Goal: Answer question/provide support

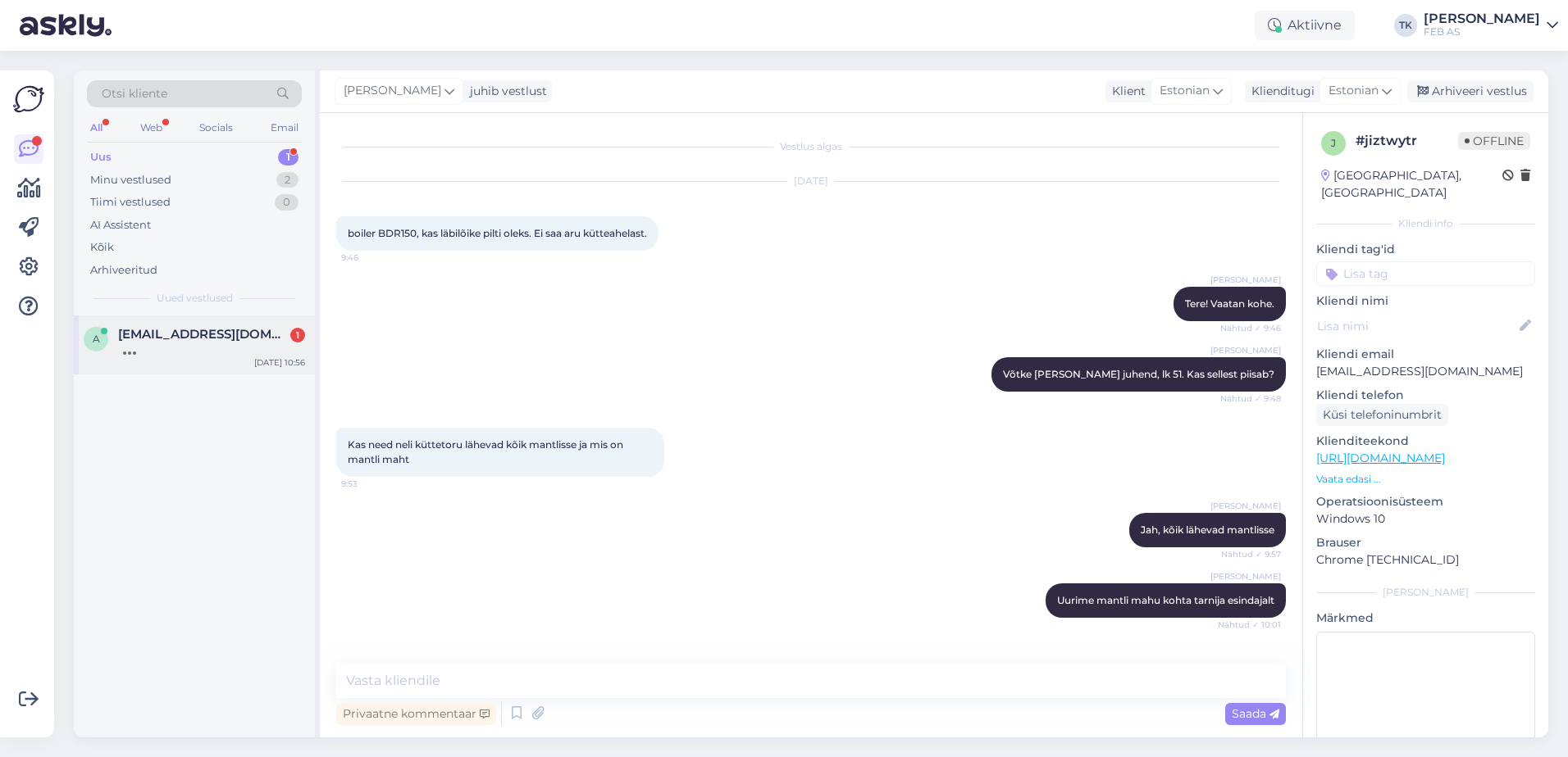
scroll to position [72, 0]
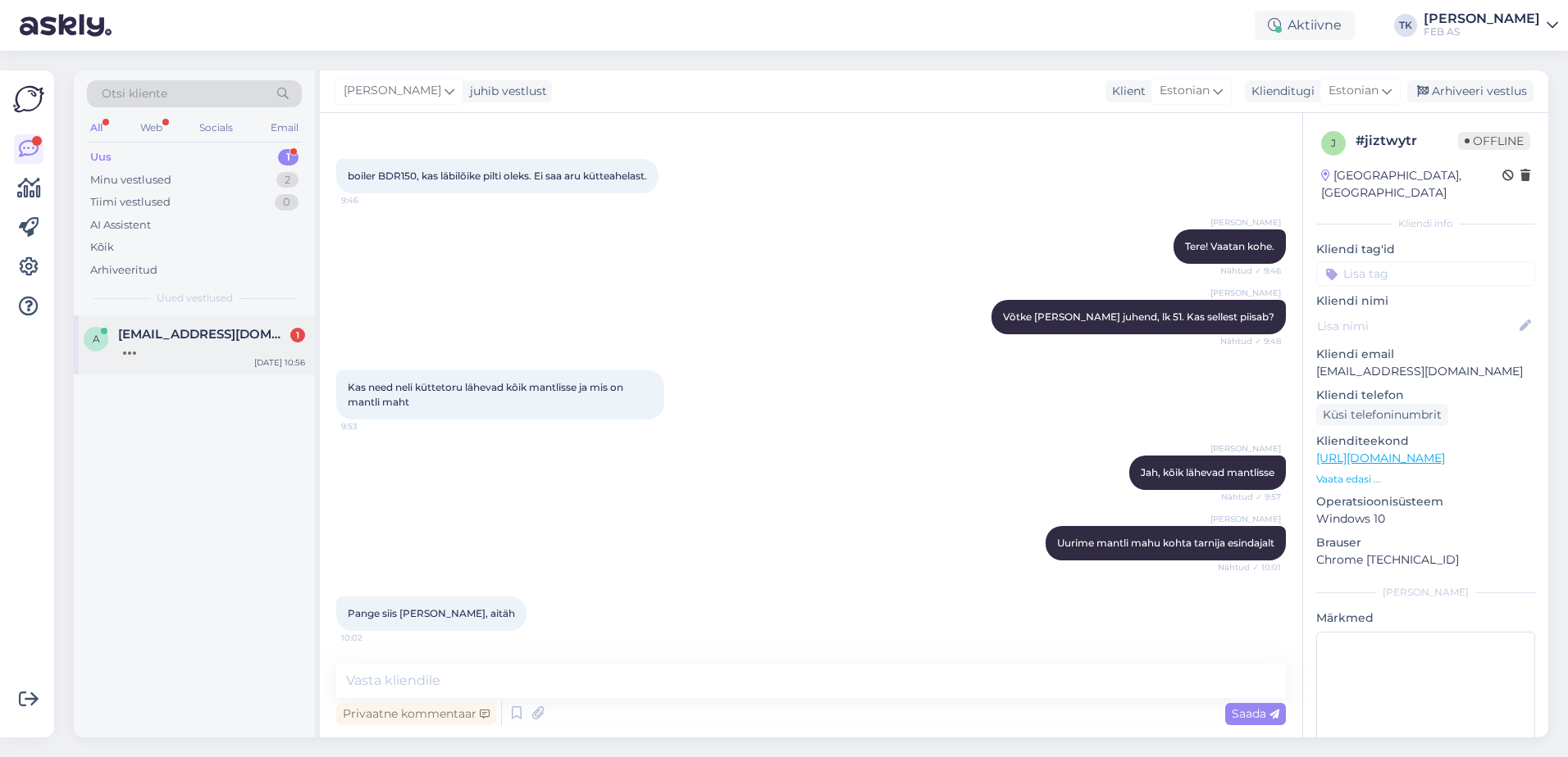
click at [137, 354] on div at bounding box center [211, 350] width 187 height 15
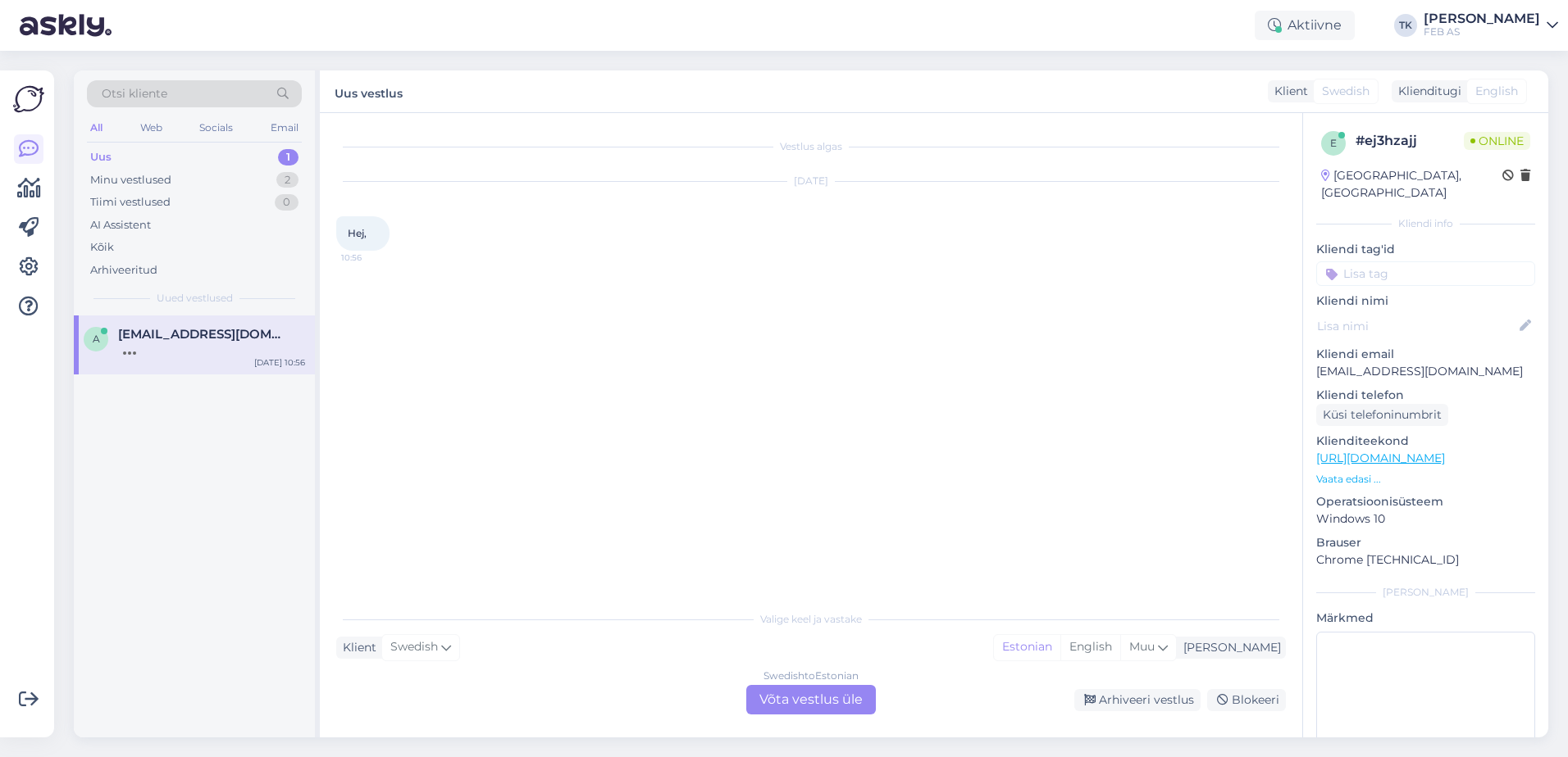
click at [831, 692] on div "Swedish to Estonian Võta vestlus üle" at bounding box center [811, 700] width 130 height 30
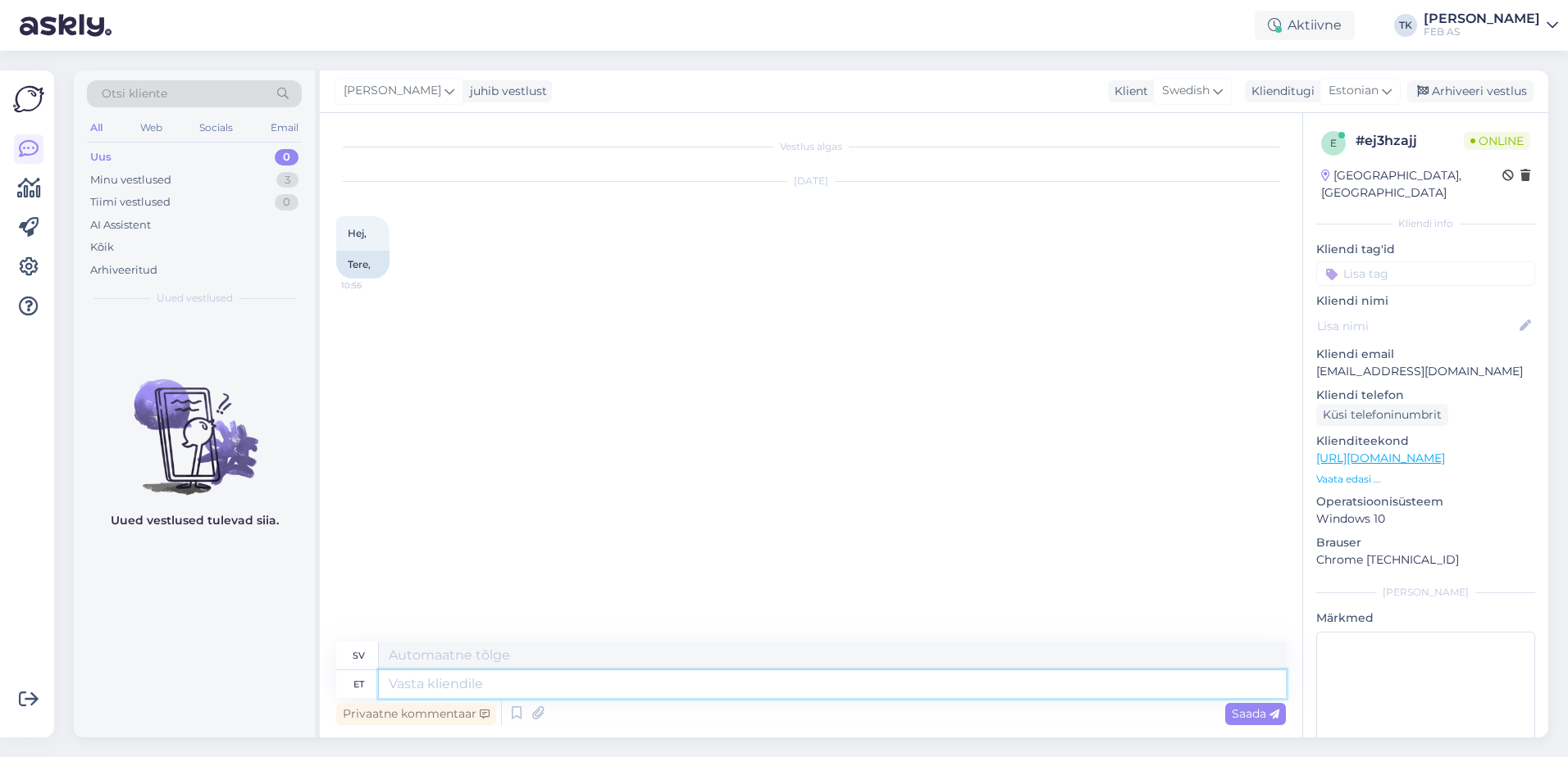
click at [663, 677] on textarea at bounding box center [832, 684] width 907 height 28
type textarea "Tere!"
type textarea "Hej!"
type textarea "Tere! Kuidas sa"
type textarea "Hallå! Hur mår du?"
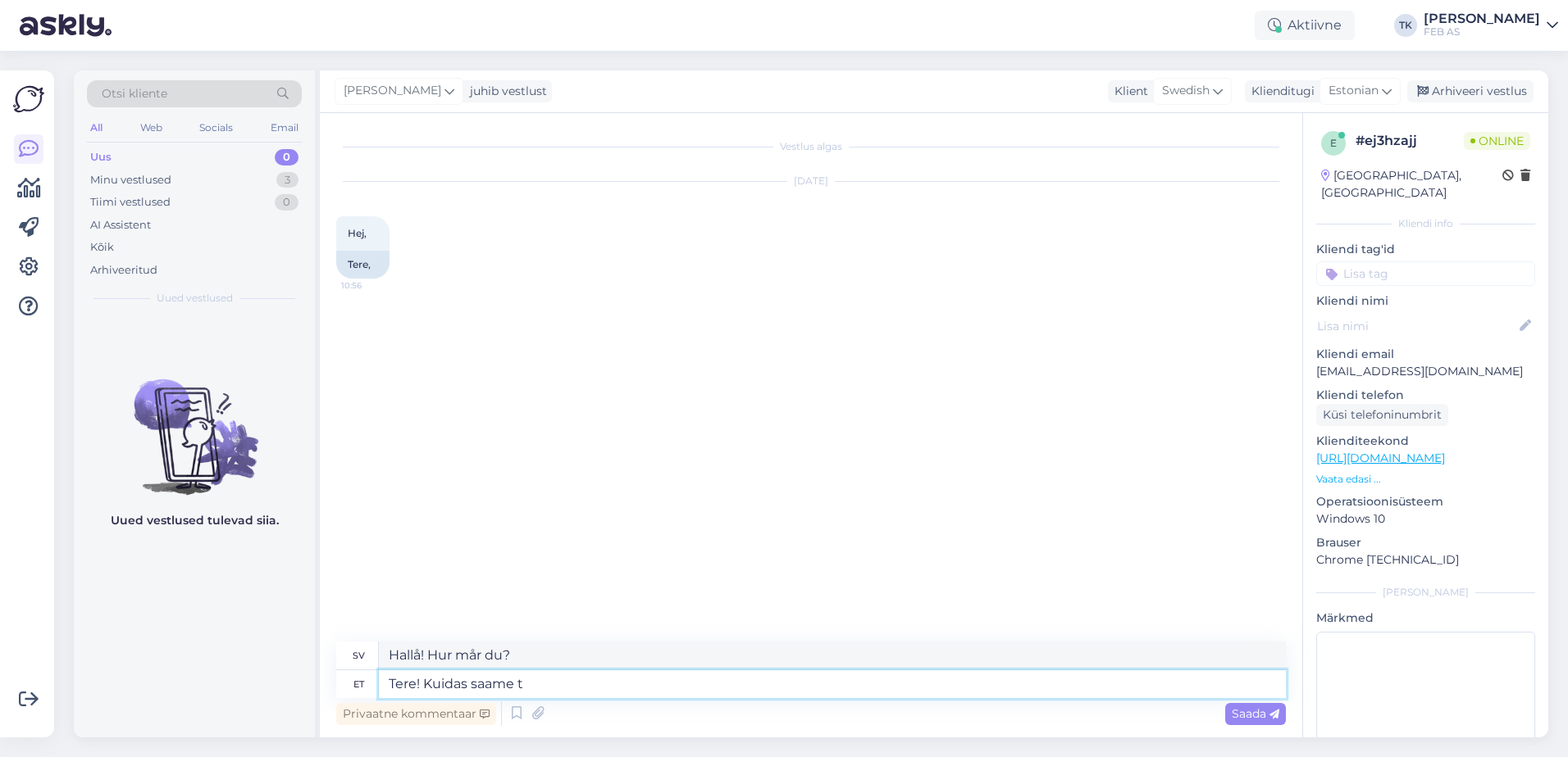
type textarea "Tere! Kuidas saame te"
type textarea "Hallå! Hur kan vi"
type textarea "Tere! Kuidas saame teid a"
type textarea "Hej! Hur kan vi nå dig?"
type textarea "Tere! Kuidas saame teid aidata?"
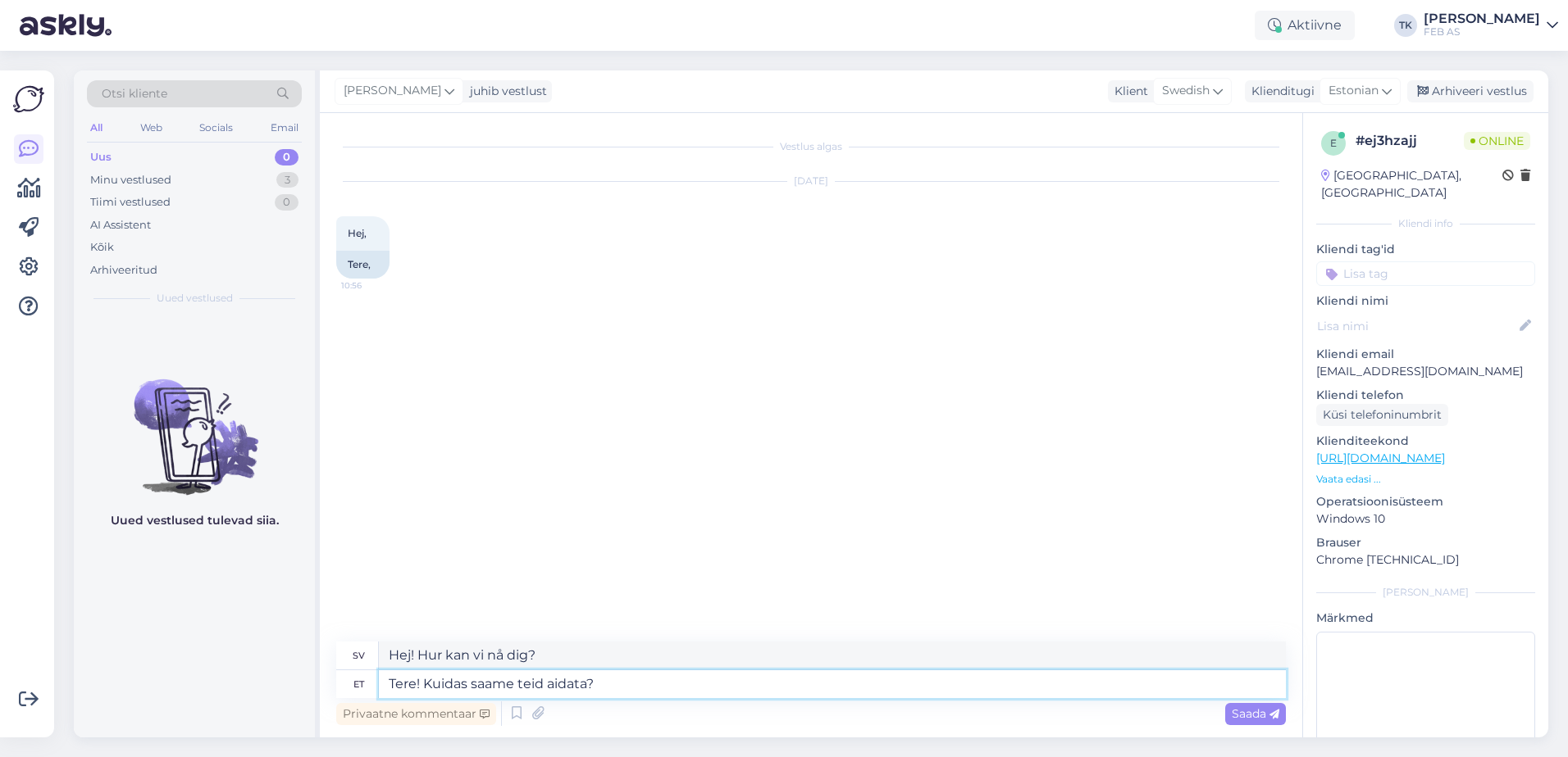
type textarea "Hej! Hur kan vi hjälpa dig?"
type textarea "Tere! Kuidas saame teid aidata?"
drag, startPoint x: 571, startPoint y: 659, endPoint x: 404, endPoint y: 659, distance: 167.0
click at [360, 658] on div "sv Hej! Hur kan vi hjälpa dig?" at bounding box center [811, 656] width 949 height 29
click at [1259, 716] on span "Saada" at bounding box center [1255, 714] width 48 height 15
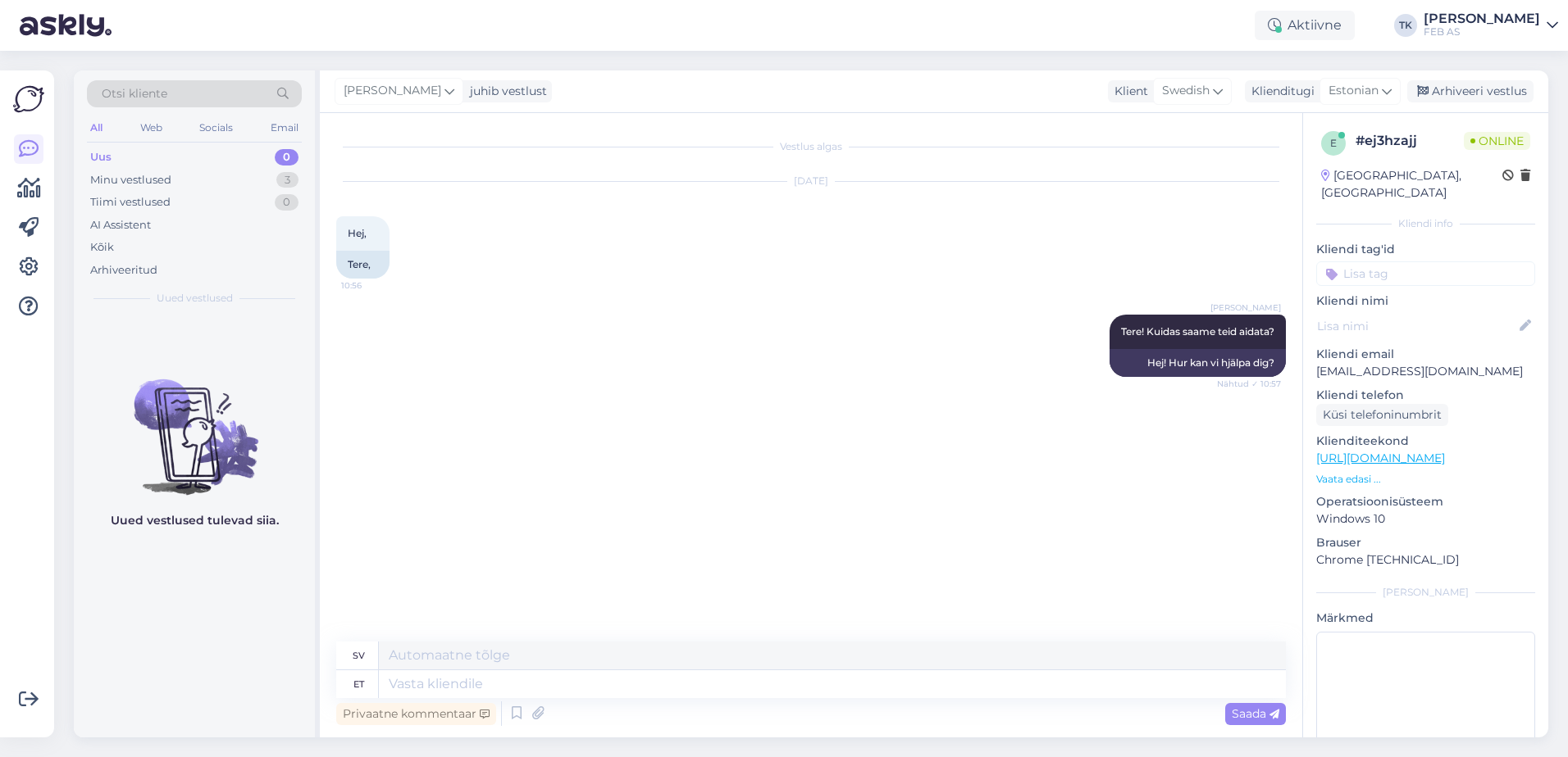
click at [806, 463] on div "Vestlus algas [DATE] Hej, 10:56 Tere, Triinu [PERSON_NAME] Tere! Kuidas saame t…" at bounding box center [818, 378] width 964 height 497
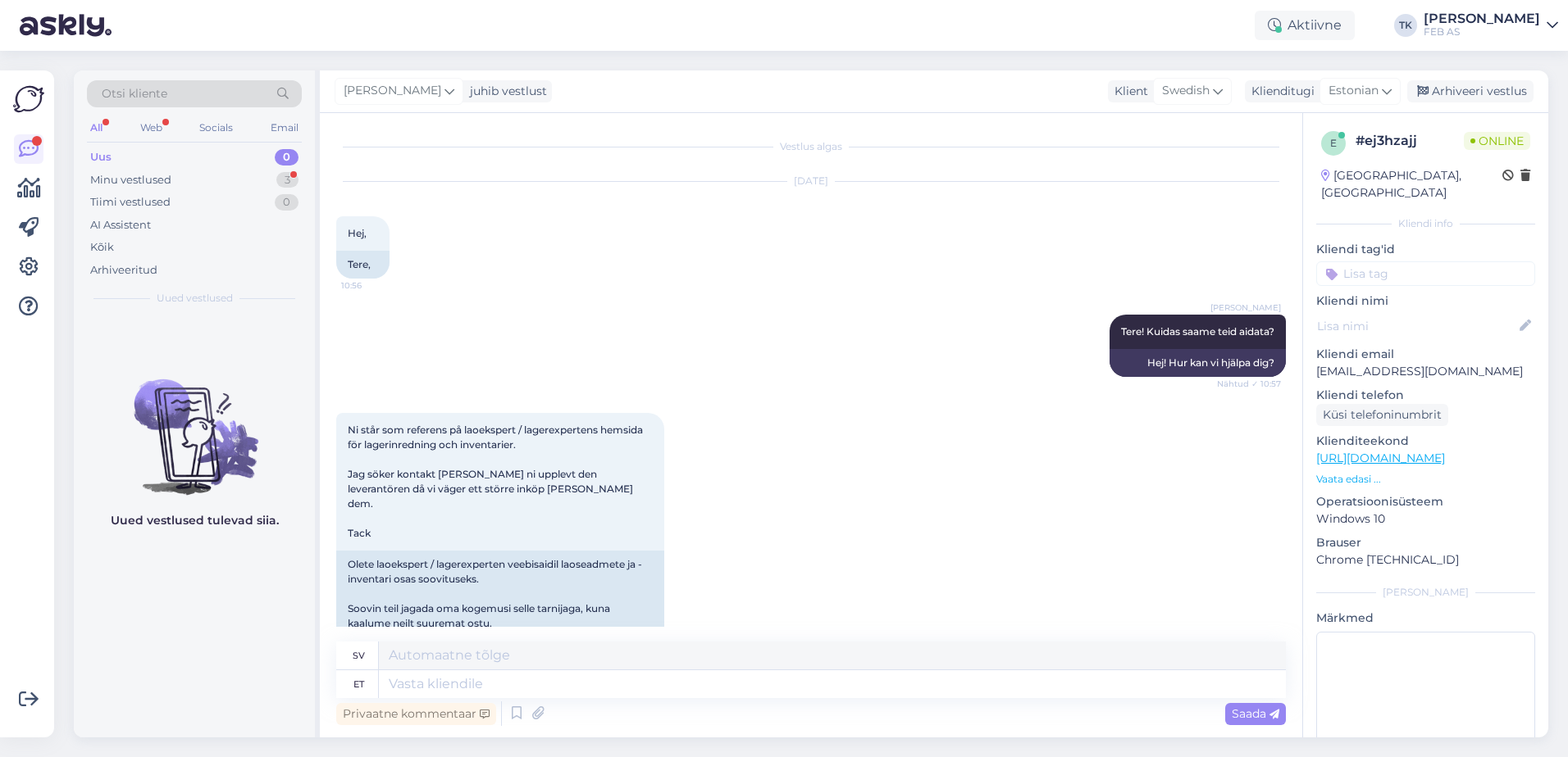
scroll to position [43, 0]
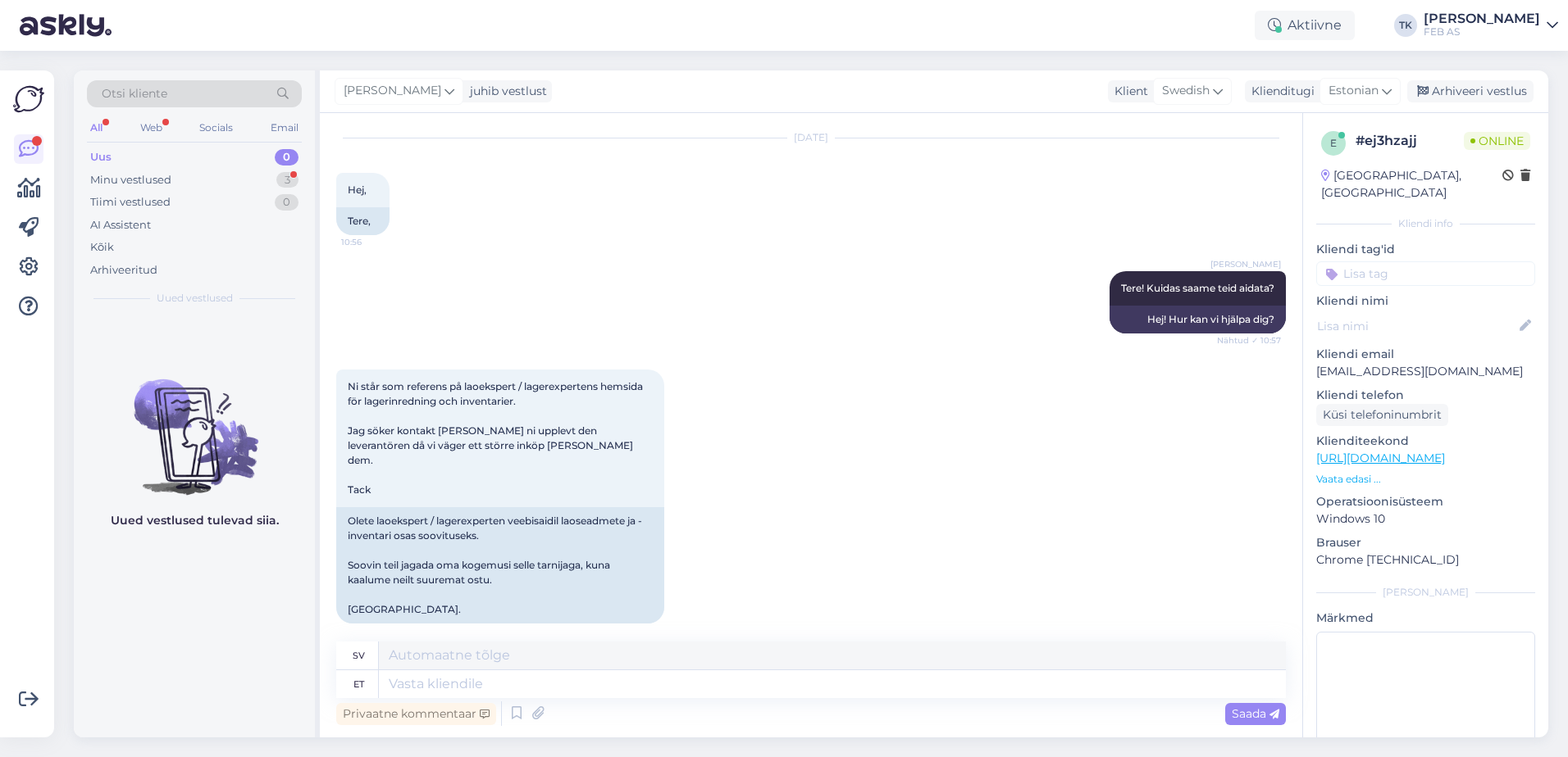
click at [806, 407] on div "Ni står som referens på laoekspert / lagerexpertens hemsida för lagerinredning …" at bounding box center [811, 496] width 949 height 290
click at [1342, 85] on span "Estonian" at bounding box center [1353, 91] width 50 height 18
click at [1320, 170] on link "English" at bounding box center [1322, 164] width 180 height 26
click at [1377, 84] on span "English" at bounding box center [1357, 91] width 43 height 18
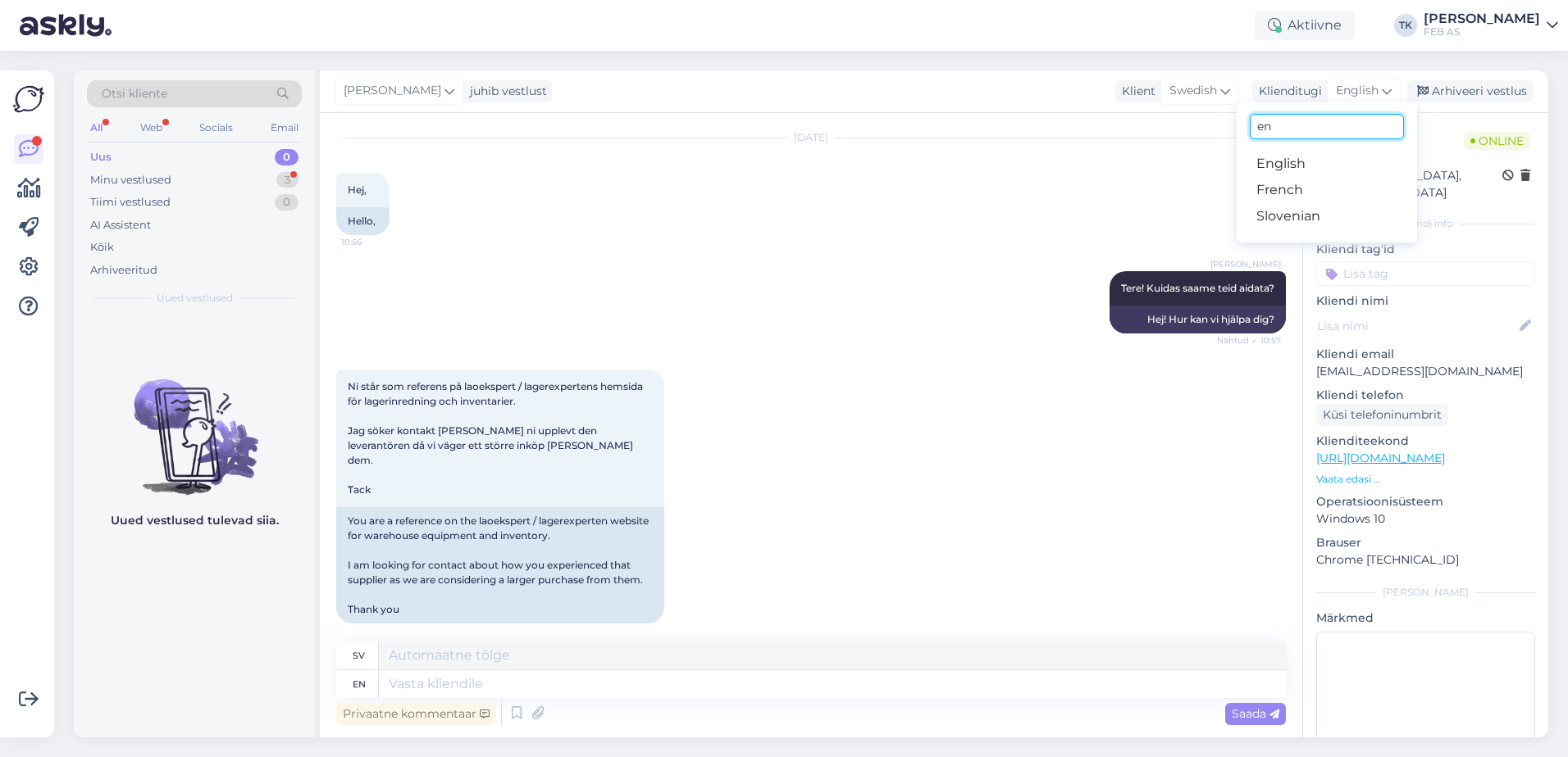
drag, startPoint x: 1294, startPoint y: 133, endPoint x: 1076, endPoint y: 163, distance: 220.1
click at [1076, 163] on div "Triinu [PERSON_NAME] juhib vestlust Klient Swedish Klienditugi English en Engli…" at bounding box center [934, 404] width 1229 height 667
click at [1382, 97] on icon at bounding box center [1387, 91] width 10 height 18
type input "est"
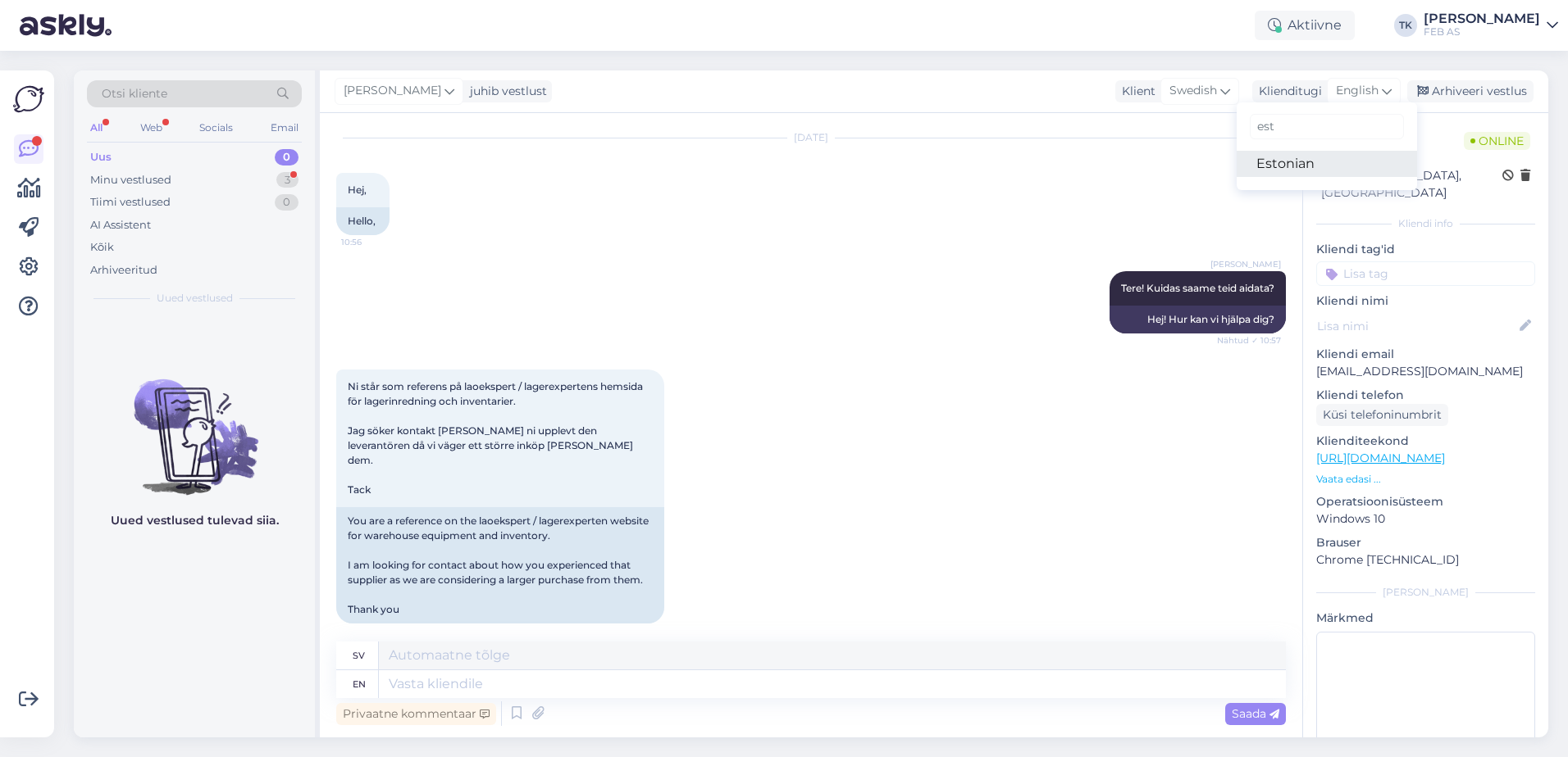
click at [1317, 171] on link "Estonian" at bounding box center [1326, 164] width 180 height 26
click at [517, 680] on textarea at bounding box center [832, 684] width 907 height 28
type textarea "Me"
type textarea "Vi"
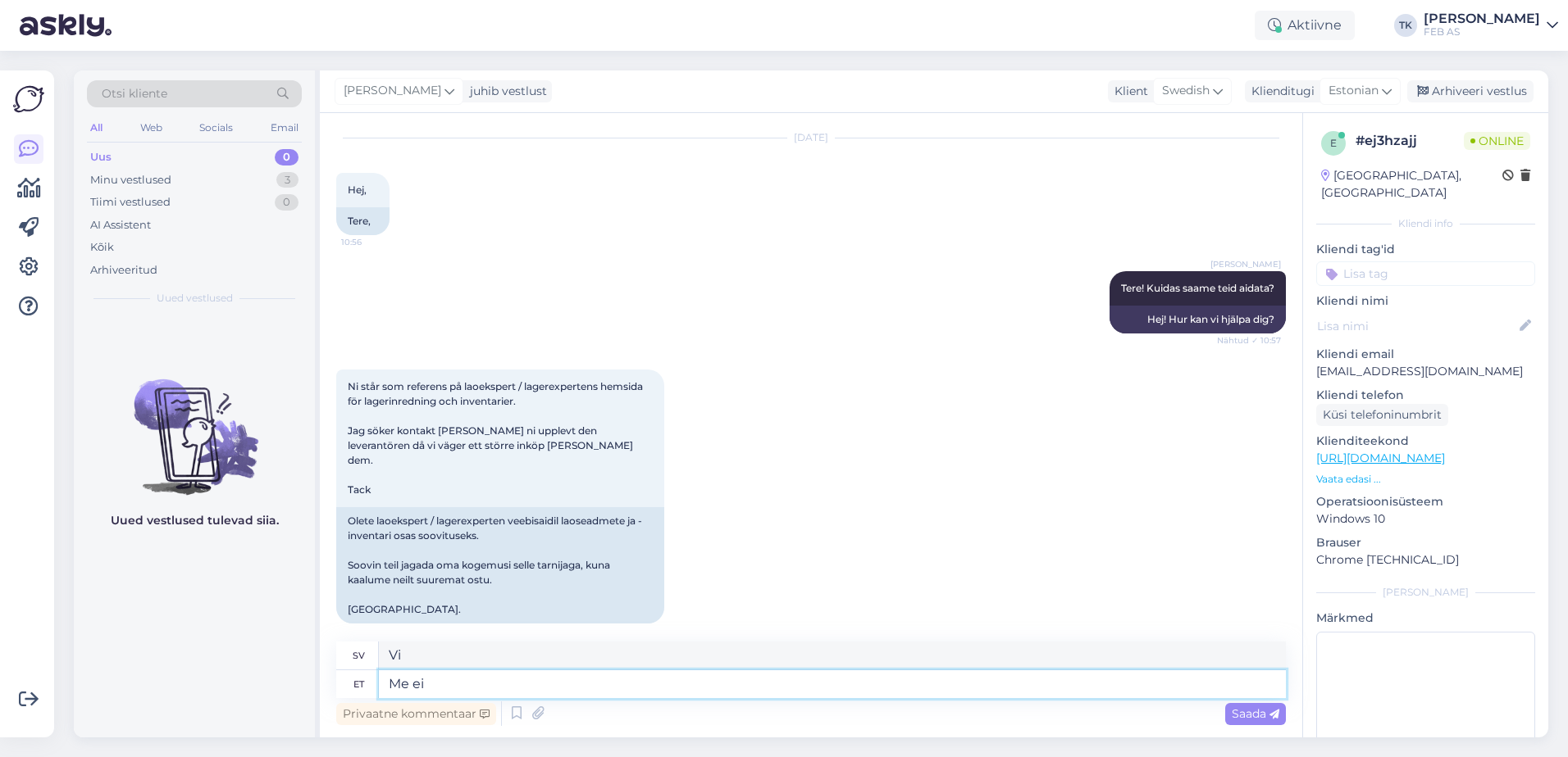
type textarea "Me ei"
type textarea "Vi gör inte"
type textarea "Me ei saa"
type textarea "Vi kan inte"
type textarea "Me ei saa teie"
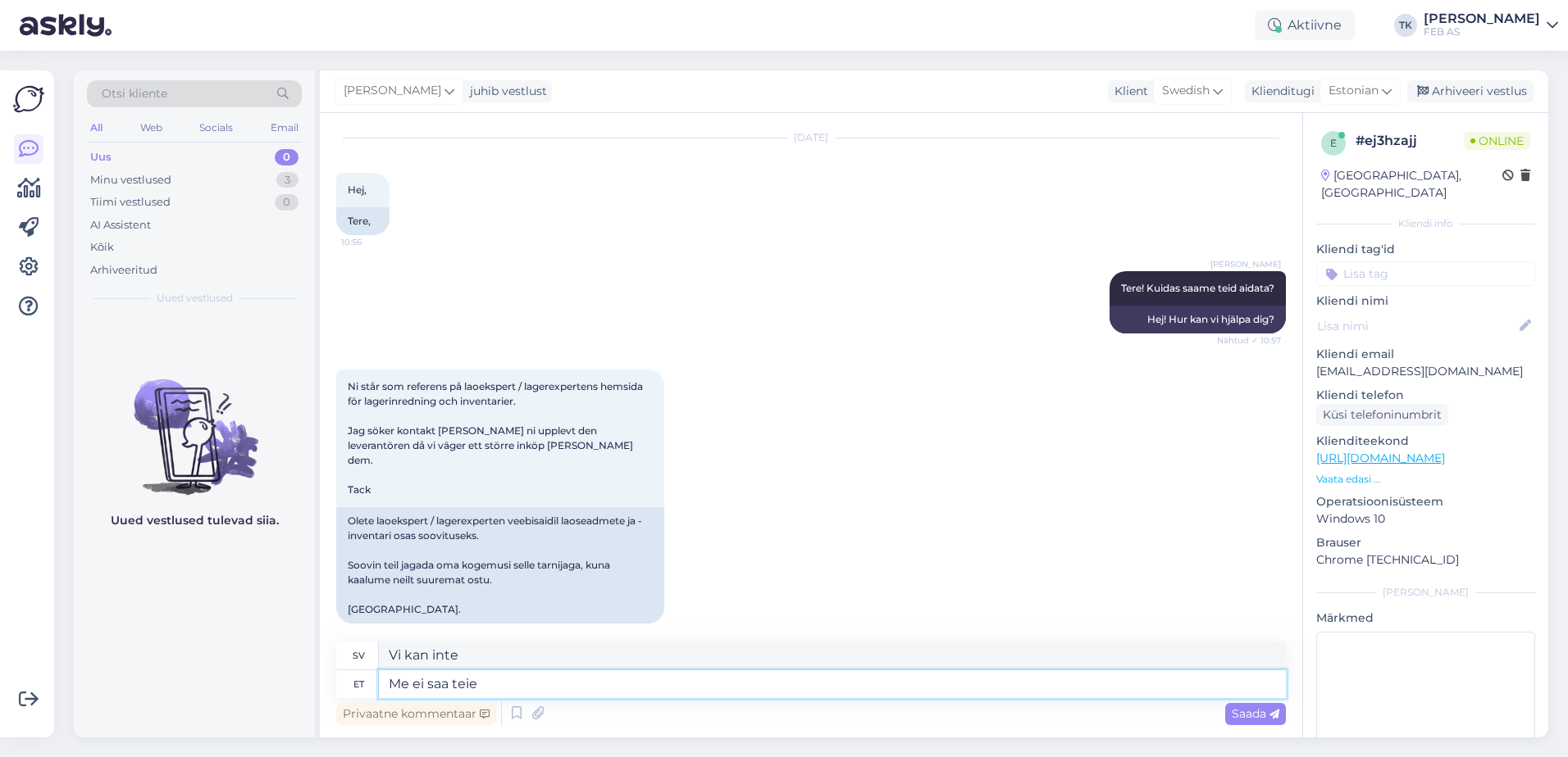
type textarea "Vi kan inte få tag på dig."
type textarea "Me ei saa teie küsimusest"
type textarea "Vi förstår inte din [PERSON_NAME]."
type textarea "Me ei saa teie küsimusest aru. Mida te"
type textarea "Vi förstår inte din [PERSON_NAME]. Vad"
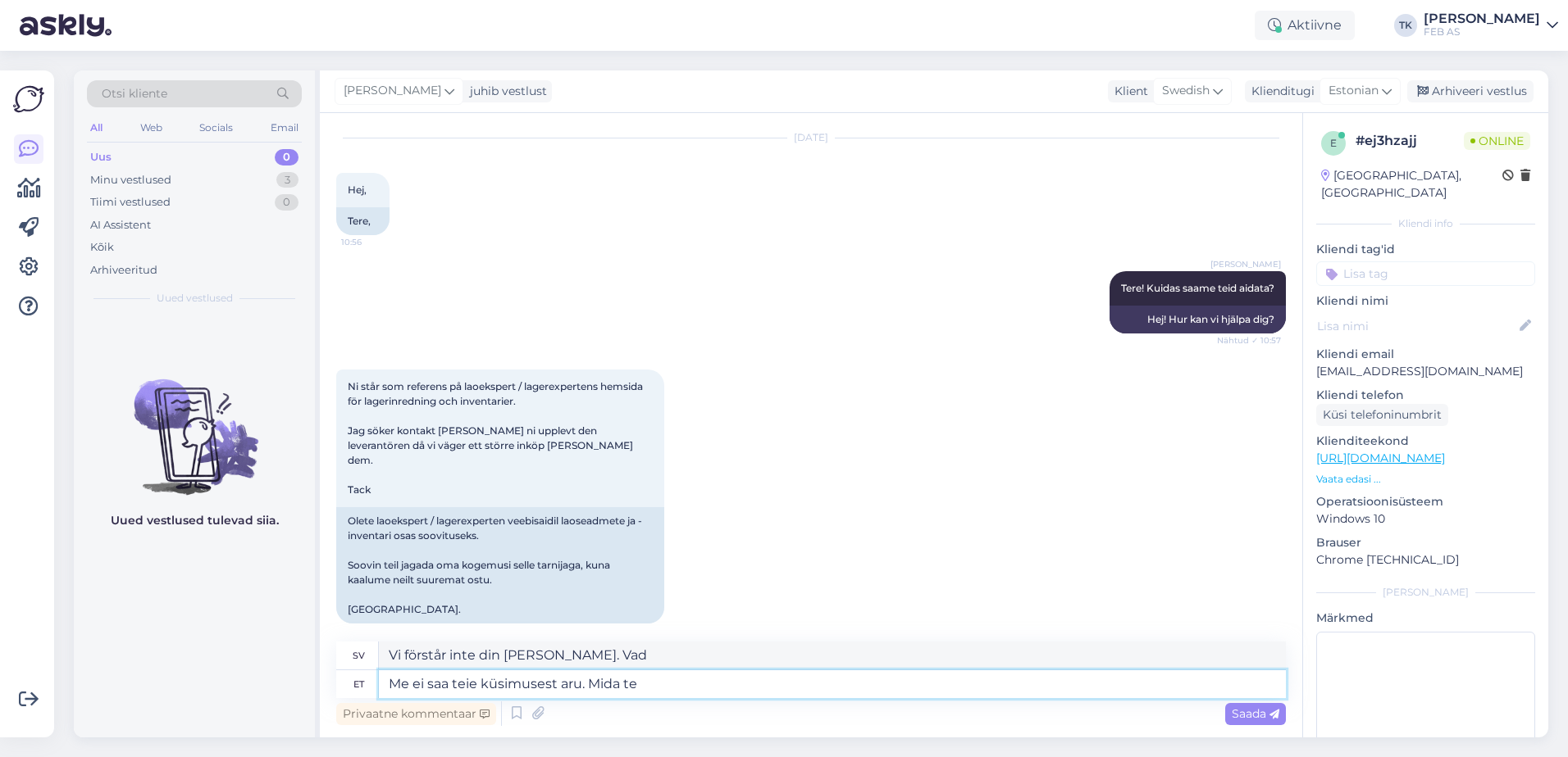
type textarea "Me ei saa teie küsimusest aru. Mida te"
type textarea "Vi förstår inte din [PERSON_NAME]. Vad menar du?"
type textarea "Me ei saa teie küsimusest aru. Mida te meilt t"
type textarea "Vi förstår inte din [PERSON_NAME]. Vad vill du ha av oss?"
type textarea "Me ei saa teie küsimusest aru. Mida te meilt täpsemalt so"
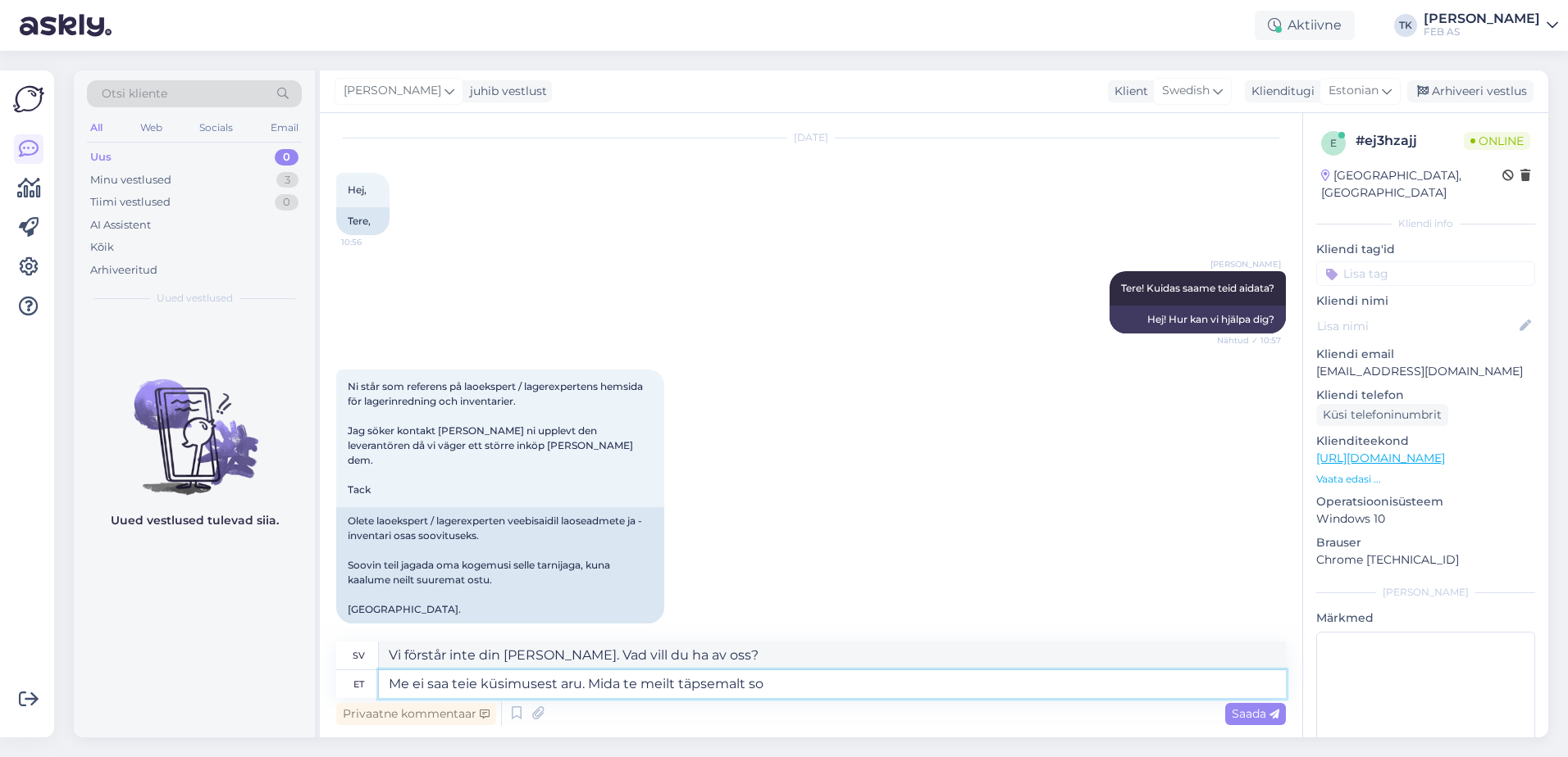
type textarea "Vi förstår inte din [PERSON_NAME]. Vad exakt vill du att vi ska veta?"
type textarea "Me ei saa teie küsimusest aru. Mida te meilt täpsemalt soovite?"
type textarea "Vi förstår inte din [PERSON_NAME]. Vad exakt vill du ha av oss?"
type textarea "Me ei saa teie küsimusest aru. Mida te meilt täpsemalt soovite?"
drag, startPoint x: 734, startPoint y: 650, endPoint x: 383, endPoint y: 654, distance: 351.0
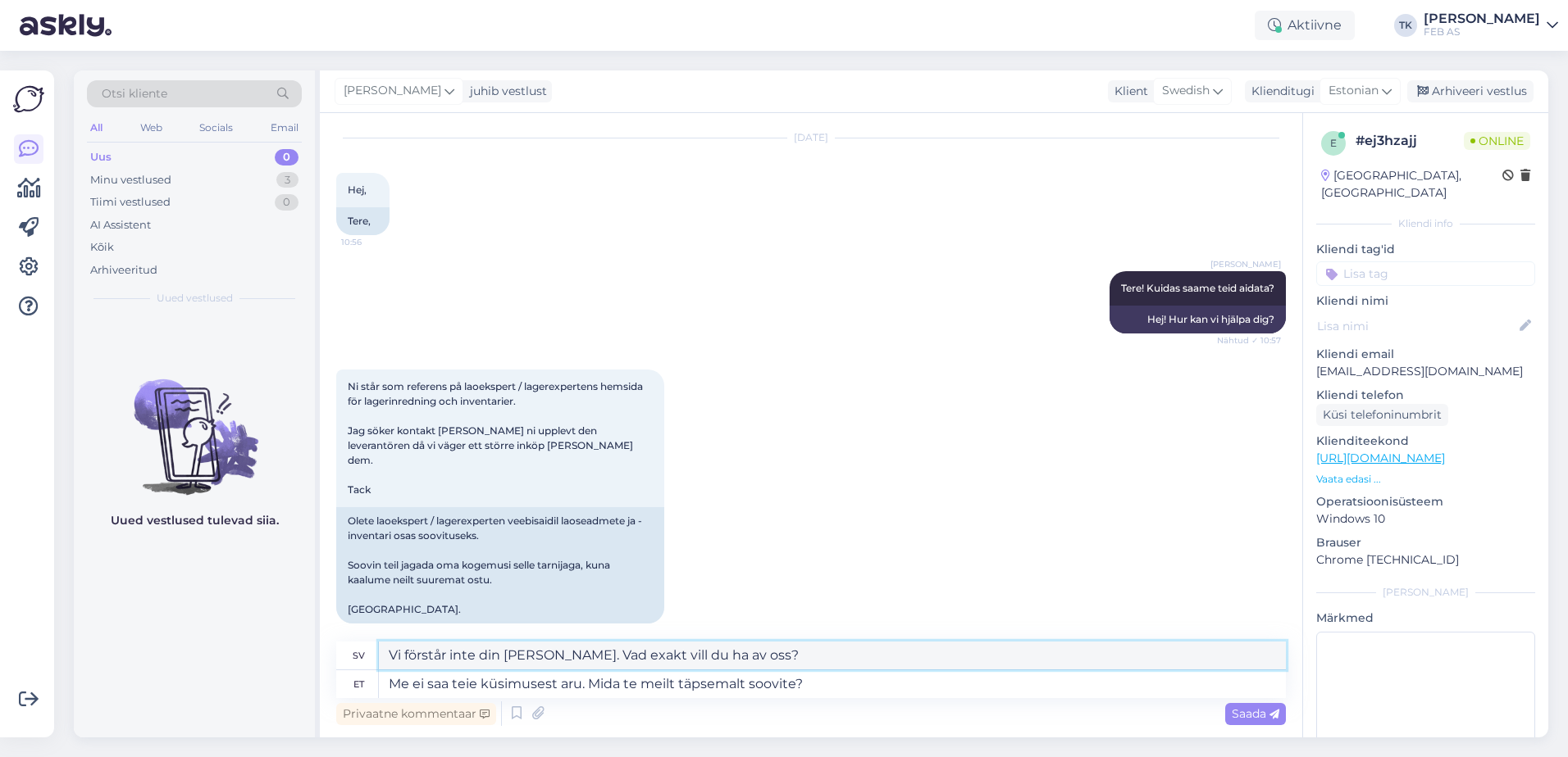
click at [383, 654] on textarea "Vi förstår inte din [PERSON_NAME]. Vad exakt vill du ha av oss?" at bounding box center [832, 656] width 907 height 28
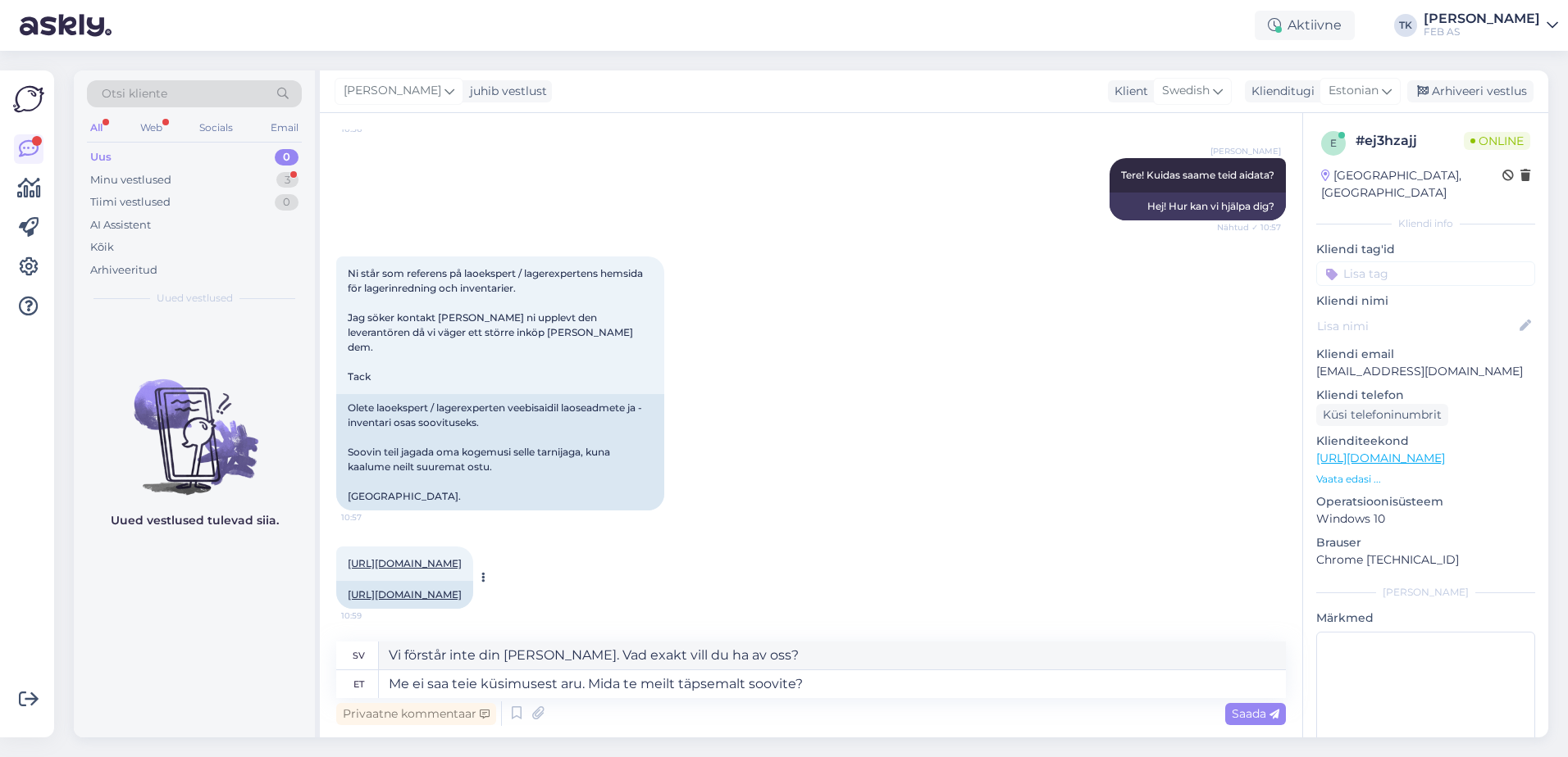
click at [457, 557] on link "[URL][DOMAIN_NAME]" at bounding box center [405, 563] width 114 height 12
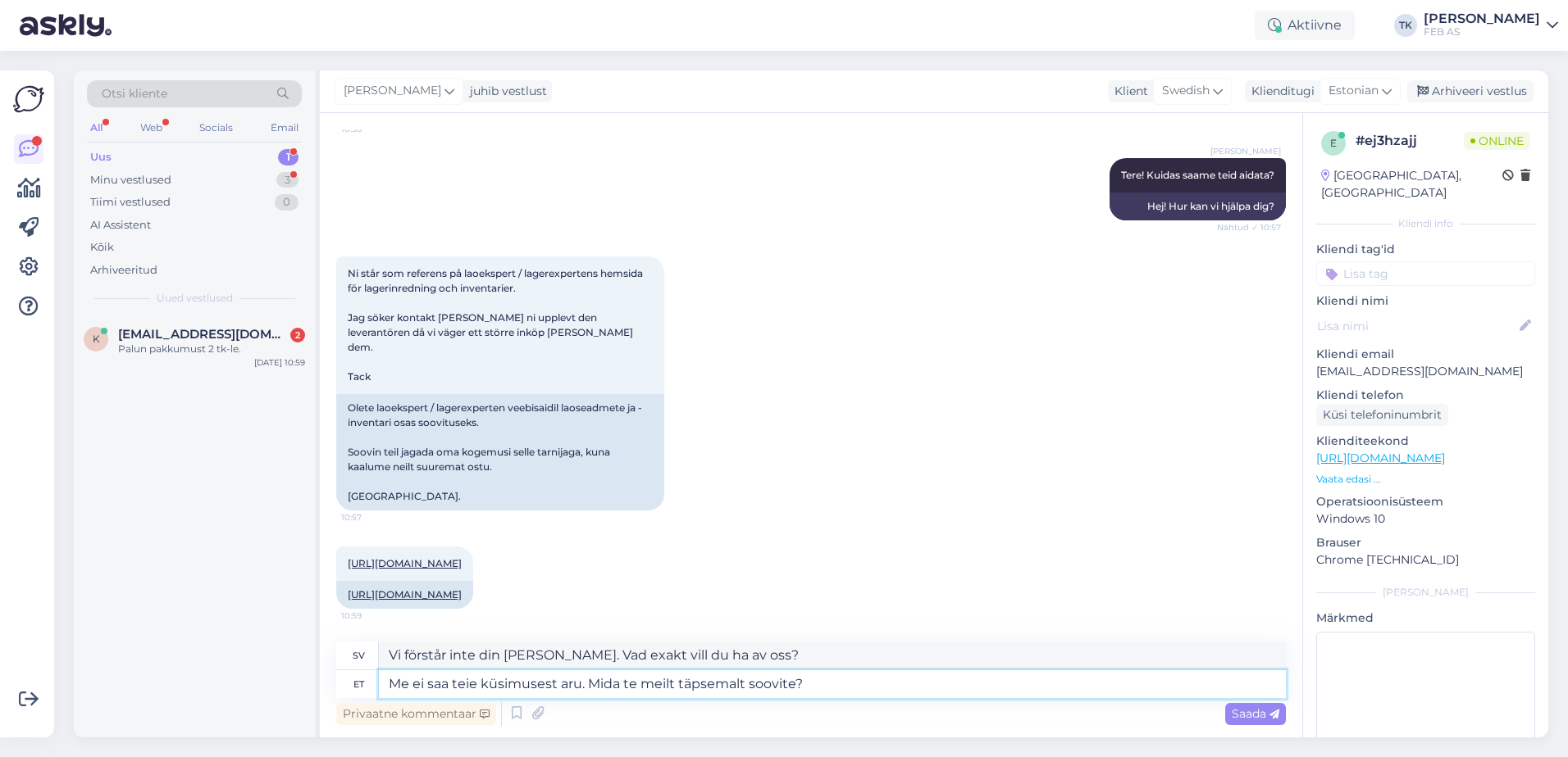
drag, startPoint x: 844, startPoint y: 682, endPoint x: 327, endPoint y: 693, distance: 517.1
click at [330, 693] on div "Vestlus algas [DATE] Hej, 10:56 Tere, Triinu [PERSON_NAME] Tere! Kuidas saame t…" at bounding box center [811, 425] width 982 height 624
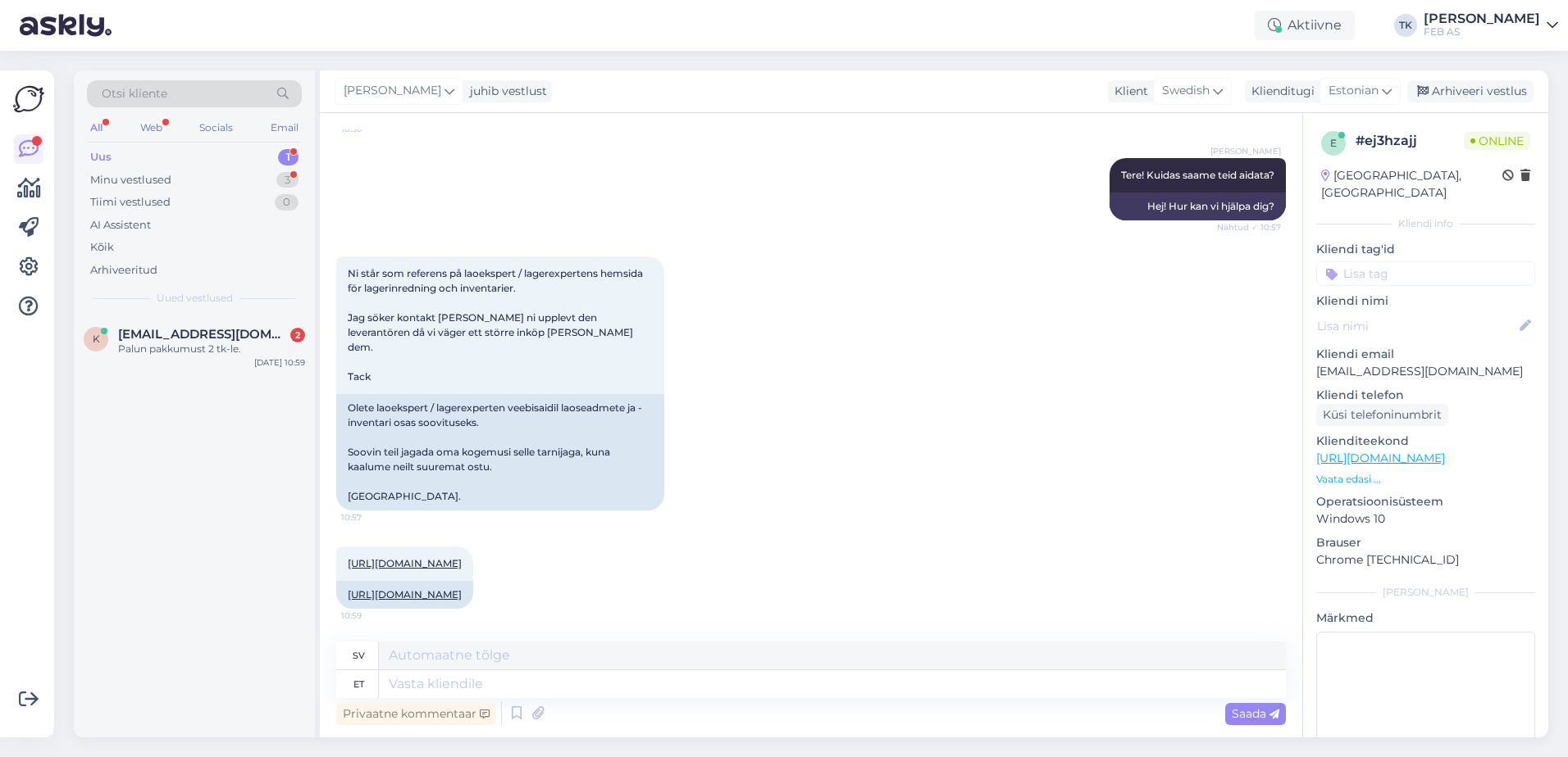
click at [882, 476] on div "Ni står som referens på laoekspert / lagerexpertens hemsida för lagerinredning …" at bounding box center [811, 383] width 949 height 290
click at [842, 475] on div "Ni står som referens på laoekspert / lagerexpertens hemsida för lagerinredning …" at bounding box center [811, 383] width 949 height 290
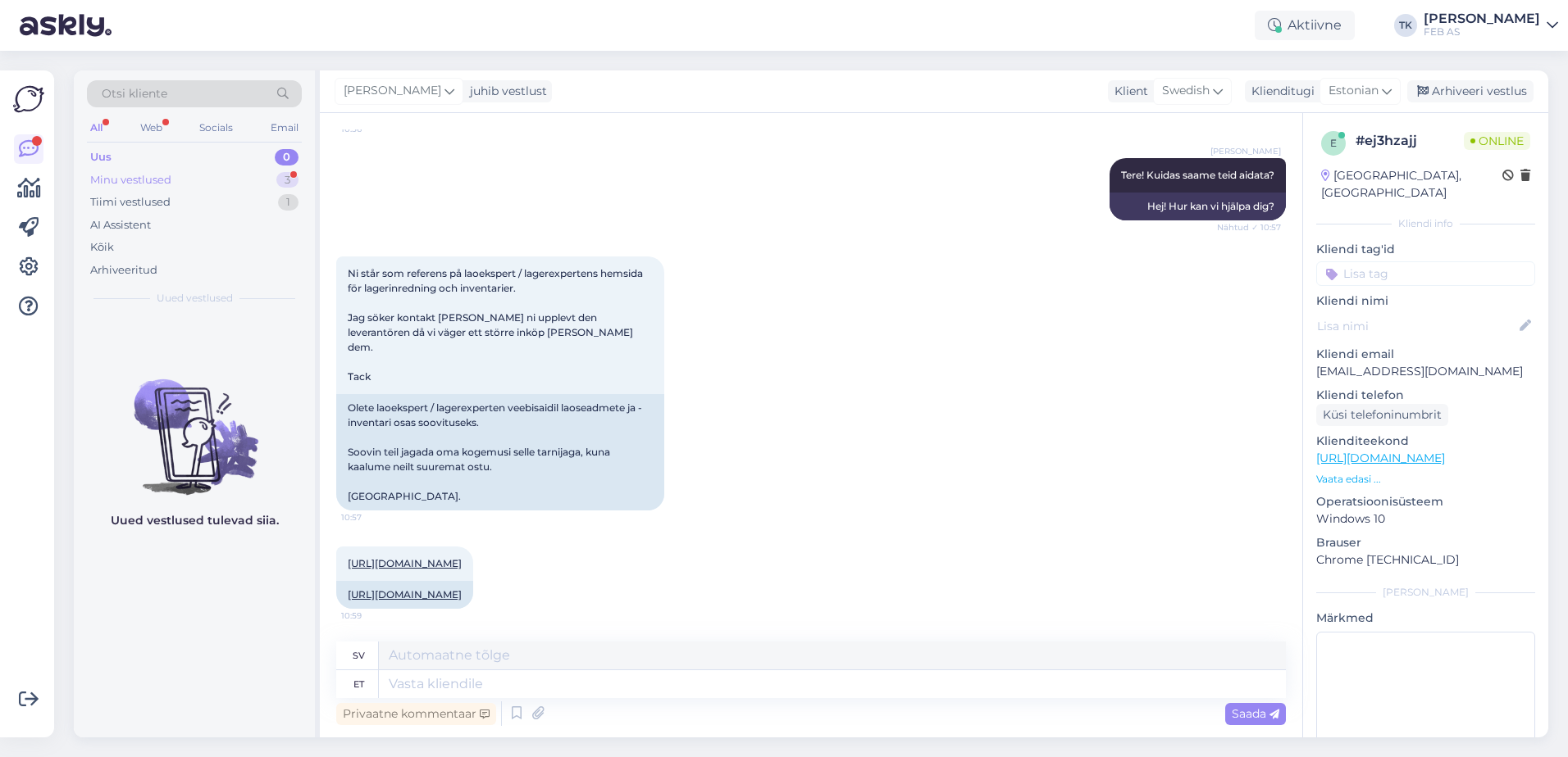
click at [234, 177] on div "Minu vestlused 3" at bounding box center [194, 180] width 215 height 23
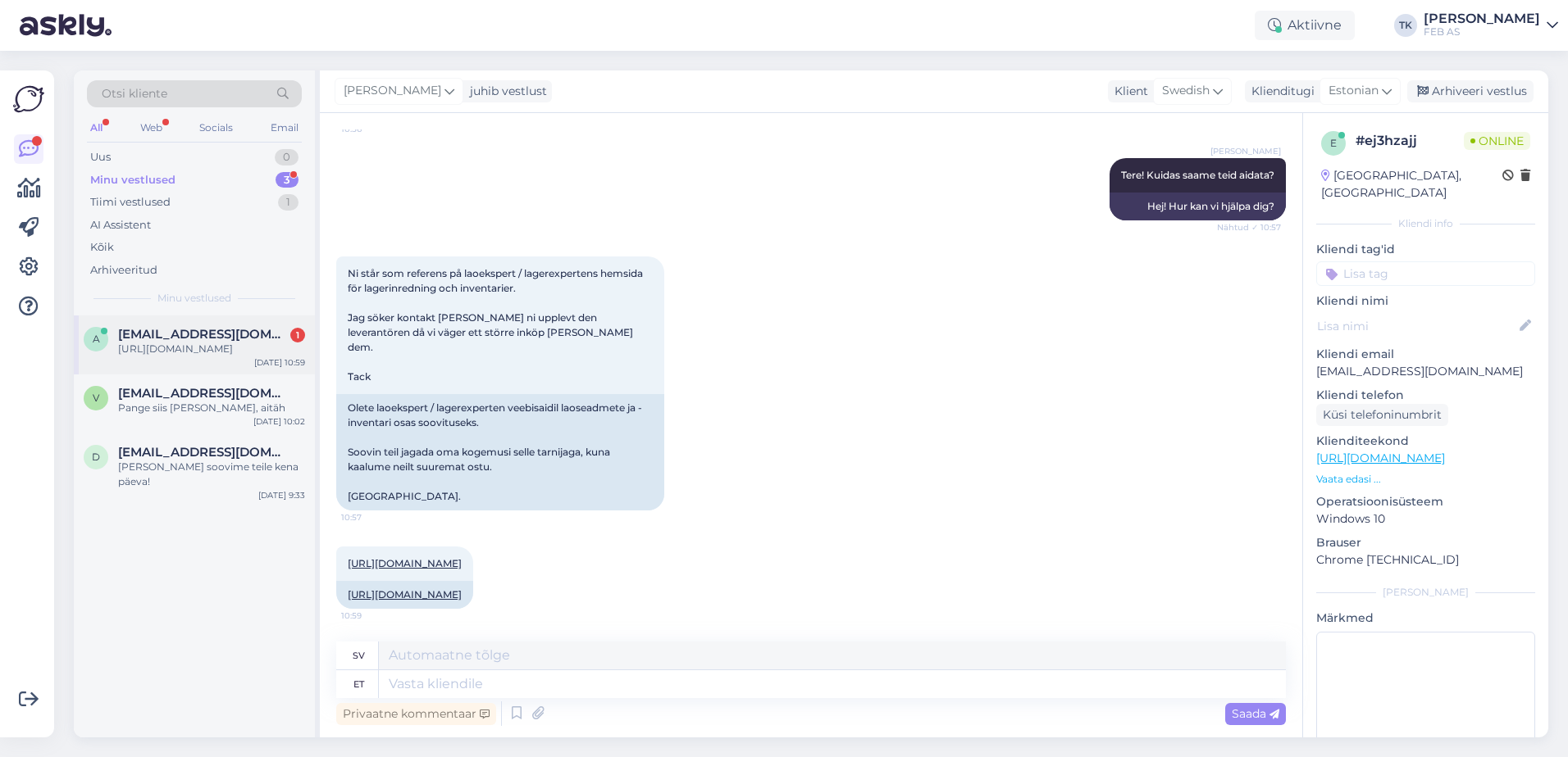
click at [217, 356] on div "[URL][DOMAIN_NAME]" at bounding box center [211, 350] width 187 height 15
click at [587, 678] on textarea at bounding box center [832, 684] width 907 height 28
click at [811, 542] on div "[URL][DOMAIN_NAME] 10:59 [URL][DOMAIN_NAME]" at bounding box center [811, 578] width 949 height 98
click at [456, 687] on textarea at bounding box center [832, 684] width 907 height 28
type textarea "u"
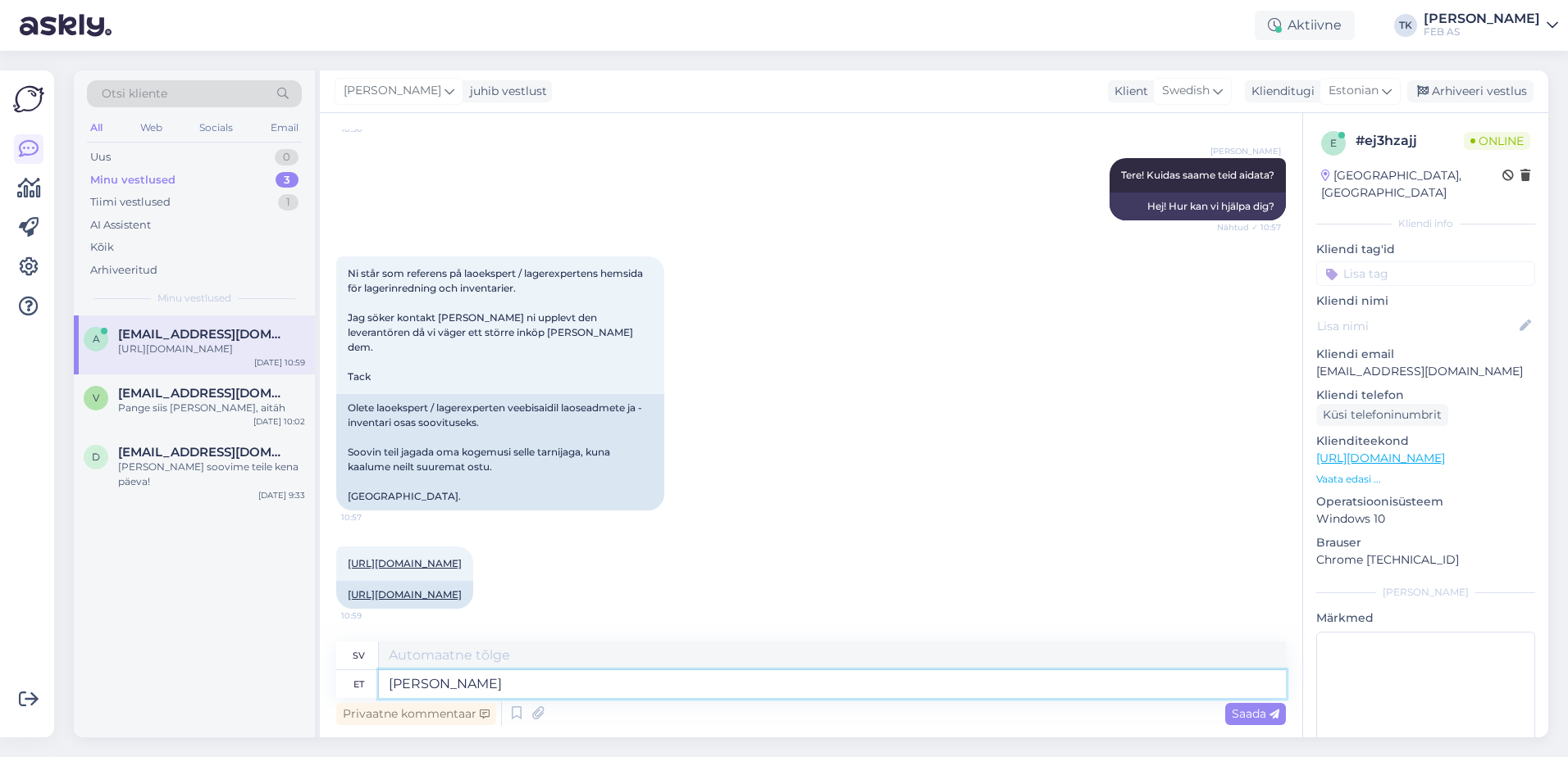
type textarea "[PERSON_NAME]"
type textarea "Jag forskar."
type textarea "[PERSON_NAME]"
type textarea "Jag ska göra lite research."
type textarea "Uurin natukene selle ko"
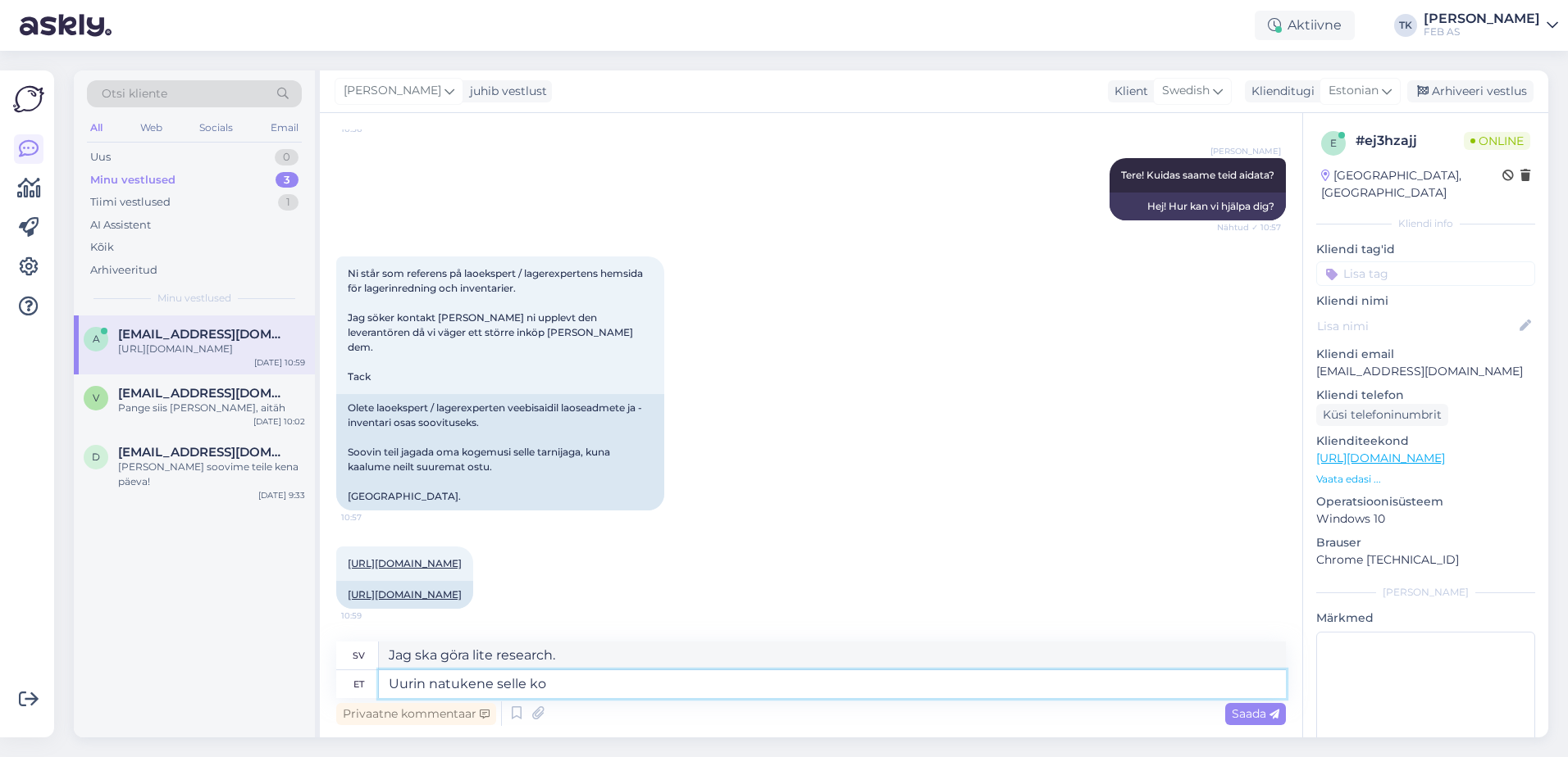
type textarea "Jag ska titta lite på det här."
type textarea "Uurin natukene selle kohta."
type textarea "Jag ska göra lite research om detta."
click at [456, 668] on textarea "Jag ska göra lite research om detta." at bounding box center [832, 656] width 907 height 28
click at [463, 657] on textarea "Jag ska göra lite research om detta." at bounding box center [832, 656] width 907 height 28
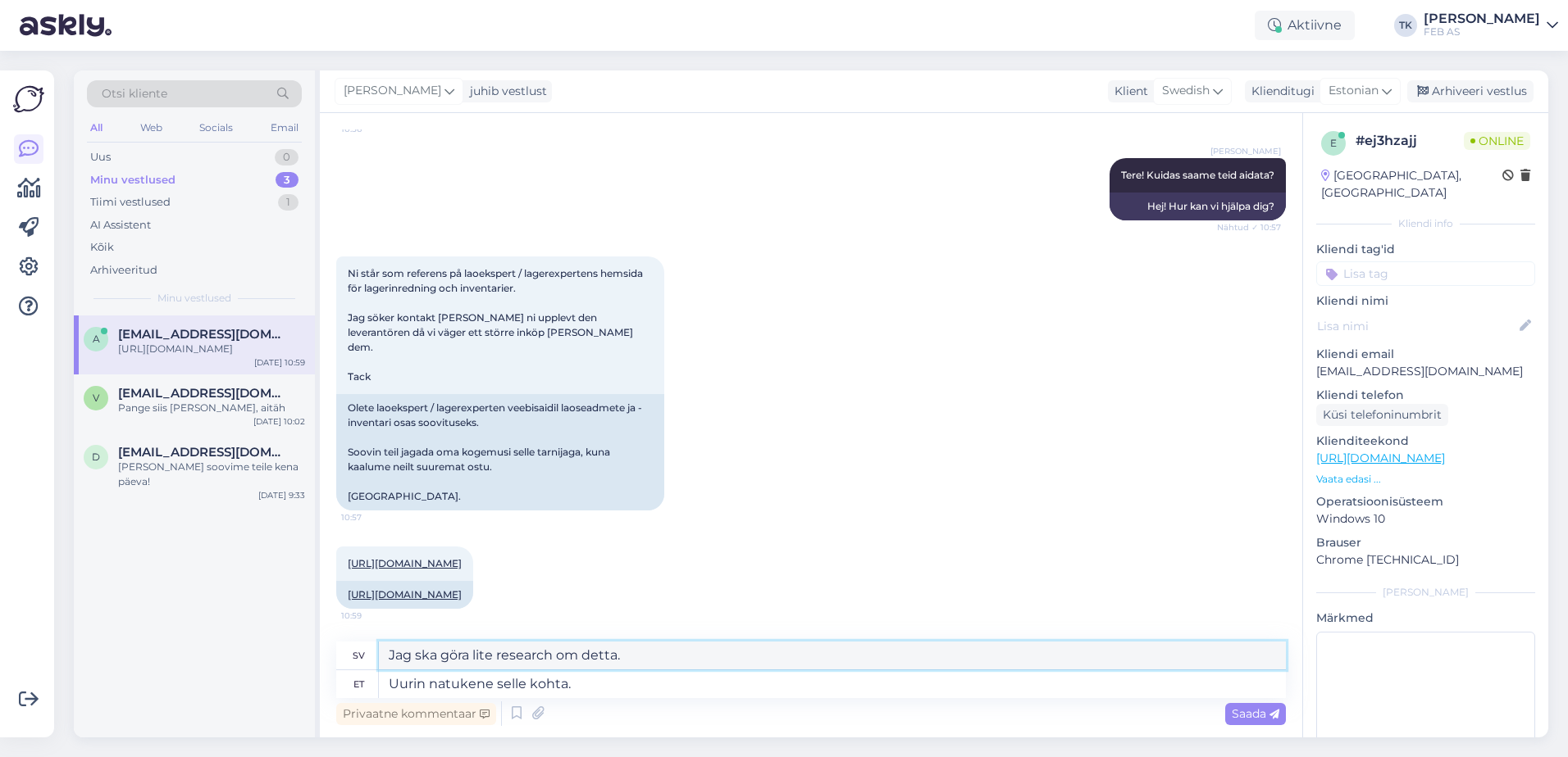
click at [463, 657] on textarea "Jag ska göra lite research om detta." at bounding box center [832, 656] width 907 height 28
click at [760, 677] on textarea "Uurin natukene selle kohta." at bounding box center [832, 684] width 907 height 28
type textarea "Uurin natukene selle kohta. [PERSON_NAME]"
type textarea "Jag ska göra lite research om det här. Jag ska ge det till dig."
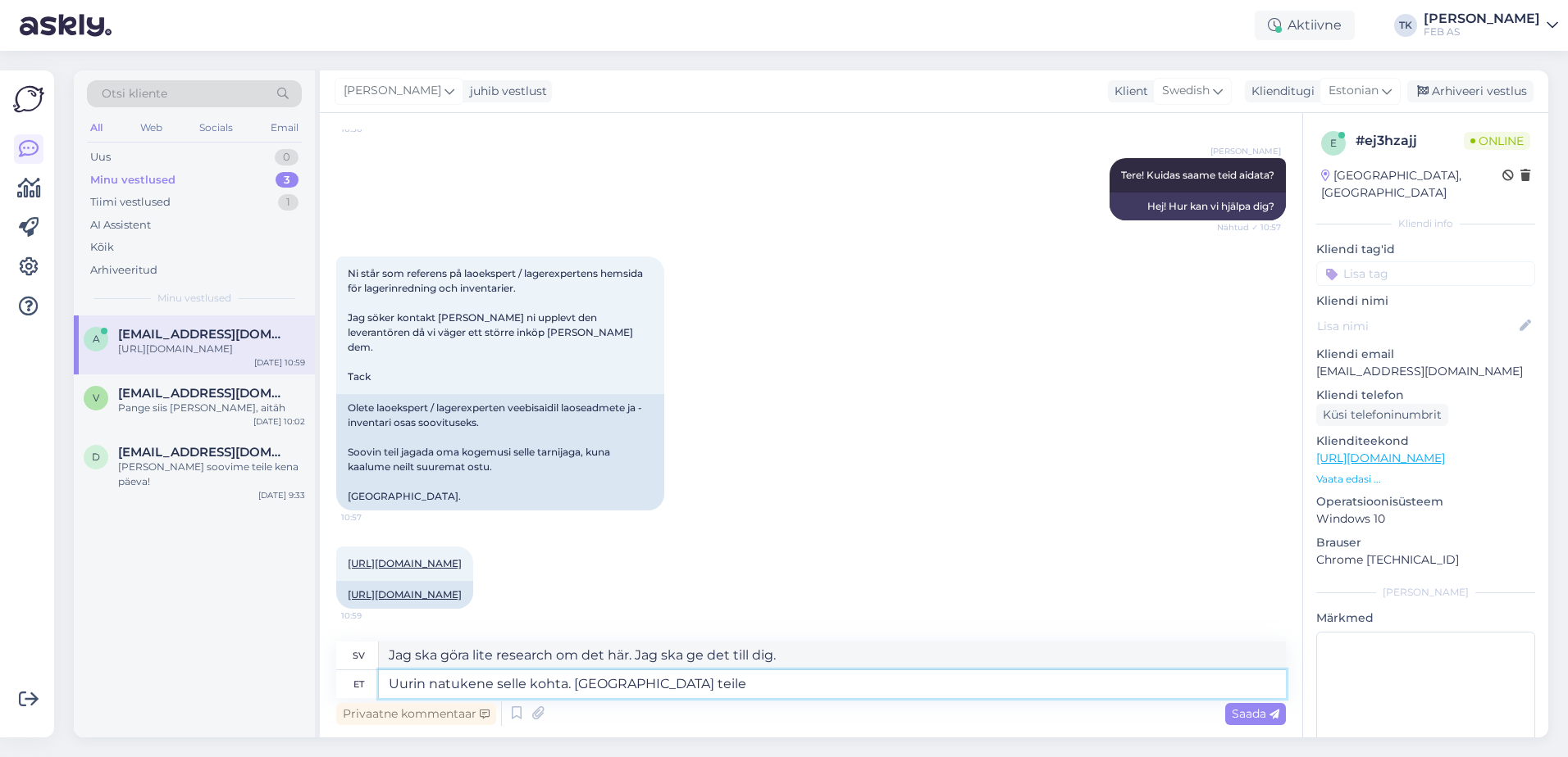
type textarea "Uurin natukene selle kohta. [GEOGRAPHIC_DATA] teile"
type textarea "Jag ska göra lite research om detta. Jag ska ge dig"
type textarea "Uurin natukene selle kohta"
type textarea "Jag ska undersöka det här lite. Jag ska ge dig det."
type textarea "Uurin natukene selle"
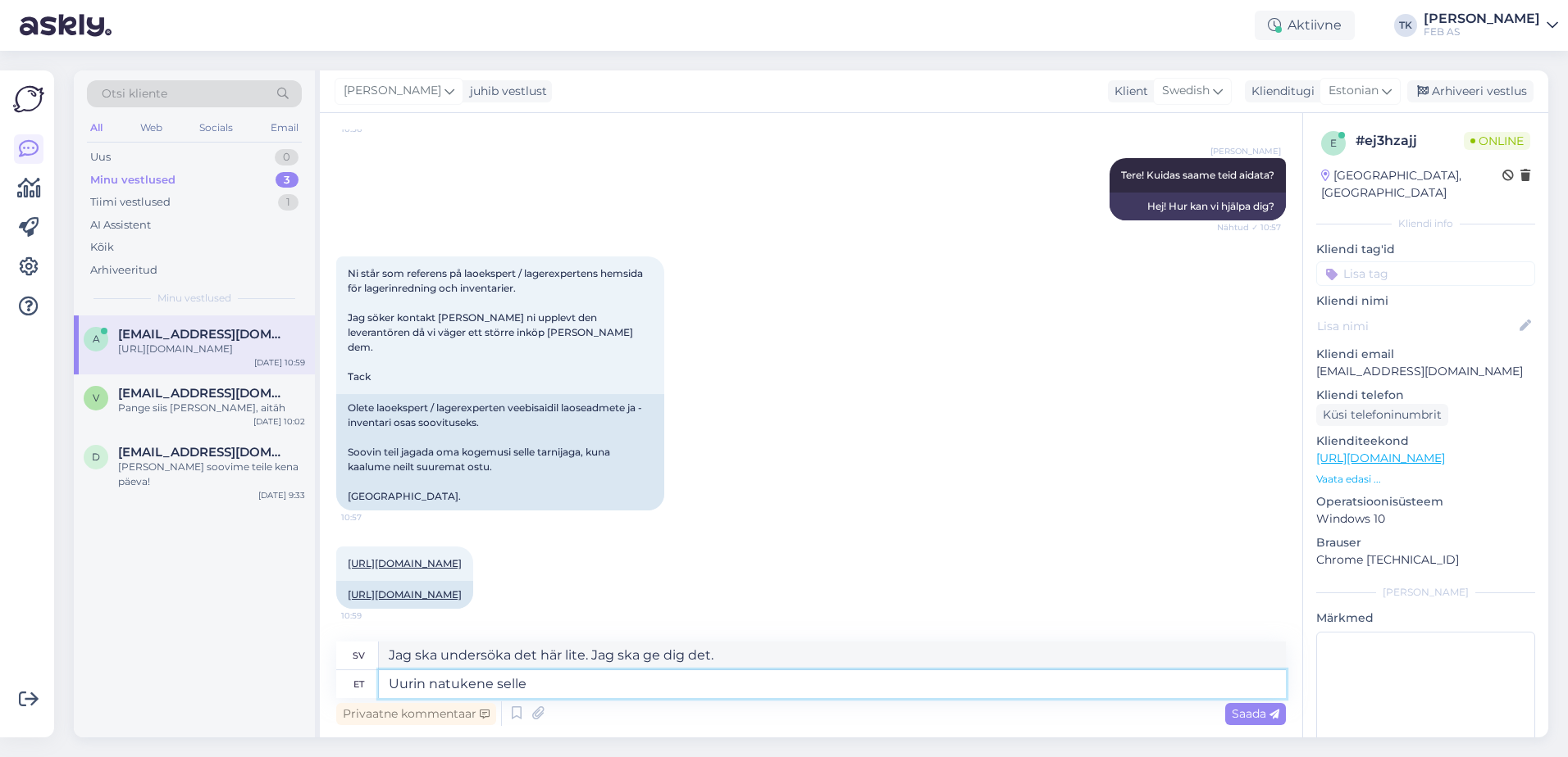
type textarea "Jag ska göra lite research om detta."
type textarea "[PERSON_NAME]"
type textarea "Jag ska titta lite på det här."
type textarea "Uurin na"
type textarea "Jag ska göra lite research."
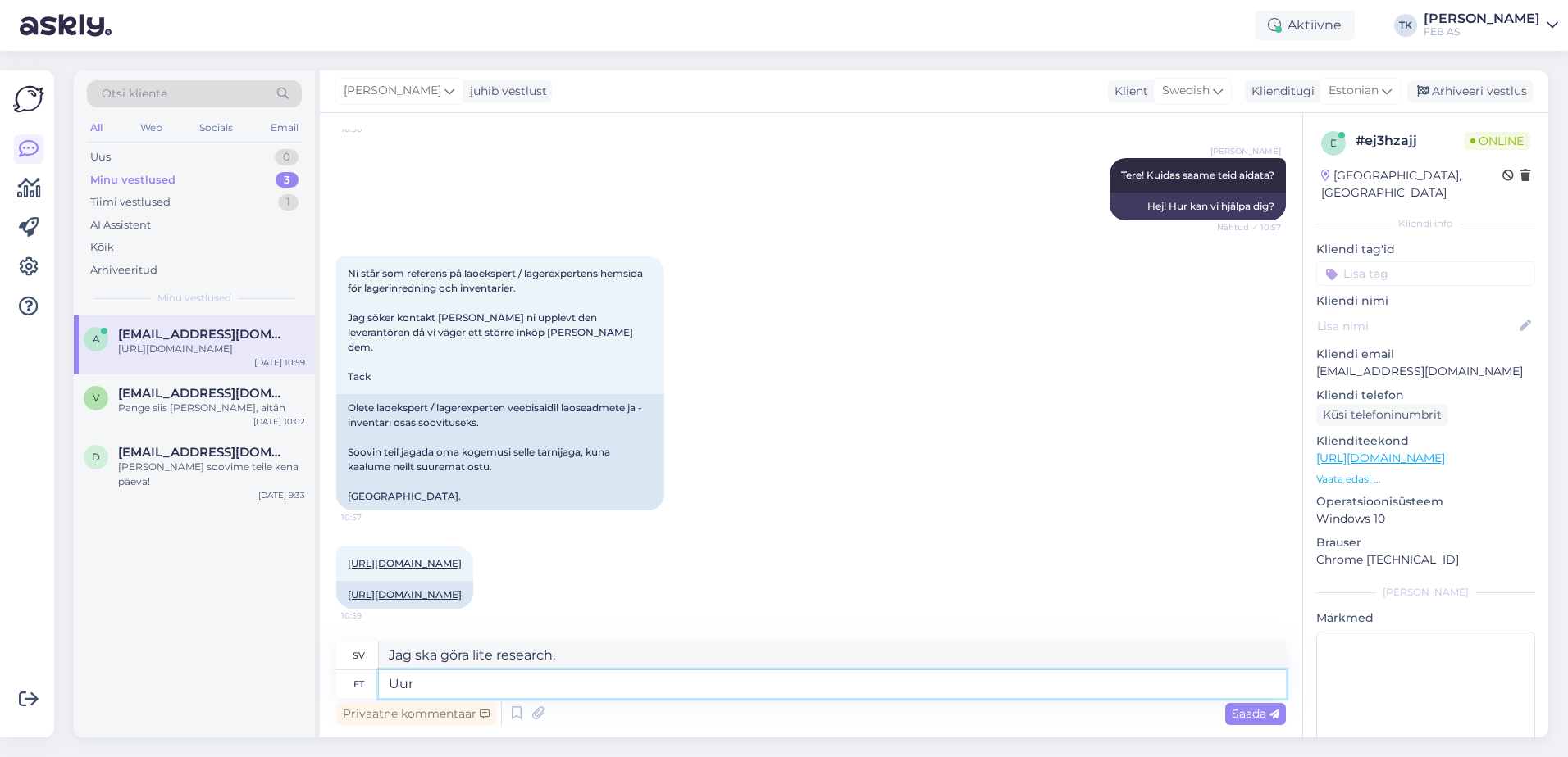
type textarea "Uu"
type textarea "Jag forskar."
type textarea "U"
type textarea "Pean"
type textarea "Jag måste"
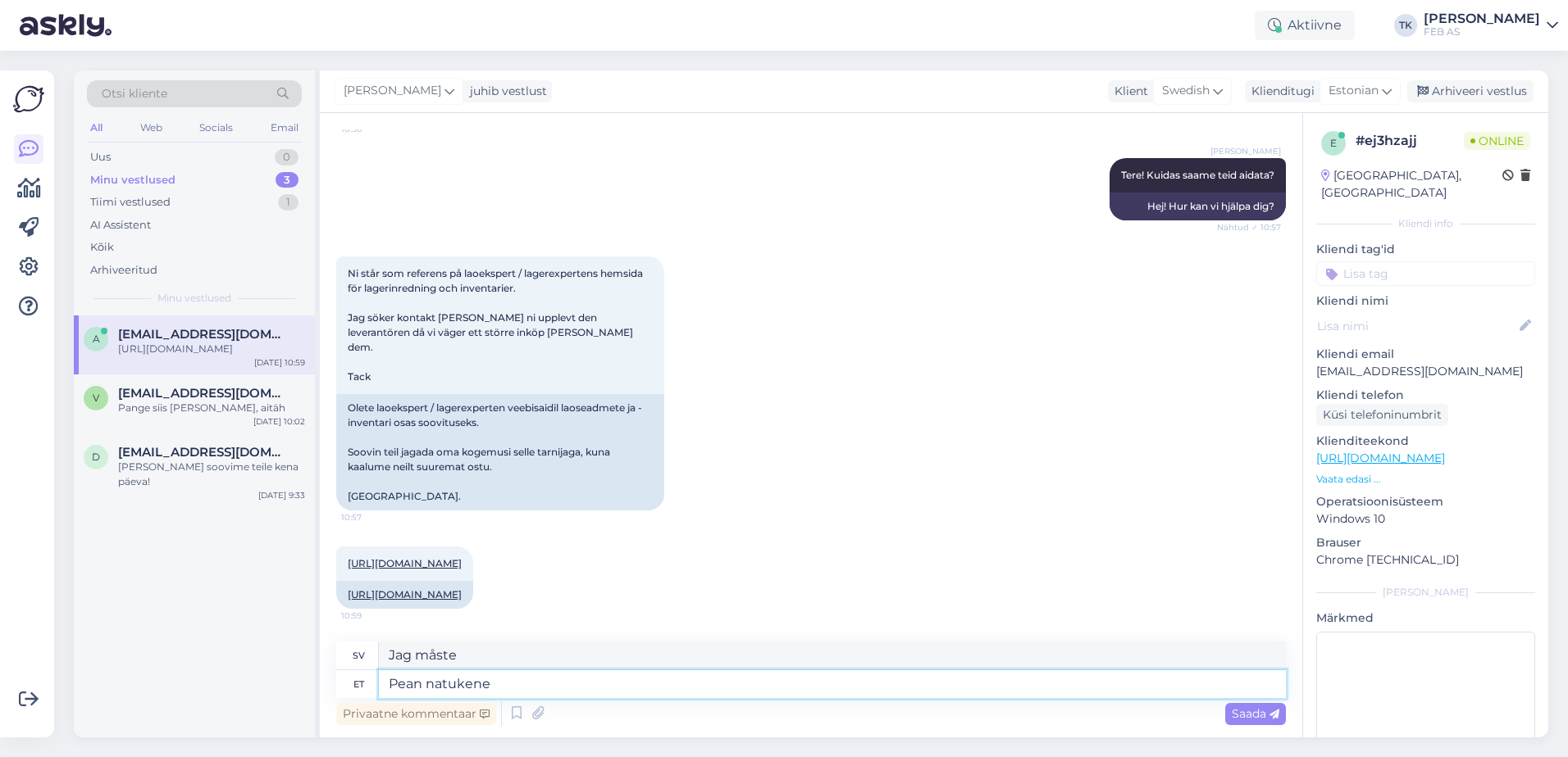
type textarea "Pean natukene"
type textarea "Jag måste vänta lite."
type textarea "Pean natukene uurima s"
type textarea "Jag behöver göra lite research."
type textarea "Pean natukene uurima selle k"
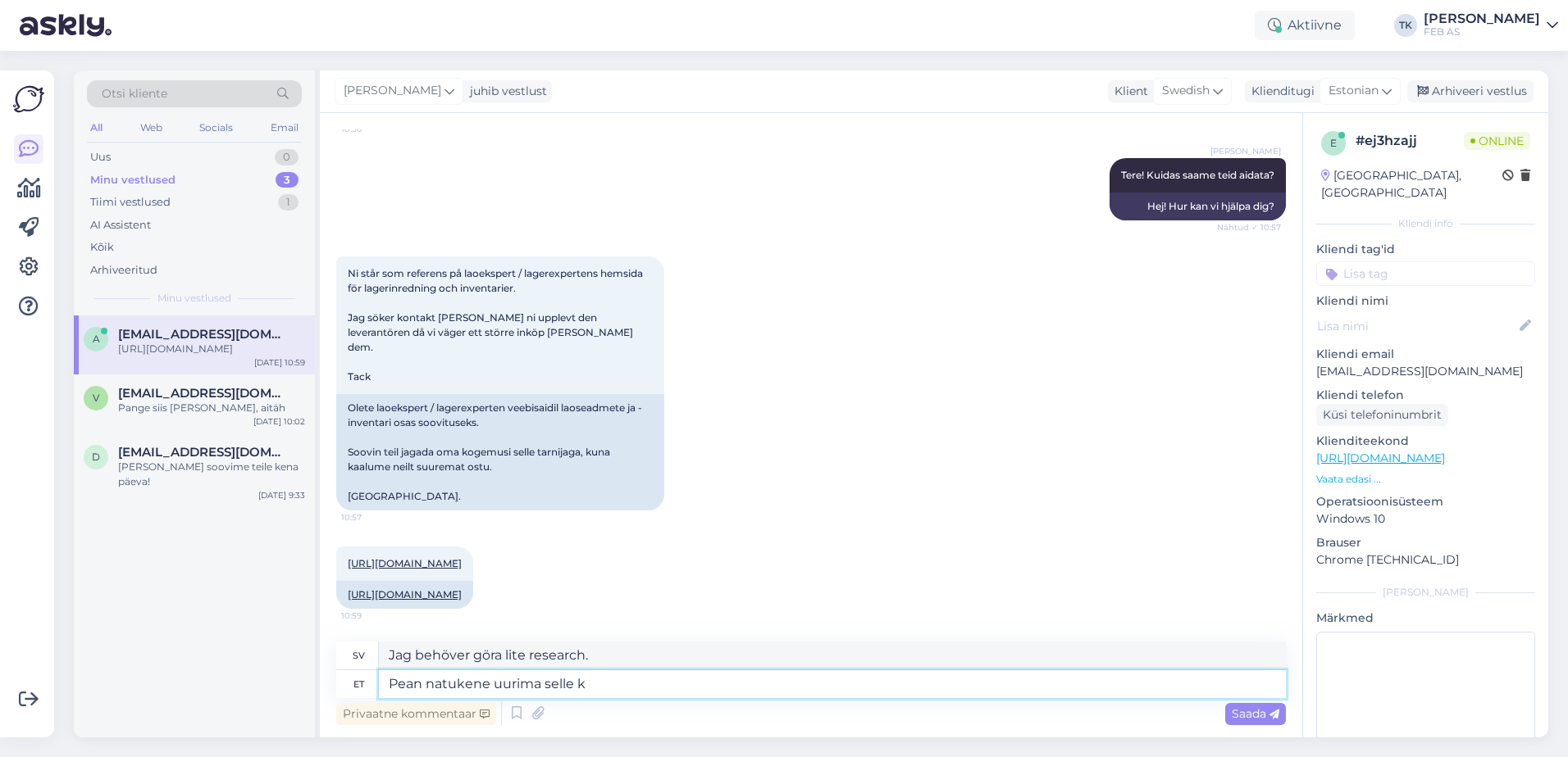
type textarea "Jag behöver göra lite research om detta."
type textarea "Pean natukene uurima selle kohta"
click at [469, 663] on textarea "Jag behöver göra lite research om detta." at bounding box center [832, 656] width 907 height 28
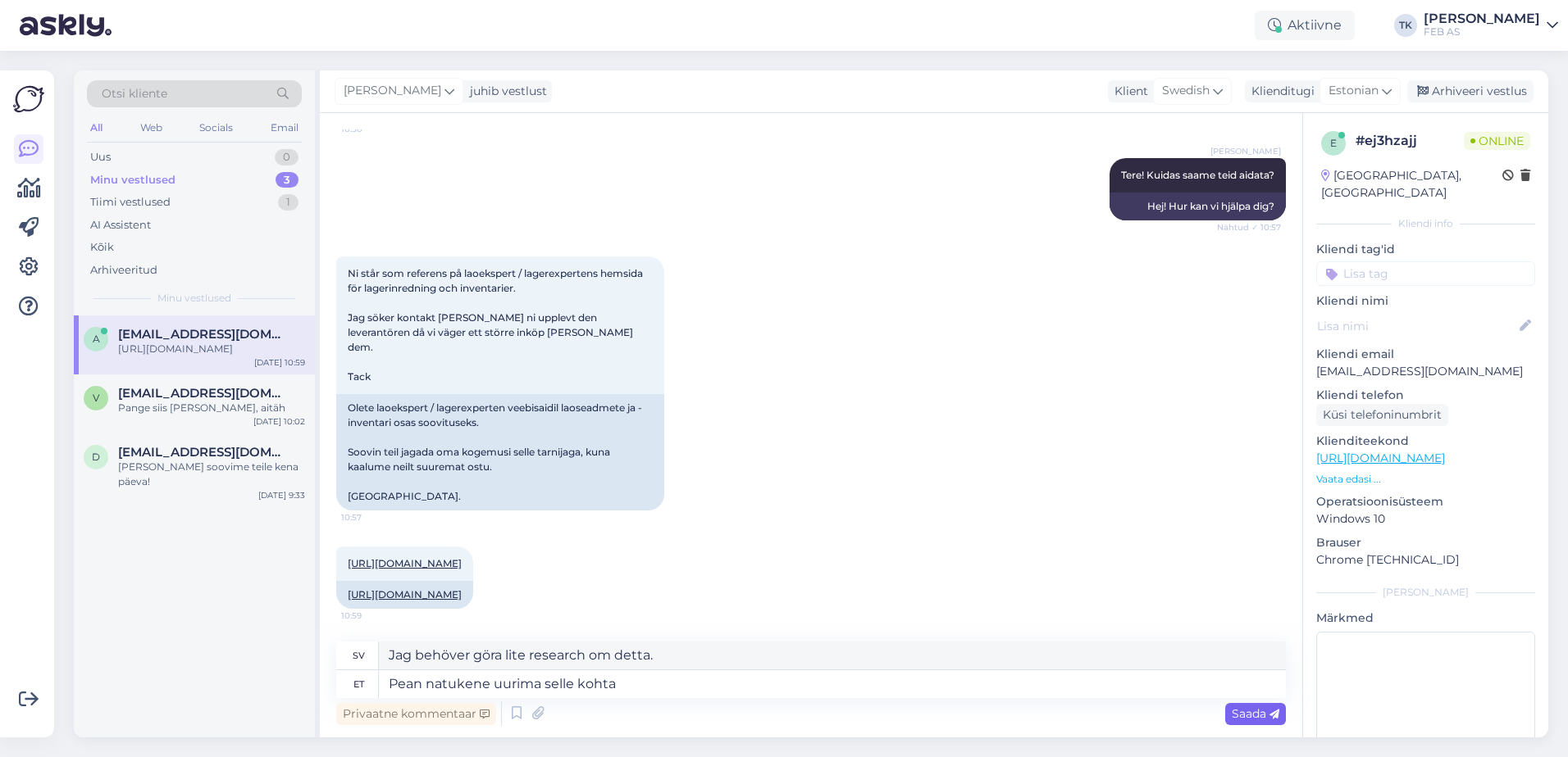
click at [1257, 711] on span "Saada" at bounding box center [1255, 714] width 48 height 15
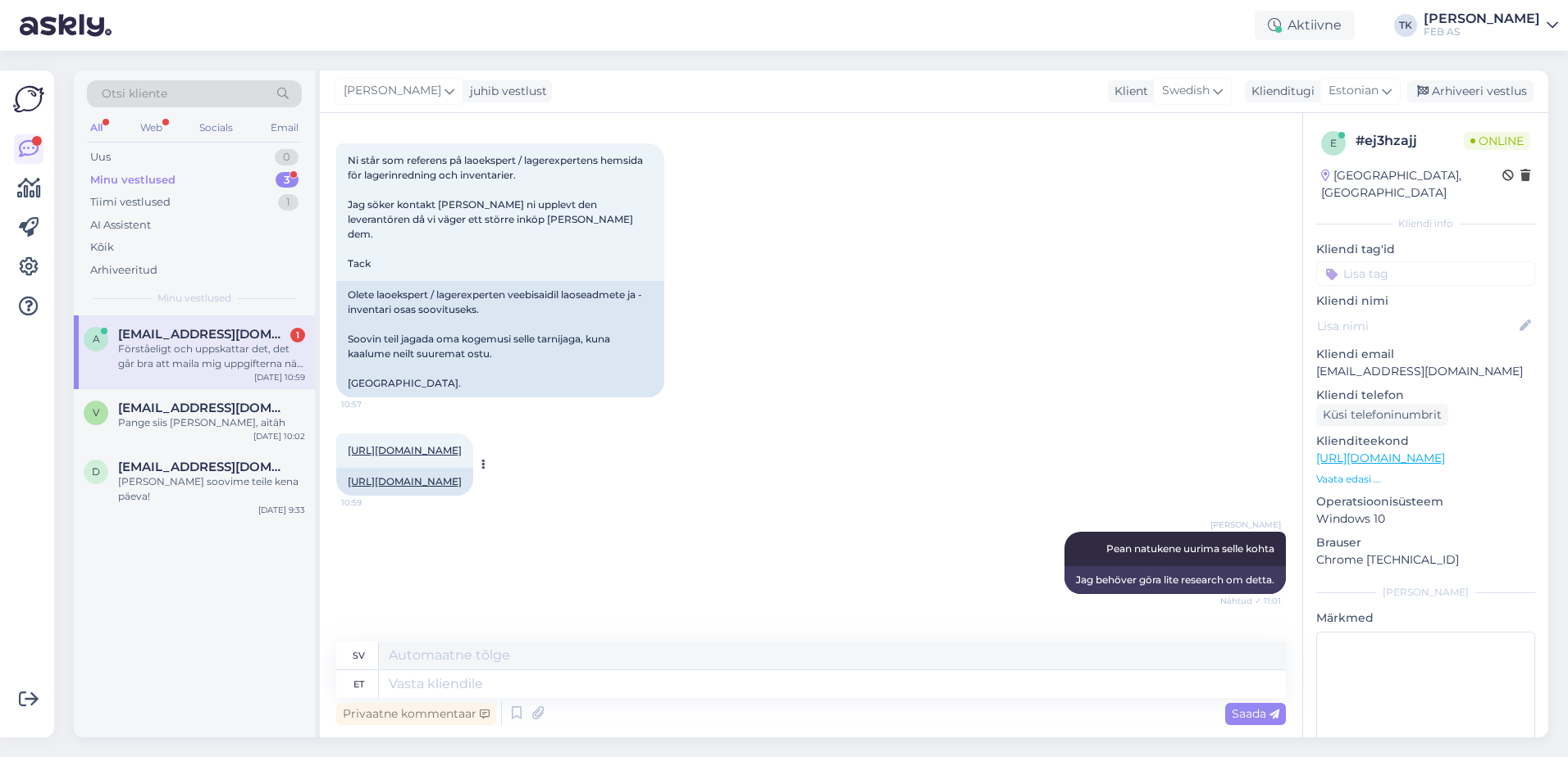
scroll to position [397, 0]
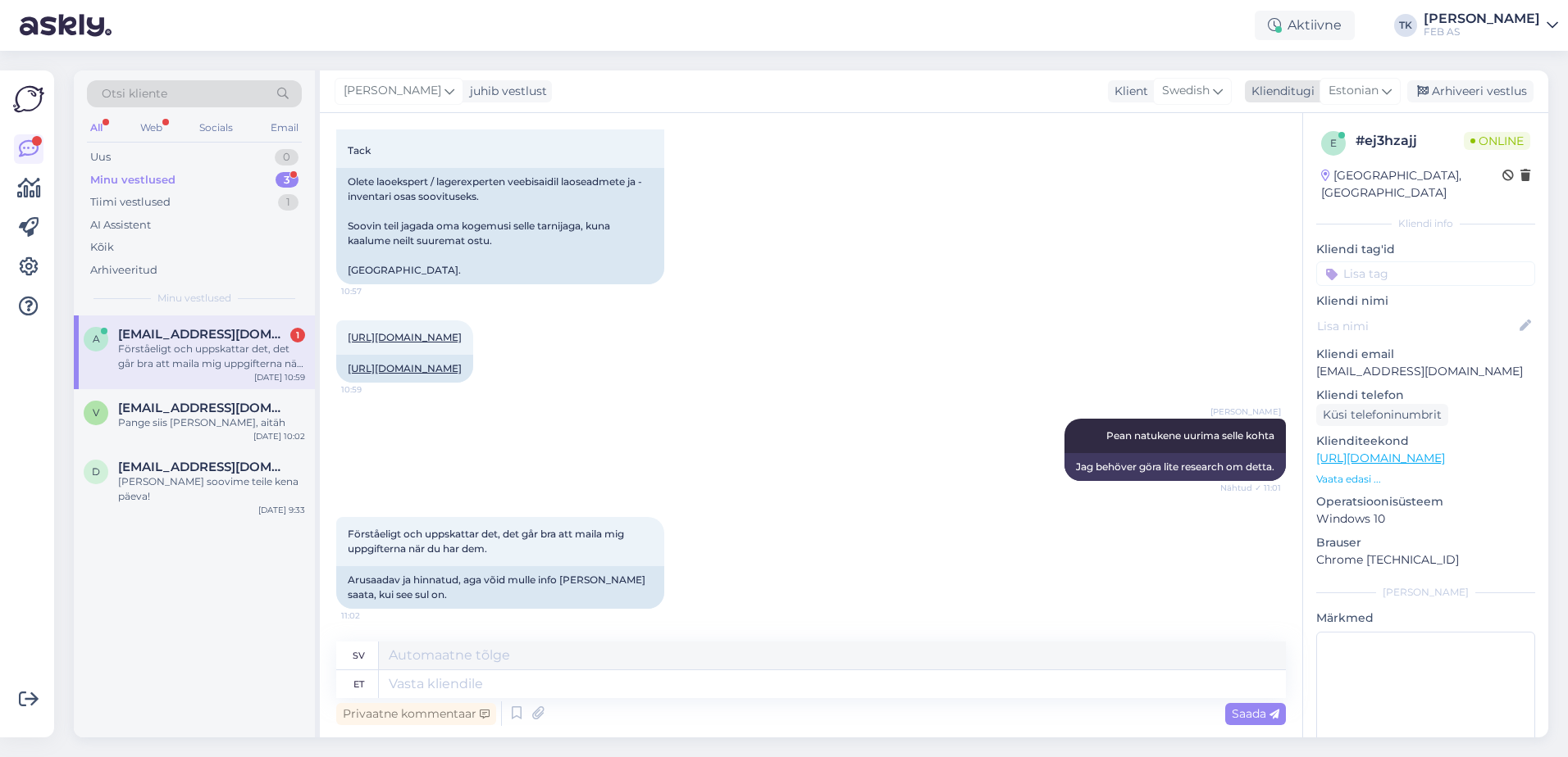
click at [1331, 97] on span "Estonian" at bounding box center [1353, 91] width 50 height 18
drag, startPoint x: 1302, startPoint y: 123, endPoint x: 1271, endPoint y: 127, distance: 31.3
click at [1273, 127] on input "est" at bounding box center [1322, 126] width 154 height 25
click at [1314, 172] on link "English" at bounding box center [1322, 164] width 180 height 26
click at [499, 682] on textarea at bounding box center [832, 684] width 907 height 28
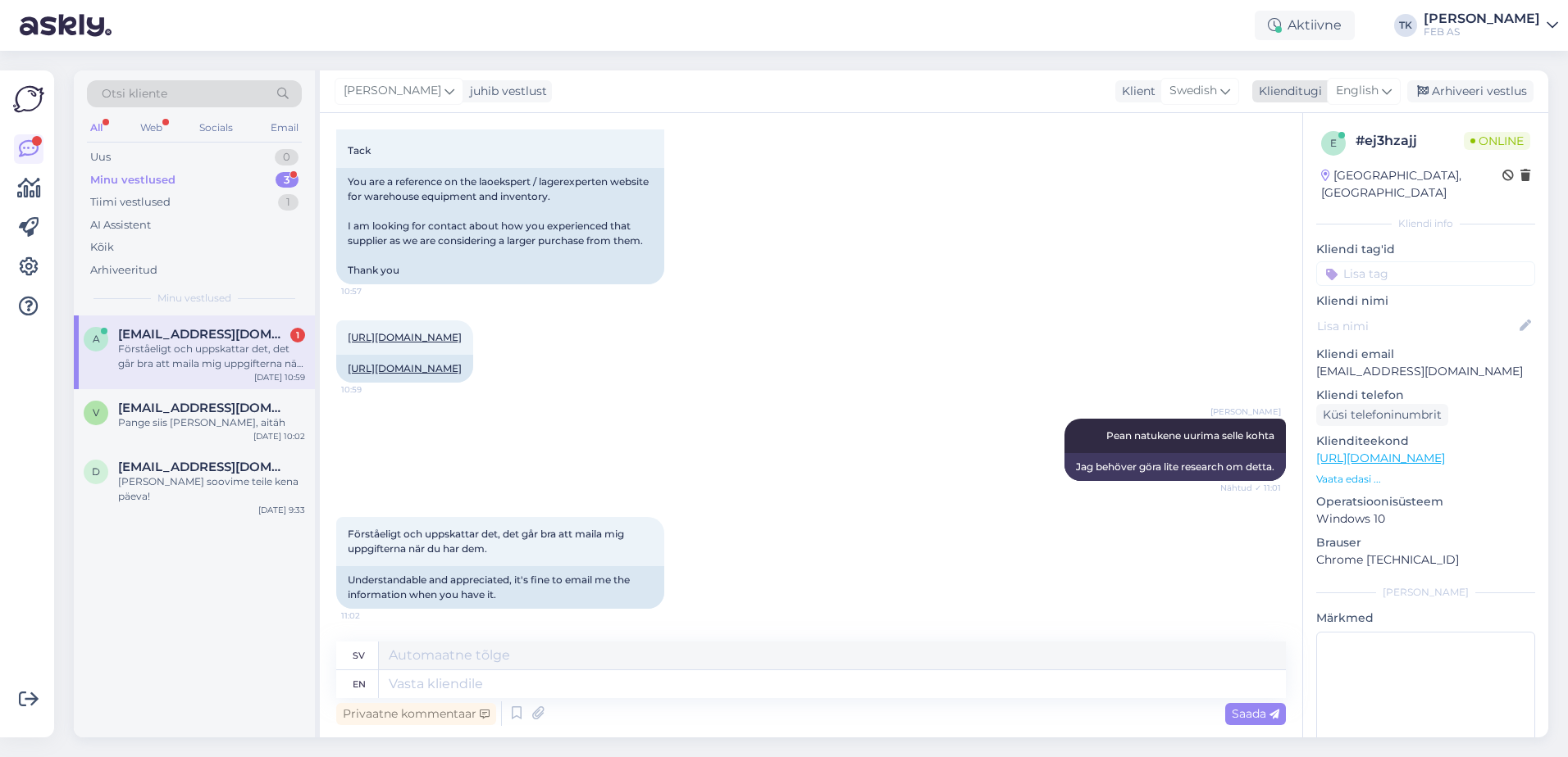
click at [1348, 90] on span "English" at bounding box center [1357, 91] width 43 height 18
click at [1315, 136] on input "eng" at bounding box center [1326, 126] width 154 height 25
type input "e"
type input "est"
click at [1322, 165] on link "Estonian" at bounding box center [1326, 164] width 180 height 26
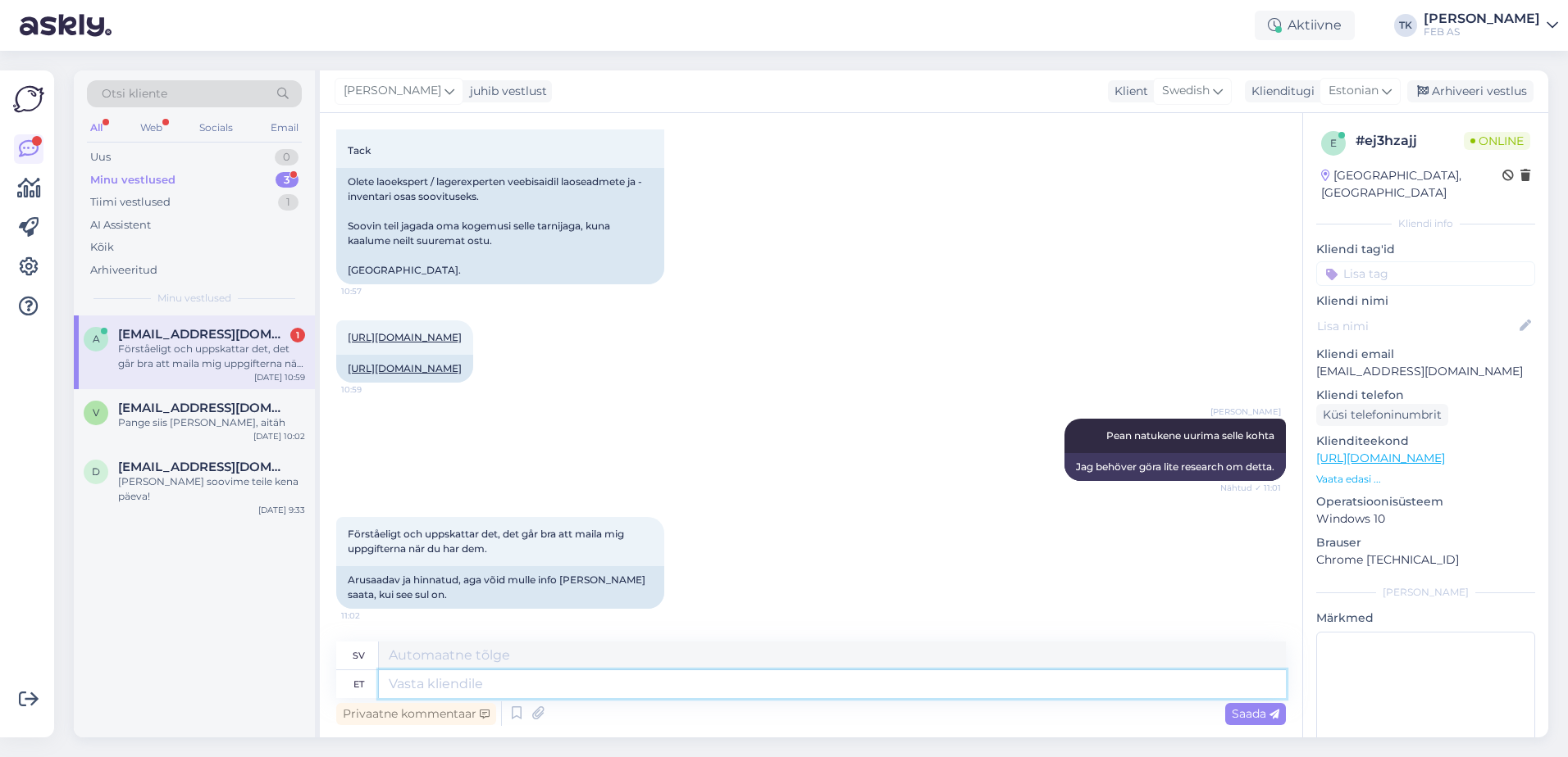
click at [725, 677] on textarea at bounding box center [832, 684] width 907 height 28
type textarea "Te"
type textarea "Du"
type textarea "Te soovite s"
type textarea "Du vill"
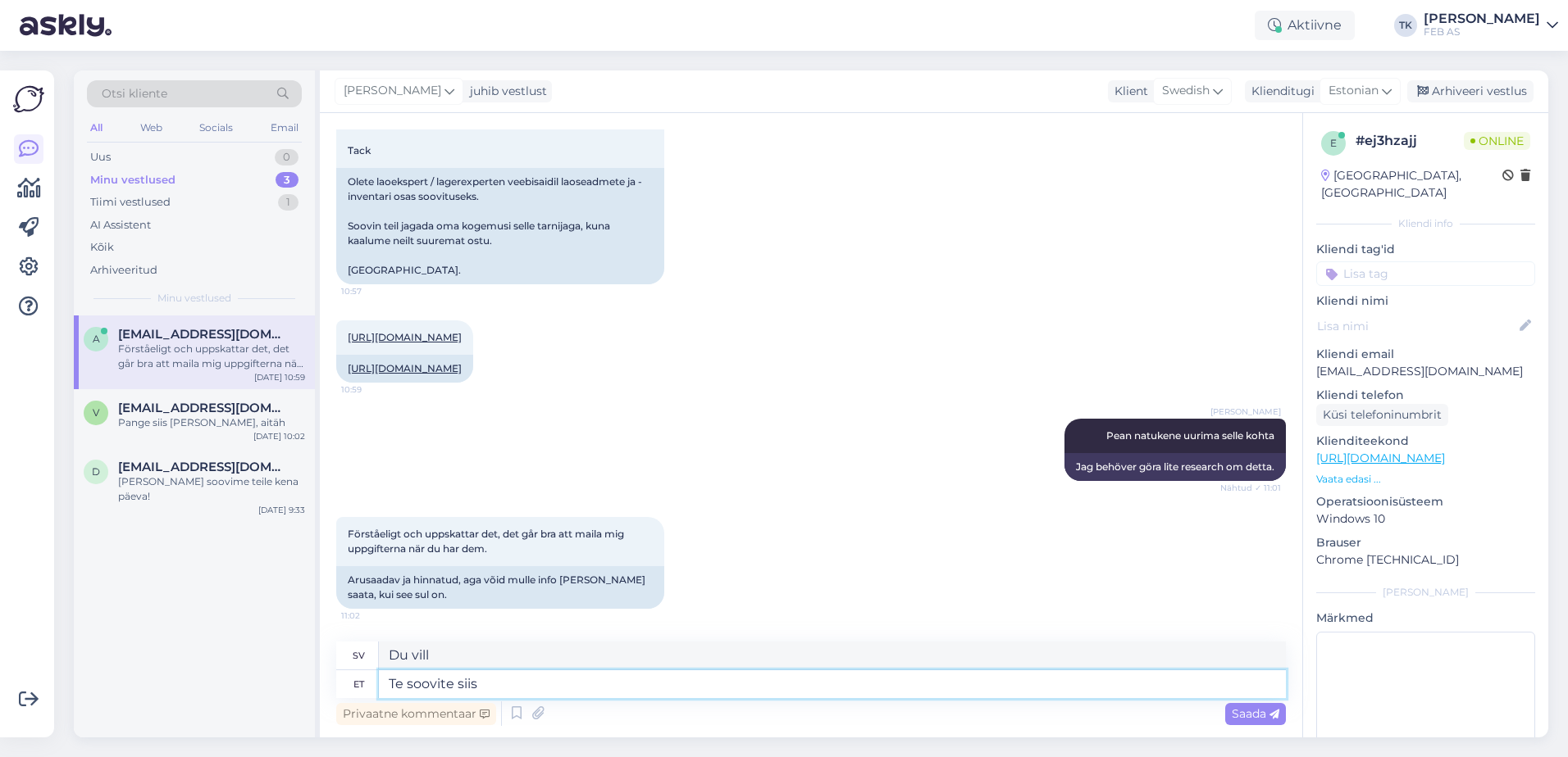
type textarea "Te soovite siis"
type textarea "Du vill då"
type textarea "Te soovite siis teada,"
type textarea "Vill du veta då"
type textarea "Te soovite siis teada, k"
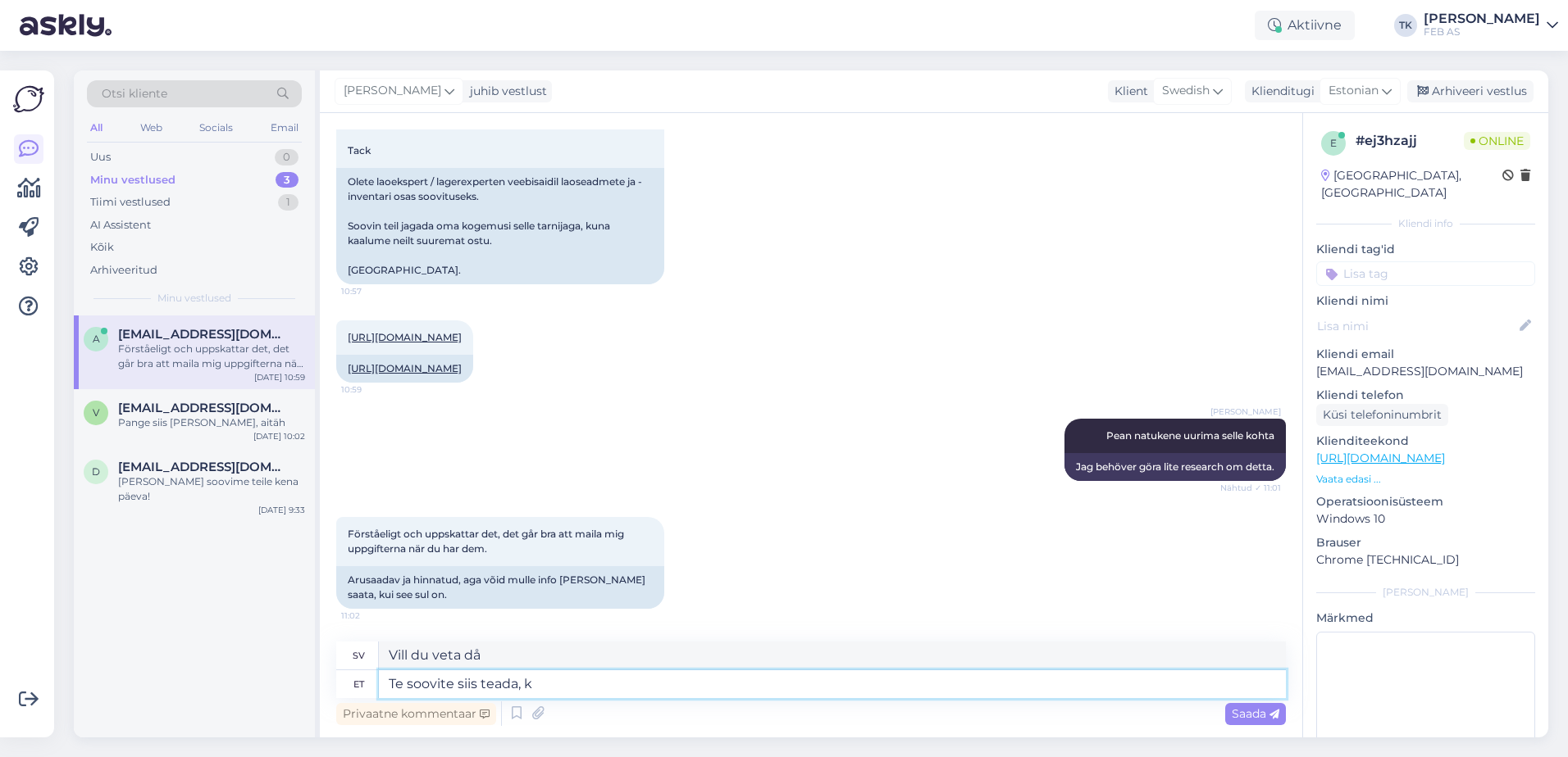
type textarea "Så du vill veta,"
type textarea "Te soovite siis teada, kuida"
type textarea "Så du vill [PERSON_NAME]"
type textarea "Te soovite siis teada, kuidas obn"
type textarea "Då vill du [PERSON_NAME] man får"
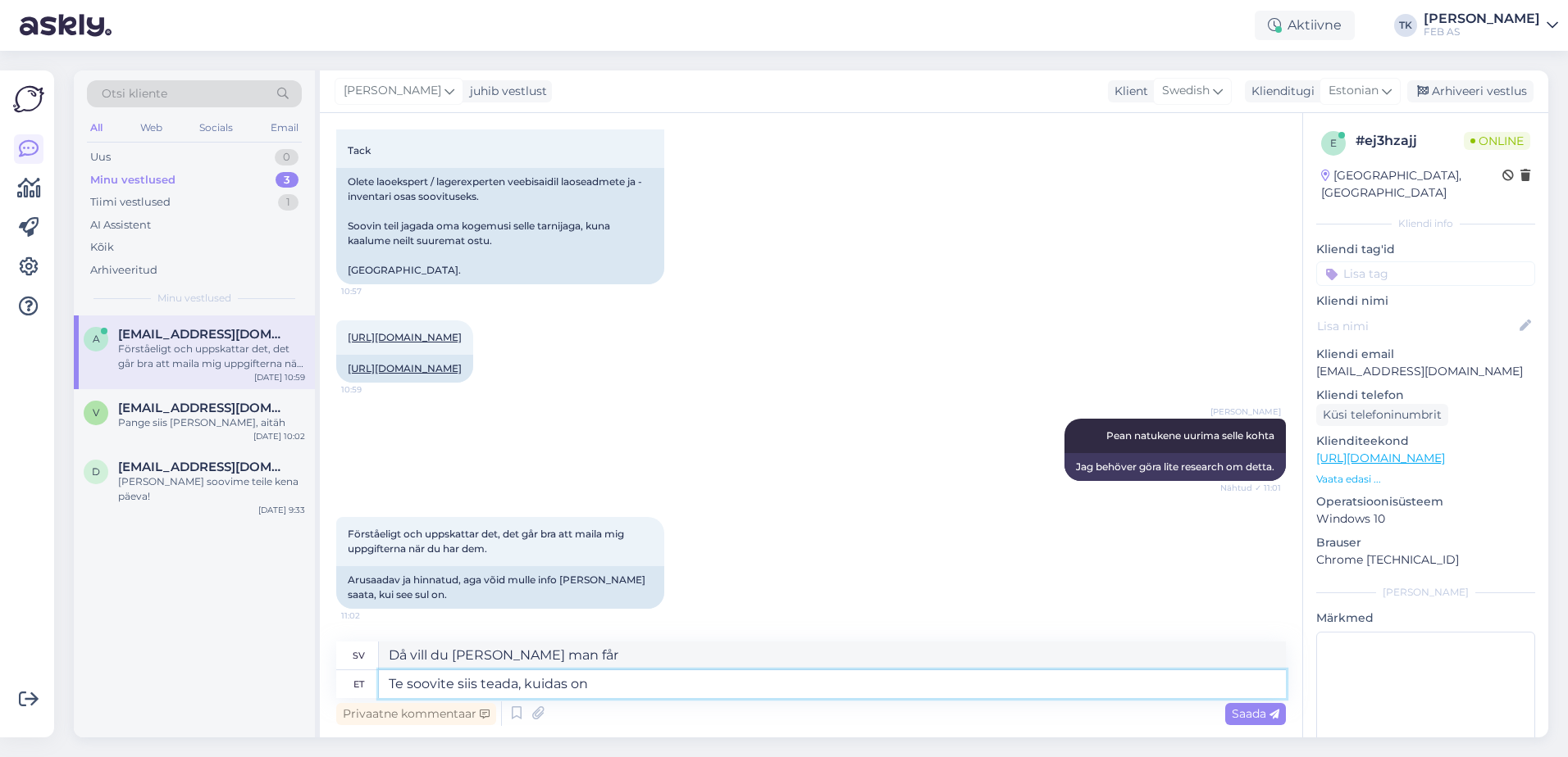
type textarea "Te soovite siis teada, kuidas on m"
type textarea "Så vill du [PERSON_NAME] det är"
type textarea "Te soovite siis teada, kuidas on meie"
type textarea "Så du vill [PERSON_NAME] vi har det?"
type textarea "Te soovite siis teada, kuidas on meie praegune k"
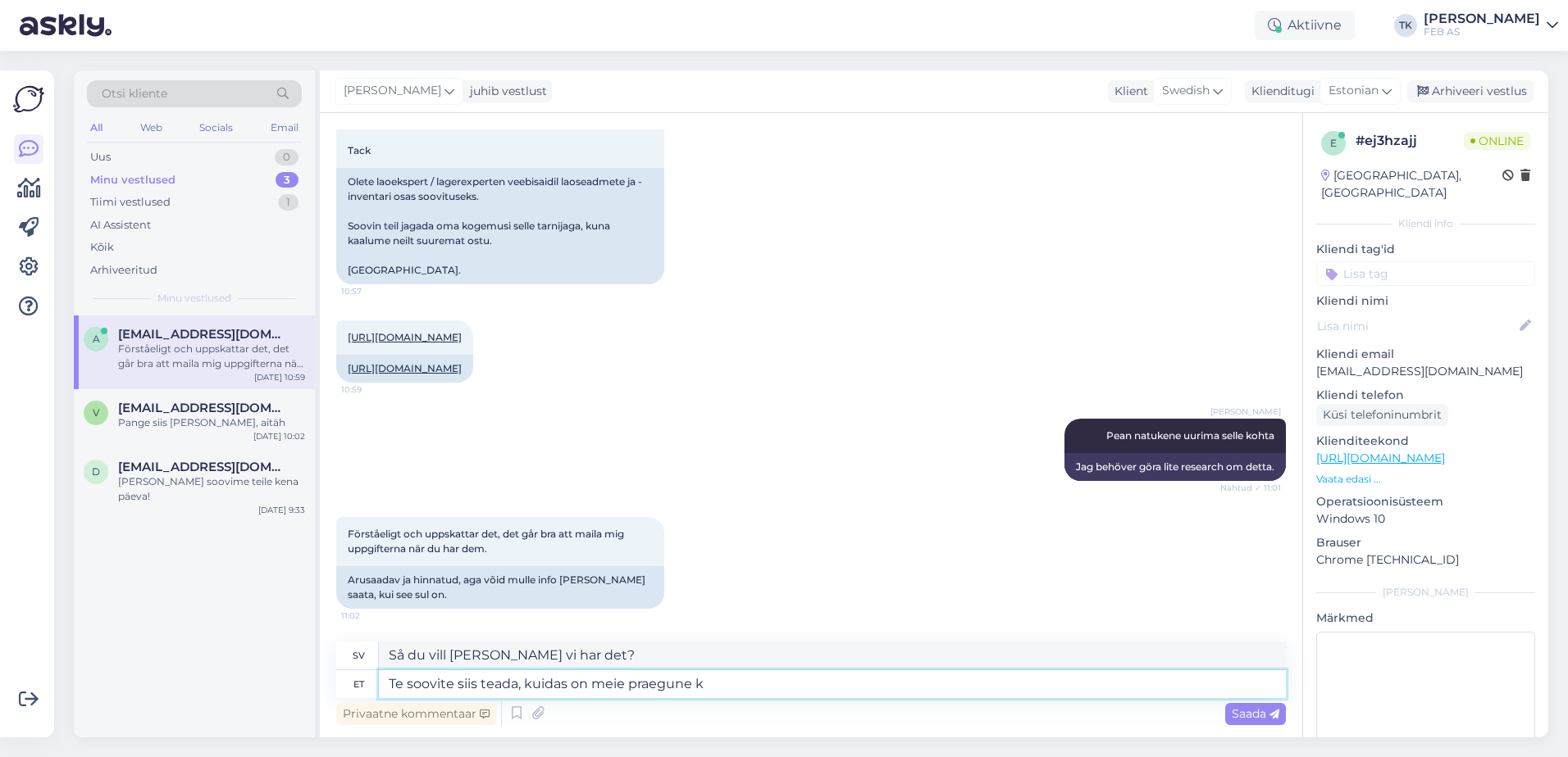
type textarea "Så du vill [PERSON_NAME] vår nuvarande situation är?"
type textarea "Te soovite siis teada, kuidas on meie praegune kogemus ne"
type textarea "Så du vill [PERSON_NAME] vår nuvarande erfarenhet är?"
type textarea "Te soovite siis teada, kuidas on meie praegune kogemus nendega?"
type textarea "Så du vill veta vad våra nuvarande erfarenheter av dem är?"
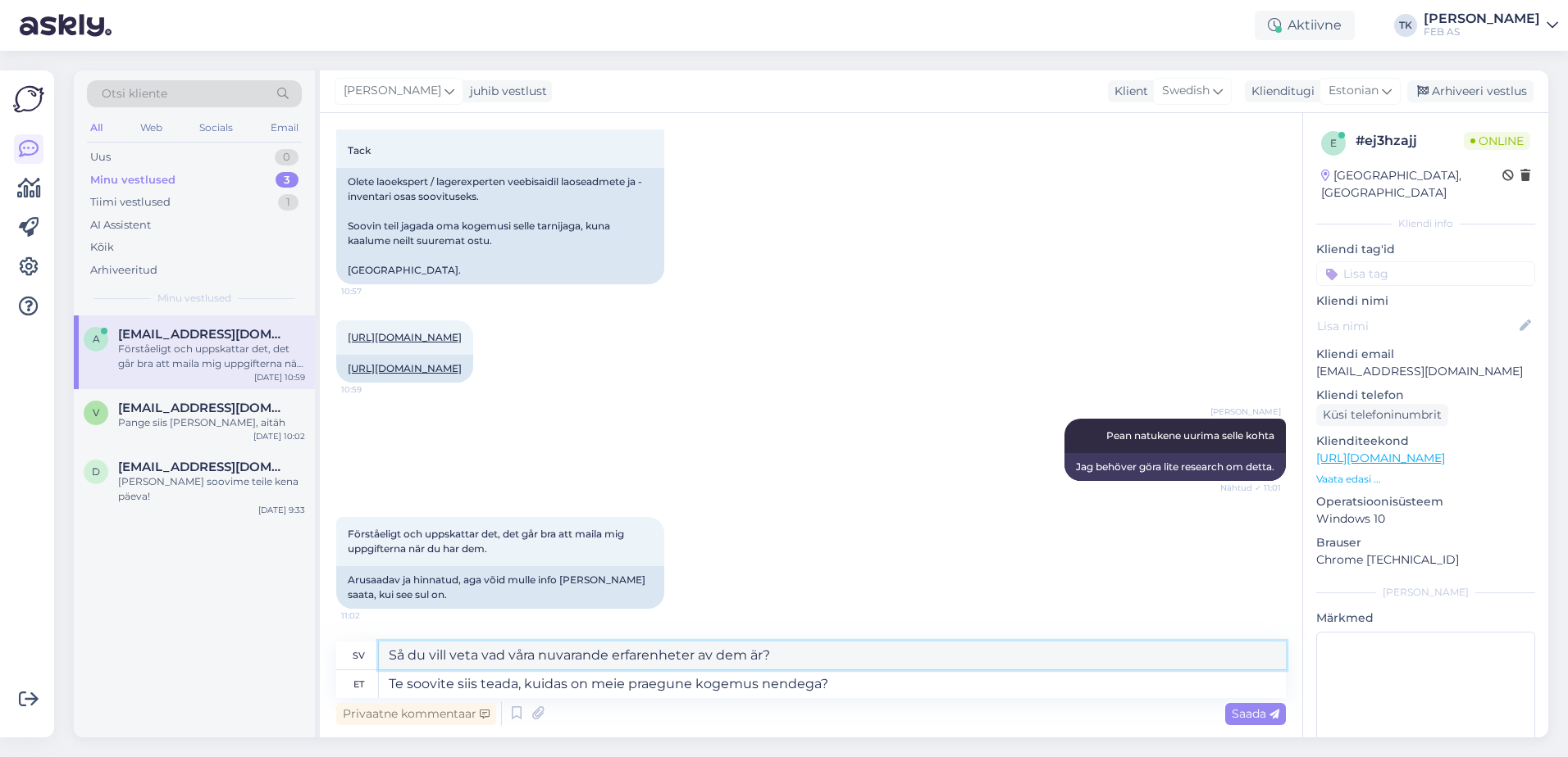
click at [728, 648] on textarea "Så du vill veta vad våra nuvarande erfarenheter av dem är?" at bounding box center [832, 656] width 907 height 28
click at [961, 681] on textarea "Te soovite siis teada, kuidas on meie praegune kogemus nendega?" at bounding box center [832, 684] width 907 height 28
type textarea "Te soovite siis teada, kuidas on meie praegune kogemus nendega? Või mis"
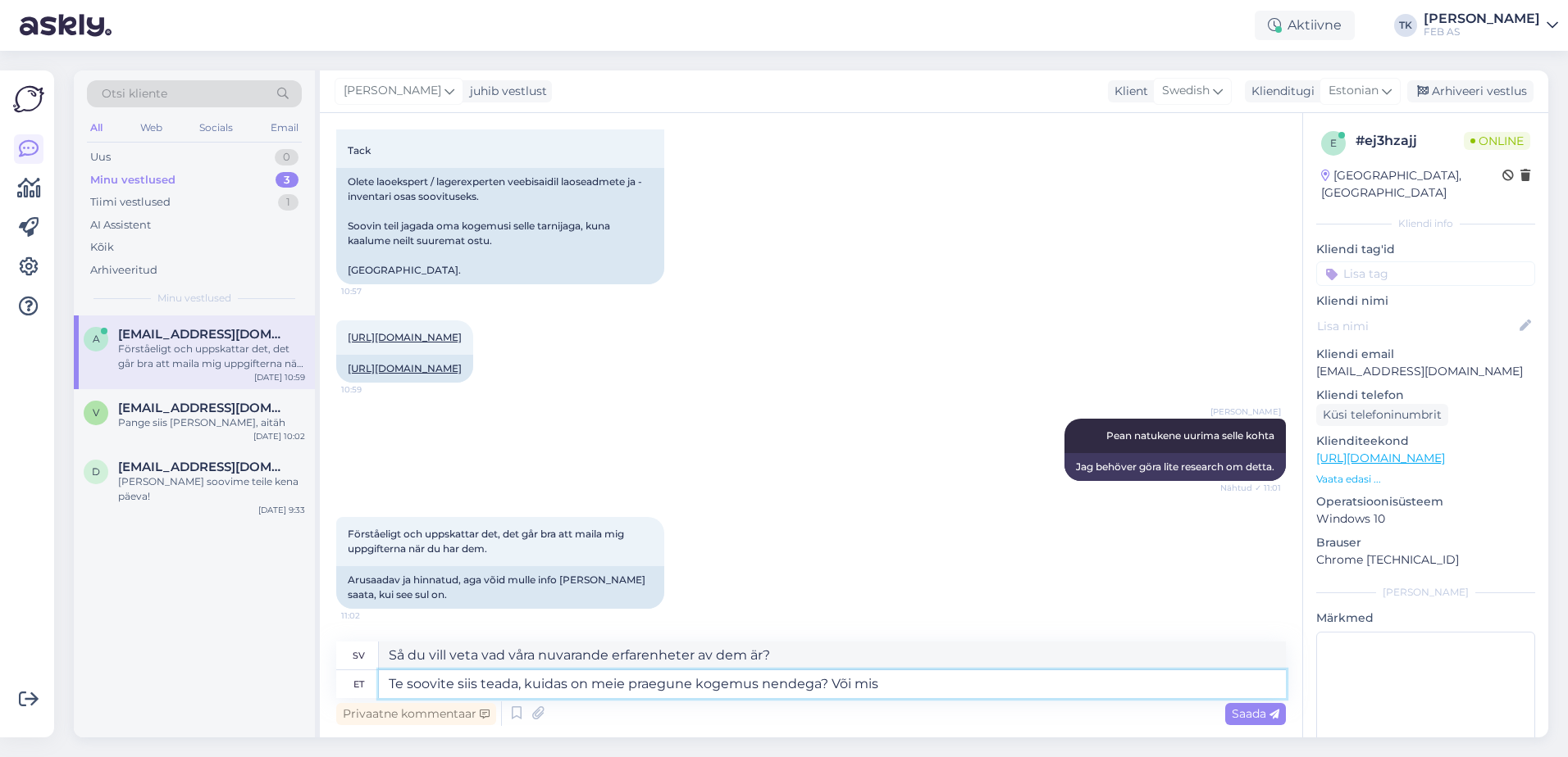
type textarea "Så du vill veta vad våra nuvarande erfarenheter är med dem? [PERSON_NAME] vad"
type textarea "Te soovite siis teada, kuidas on meie praegune kogemus nendega? Või mida"
type textarea "Så du vill veta vad våra nuvarande erfarenheter av dem är? [PERSON_NAME] vad"
type textarea "Te soovite siis teada, kuidas on meie praegune kogemus nendega? Või mida te"
type textarea "Så du vill veta vad våra nuvarande erfarenheter är med dem? [PERSON_NAME] vad du"
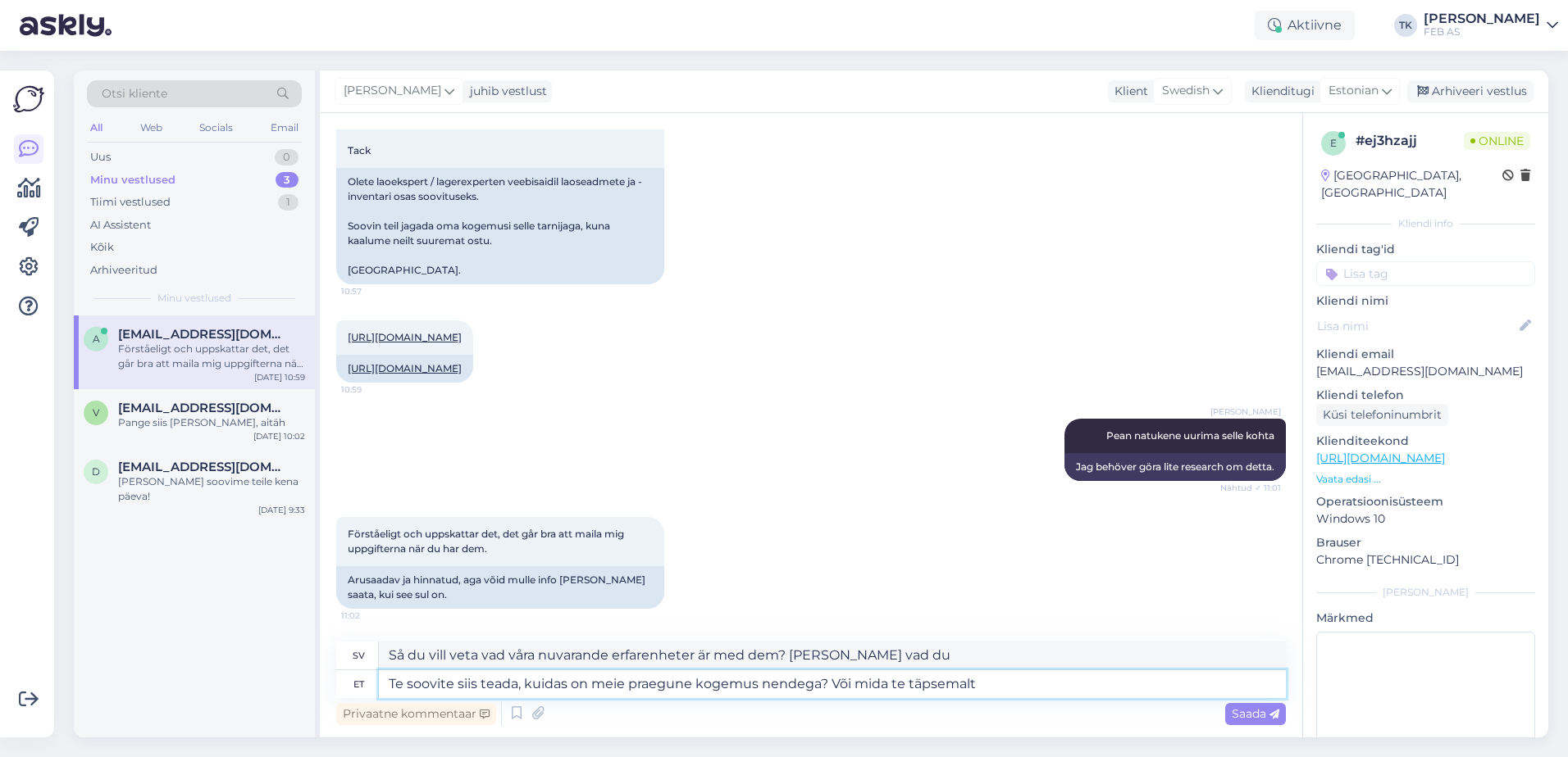
type textarea "Te soovite siis teada, kuidas on meie praegune kogemus nendega? Või mida te täp…"
type textarea "Så du vill veta vad våra nuvarande erfarenheter är med dem? [PERSON_NAME] vad e…"
type textarea "Te soovite siis teada, kuidas on meie praegune kogemus nendega? Või mida te täp…"
type textarea "Så du vill veta vad våra nuvarande erfarenheter är med dem? [PERSON_NAME] vad e…"
drag, startPoint x: 1029, startPoint y: 678, endPoint x: 322, endPoint y: 683, distance: 707.0
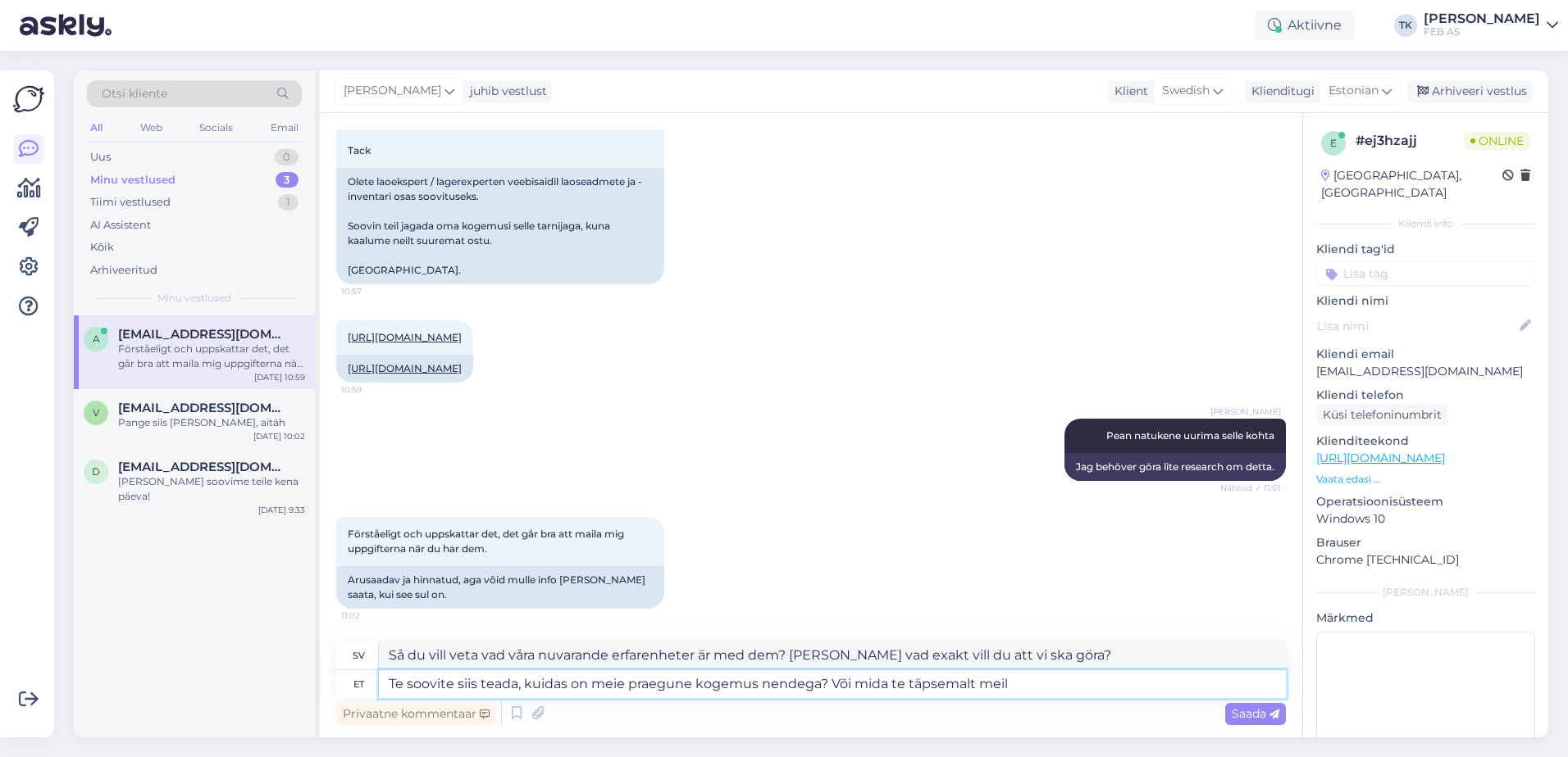
click at [322, 682] on div "Vestlus algas [DATE] Hej, 10:56 Tere, Triinu [PERSON_NAME] Tere! Kuidas saame t…" at bounding box center [811, 425] width 982 height 624
type textarea "Mida"
type textarea "Vad"
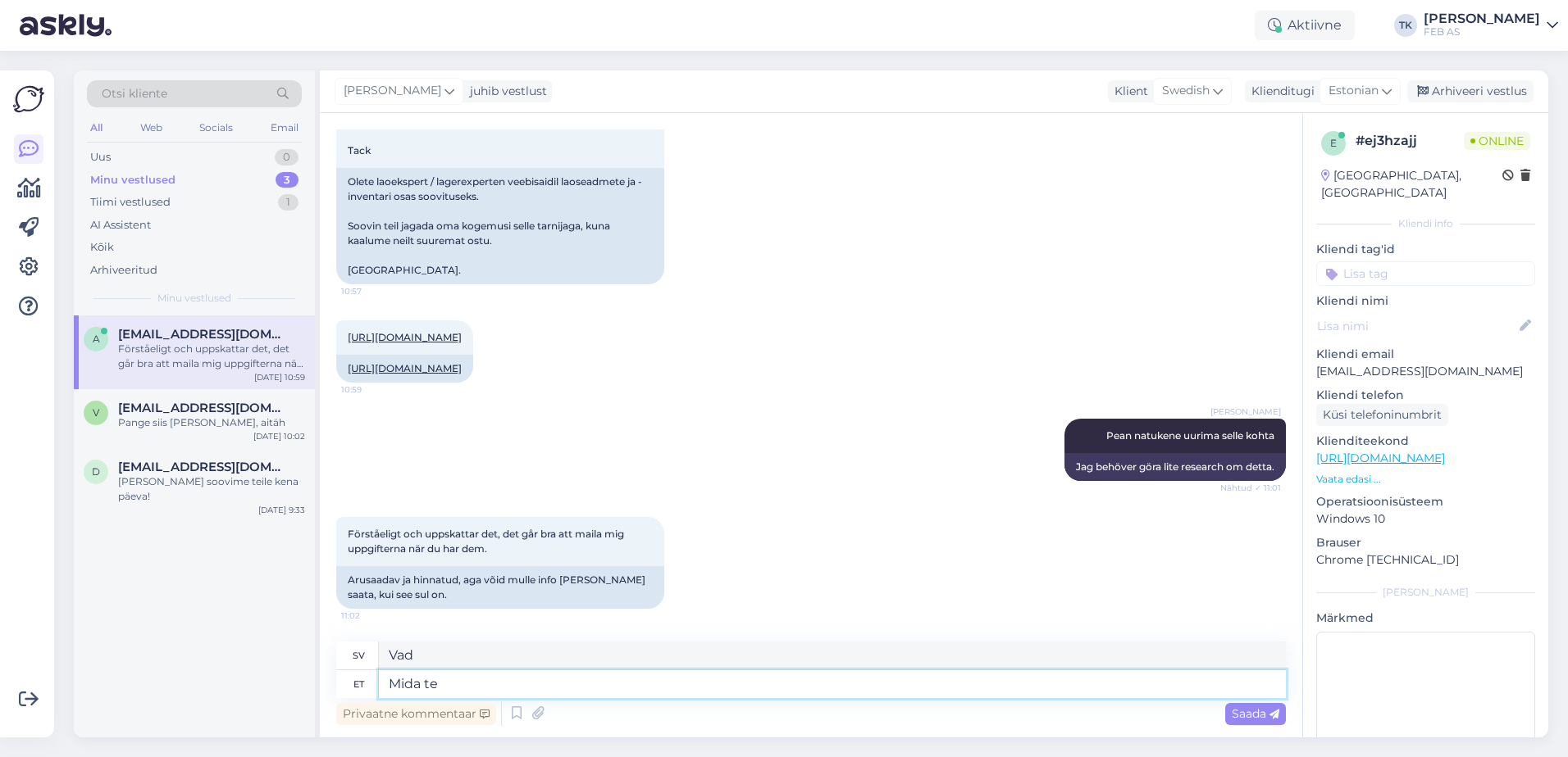
type textarea "Mida te"
type textarea "Vad gör du"
type textarea "Mida te soovite m"
type textarea "Vad vill du?"
type textarea "Mida te soovite meilt"
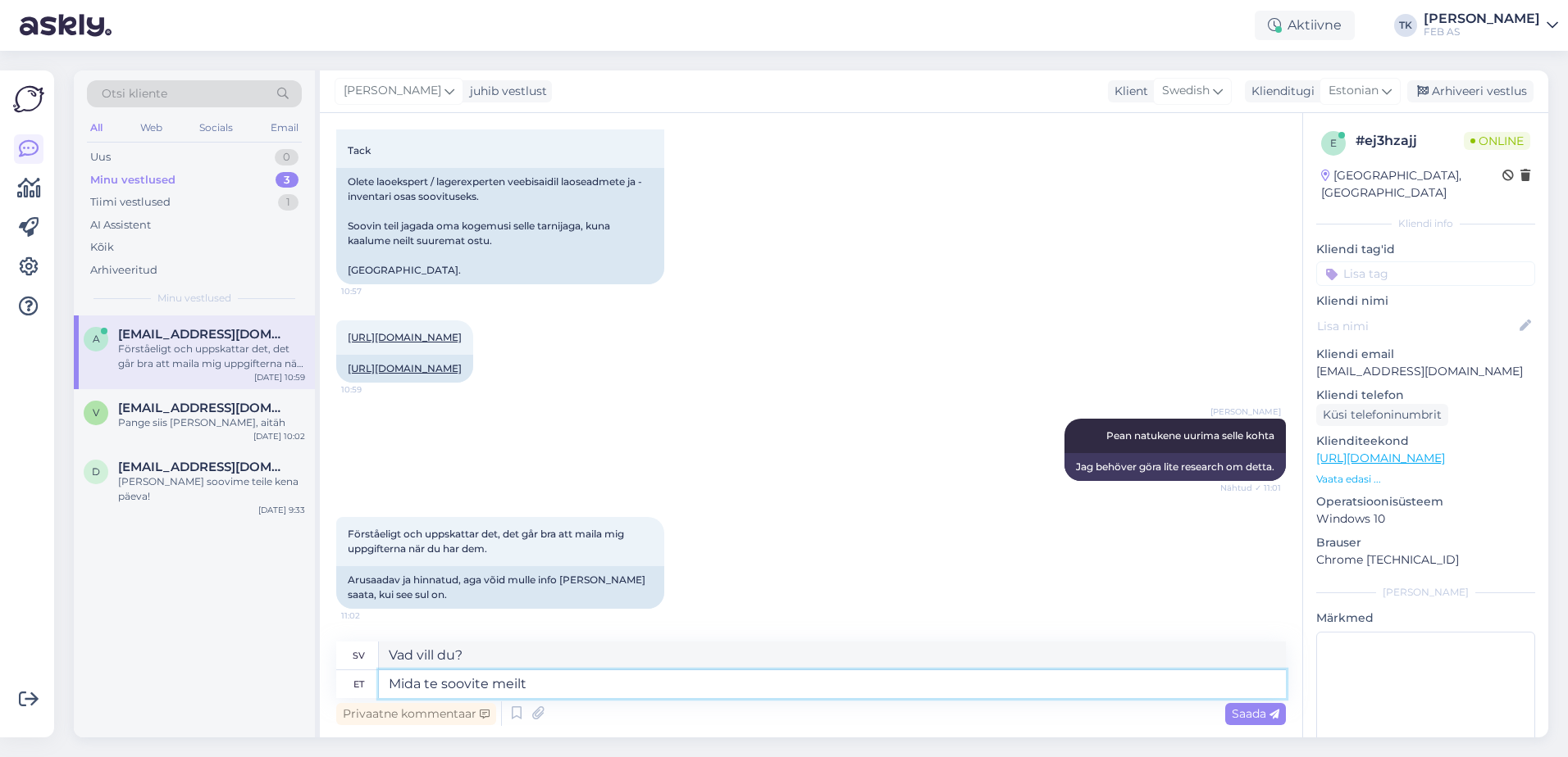
type textarea "Vad vill ni ha av oss?"
type textarea "Mida te soovite meilt täpsemalt te"
type textarea "Vad exakt vill ni [PERSON_NAME] oss?"
type textarea "Mida te soovite meilt täpsemalt teada?"
type textarea "Vad skulle du vilja veta mer om [PERSON_NAME] oss?"
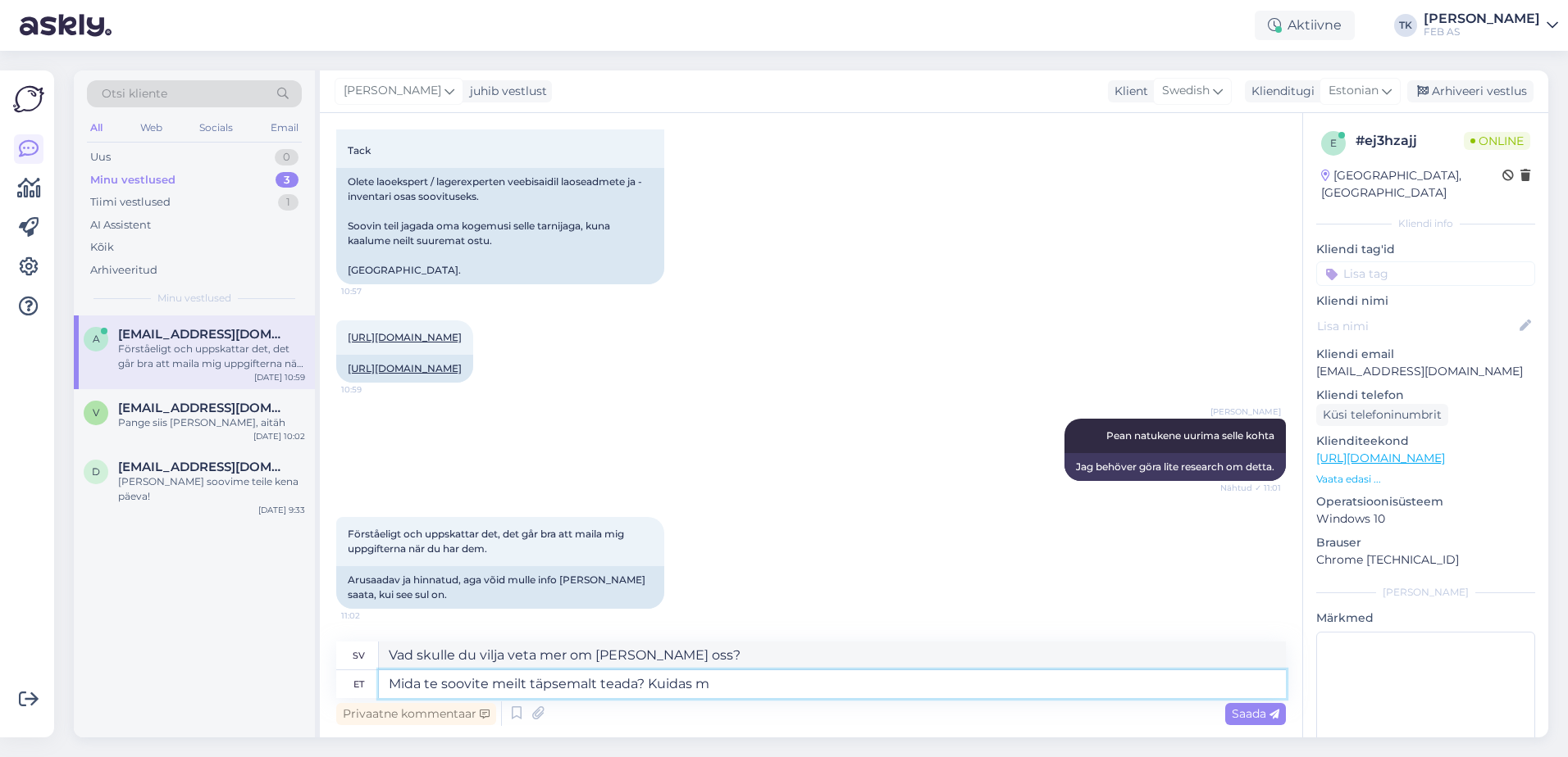
type textarea "Mida te soovite meilt täpsemalt teada? Kuidas me"
type textarea "Vad skulle du vilja veta mer om [PERSON_NAME] oss? Hur?"
type textarea "Mida te soovite meilt täpsemalt teada? Kuidas meil o"
type textarea "Vad skulle du vilja veta mer om [PERSON_NAME] oss? Hur kan vi"
type textarea "Mida te soovite meilt täpsemalt teada? Kuidas meil on ko"
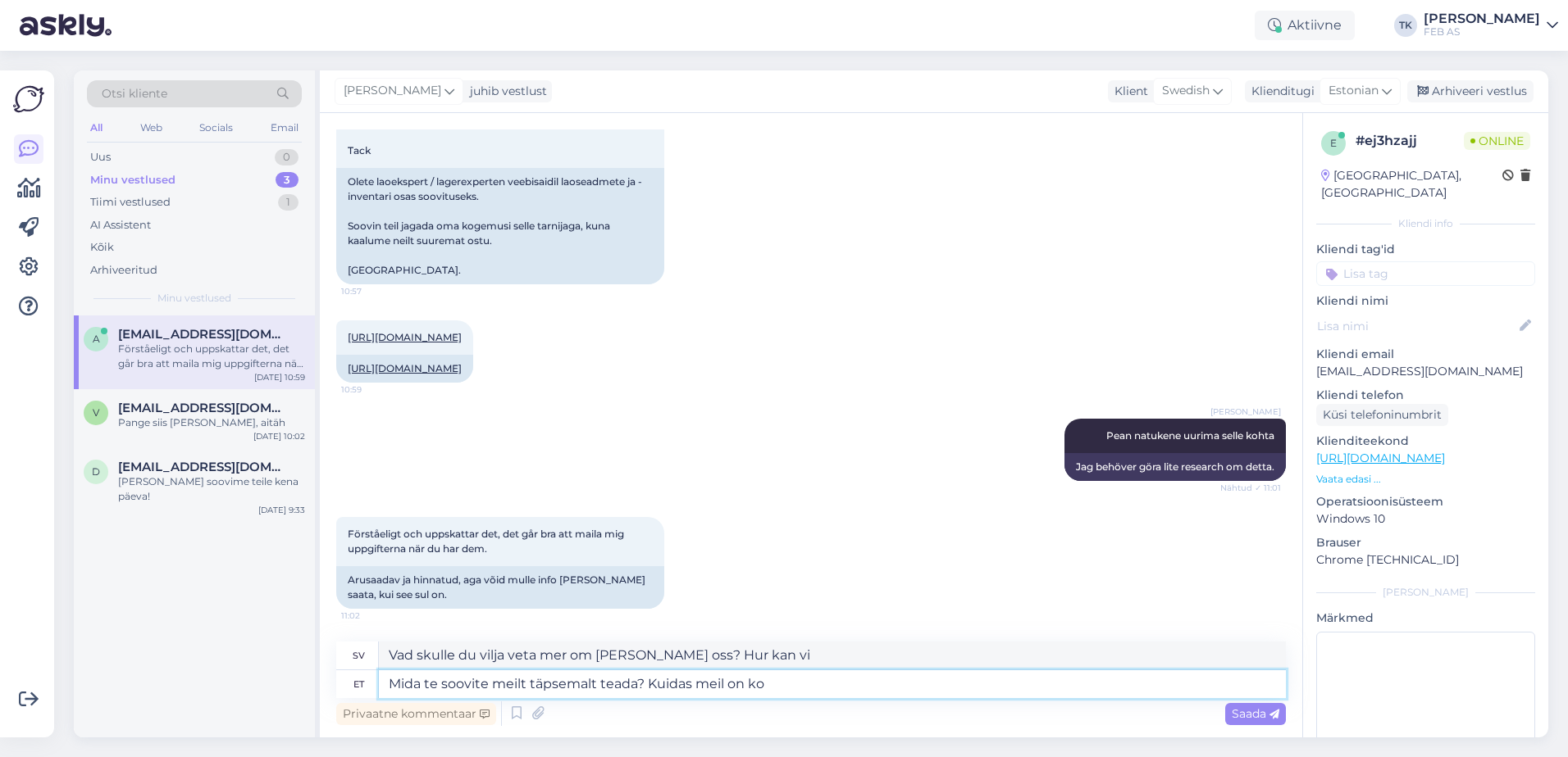
type textarea "Vad skulle du vilja veta mer om [PERSON_NAME] oss? Hur går det för oss?"
type textarea "Mida te soovite meilt täpsemalt teada? Kuidas meil on koostöö su"
type textarea "Vad skulle du vilja veta mer om [PERSON_NAME] oss? Hur samarbetar vi?"
type textarea "Mida te soovite meilt täpsemalt teada? Kuidas meil on koostöö sujunud?"
type textarea "Vad skulle du vilja veta mer om [PERSON_NAME] oss? Hur har vårt samarbete gått?"
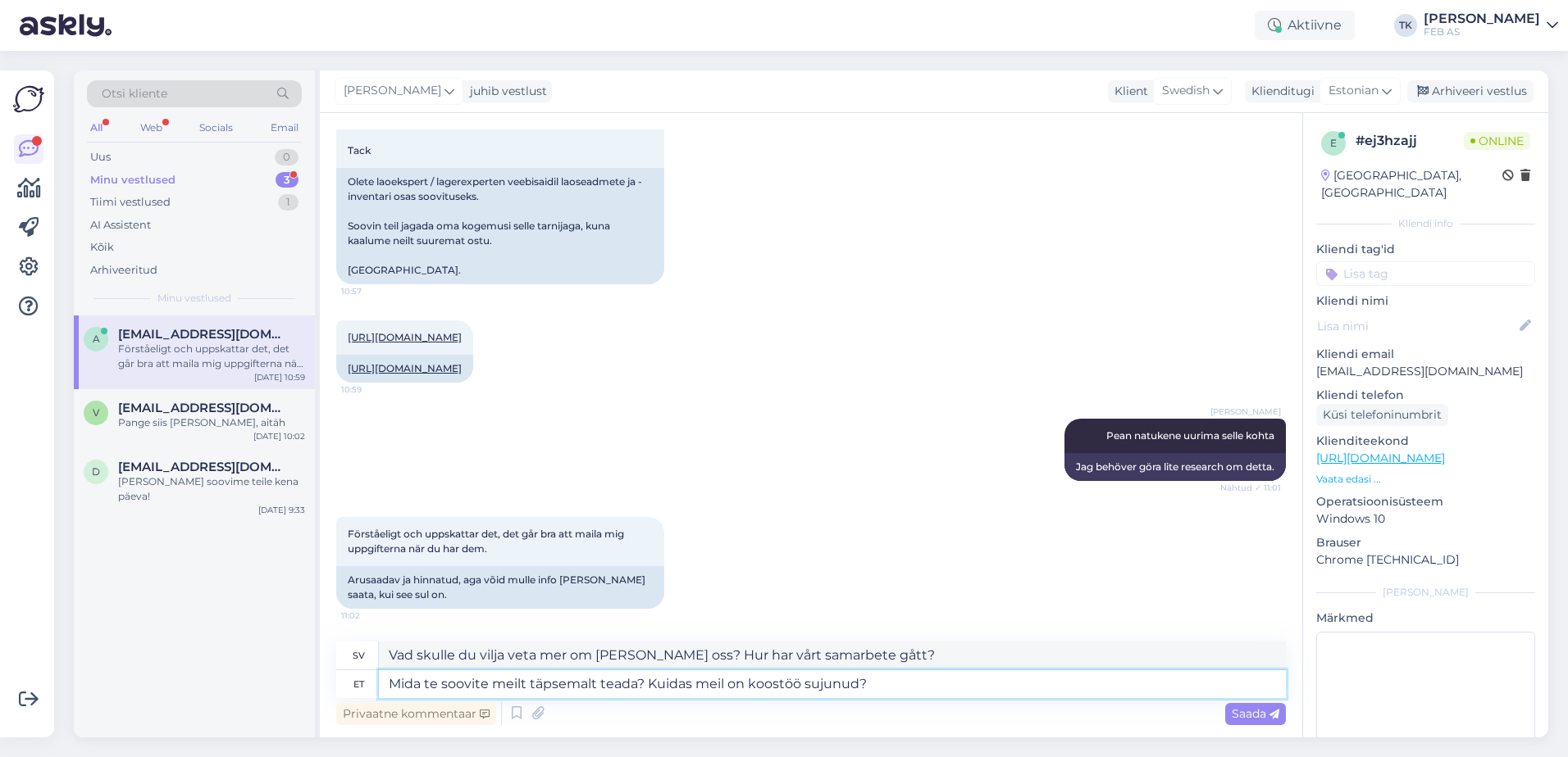
type textarea "Mida te soovite meilt täpsemalt teada? Kuidas meil on koostöö sujunud?"
click at [503, 655] on textarea "Vad skulle du vilja veta mer om [PERSON_NAME] oss? Hur har vårt samarbete gått?" at bounding box center [832, 656] width 907 height 28
click at [1249, 717] on span "Saada" at bounding box center [1255, 714] width 48 height 15
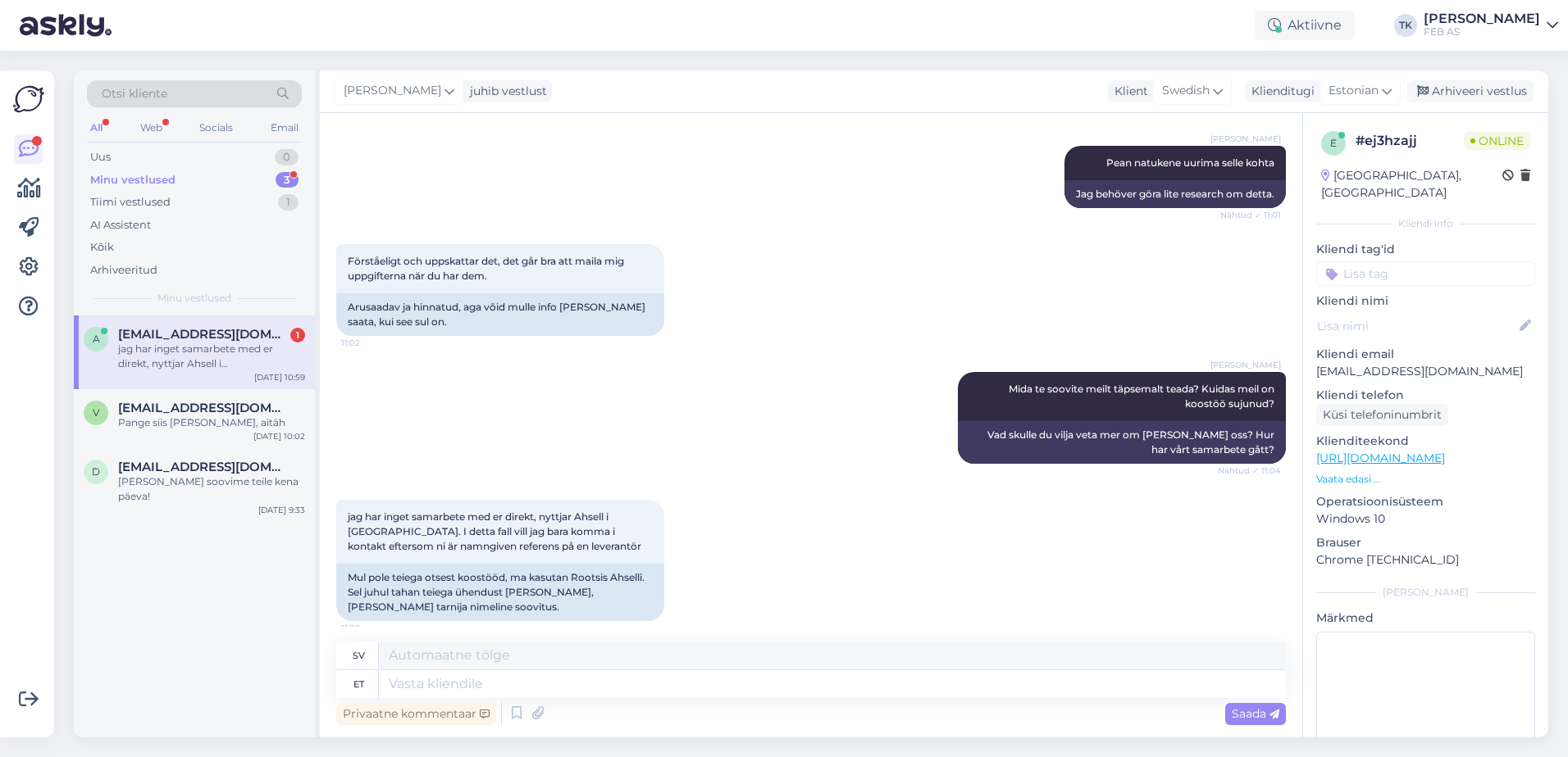
scroll to position [682, 0]
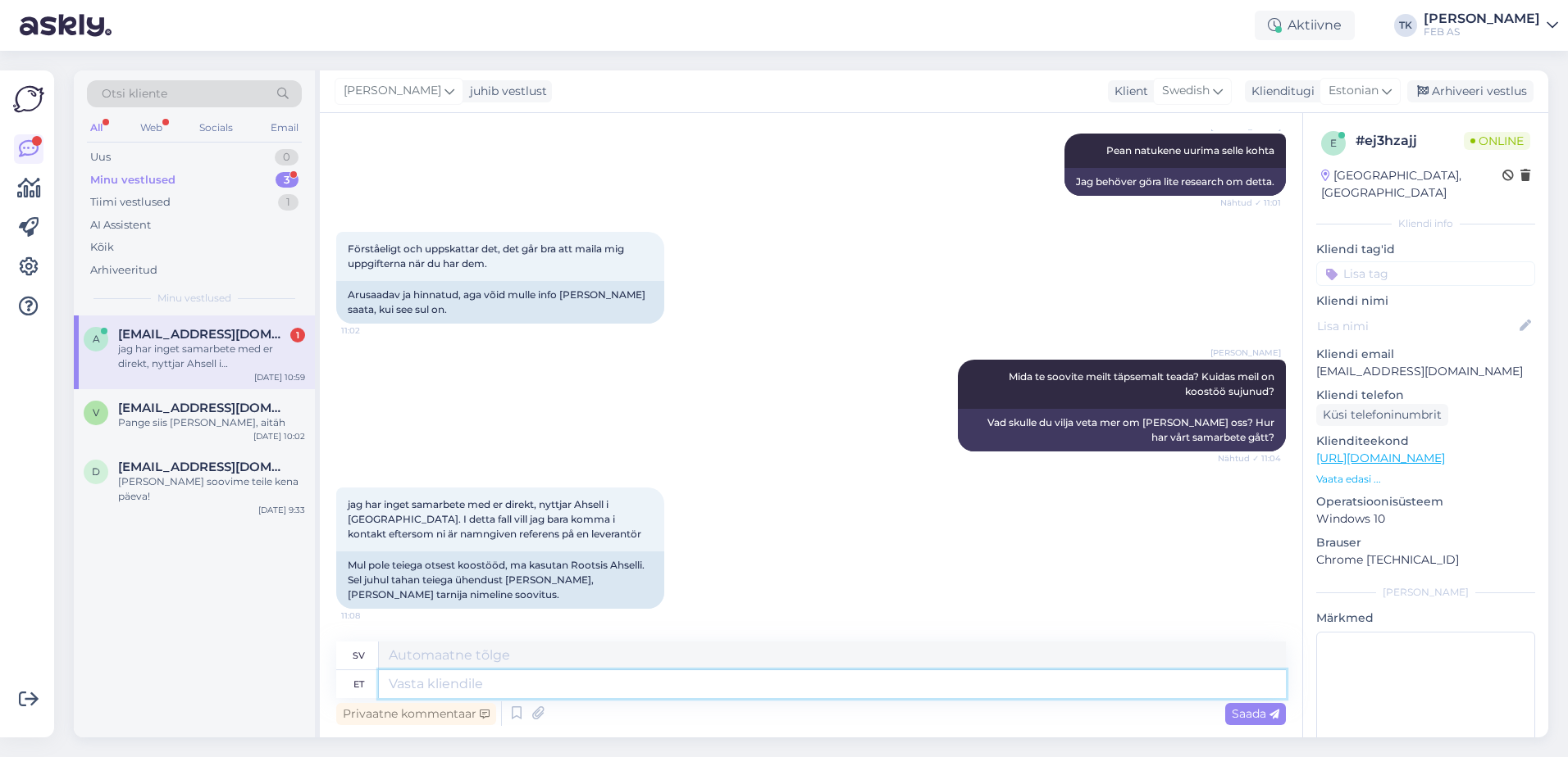
click at [413, 687] on textarea at bounding box center [832, 684] width 907 height 28
type textarea "Seal"
type textarea "Det"
type textarea "Seal lehel o"
type textarea "Där på sidan"
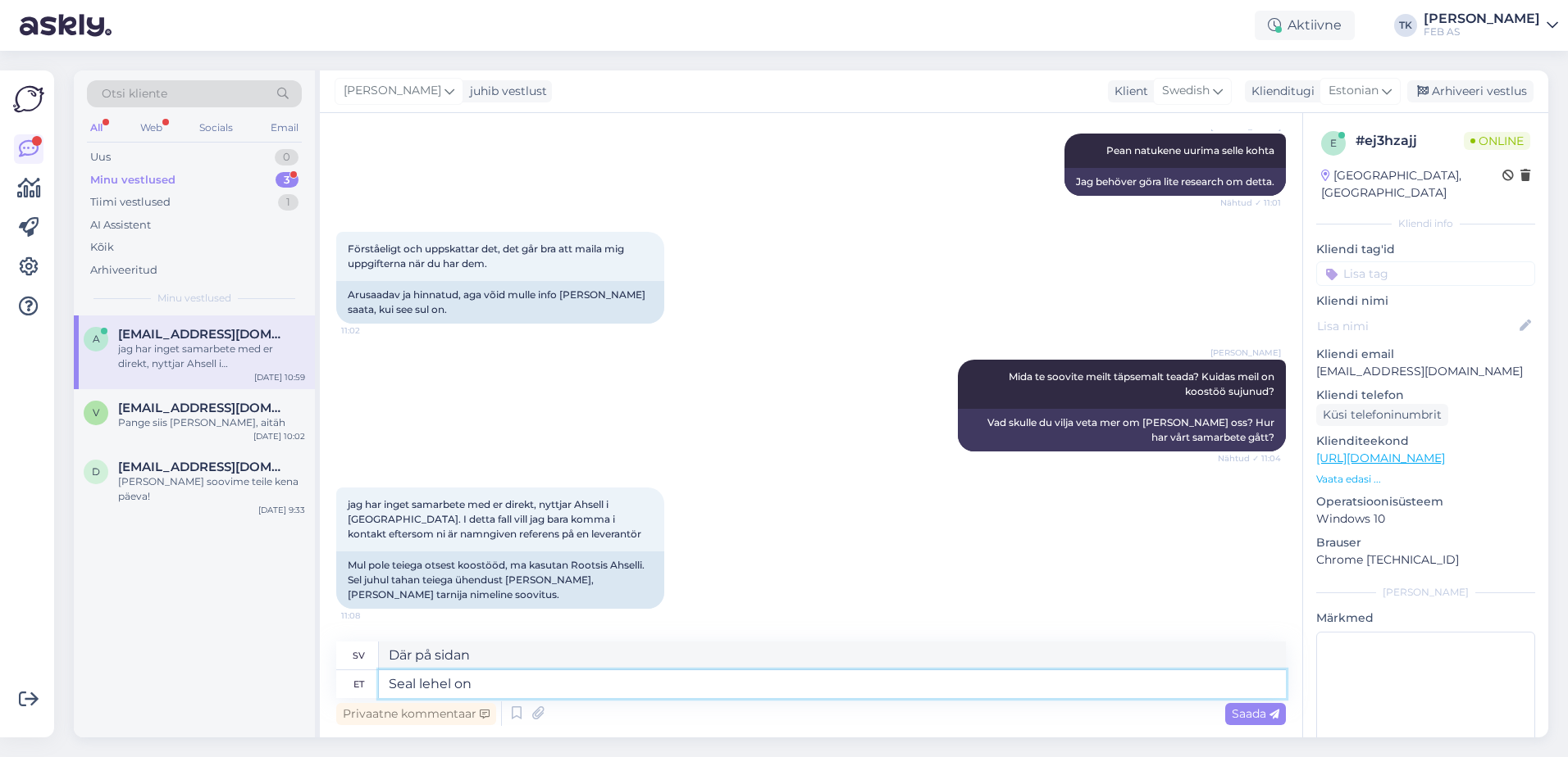
type textarea "Seal lehel on"
type textarea "Där på sidan finns"
type textarea "Seal lehel on viidatud"
type textarea "Det finns en referens på sidan"
type textarea "Seal lehel on viidatud firmadele, ke"
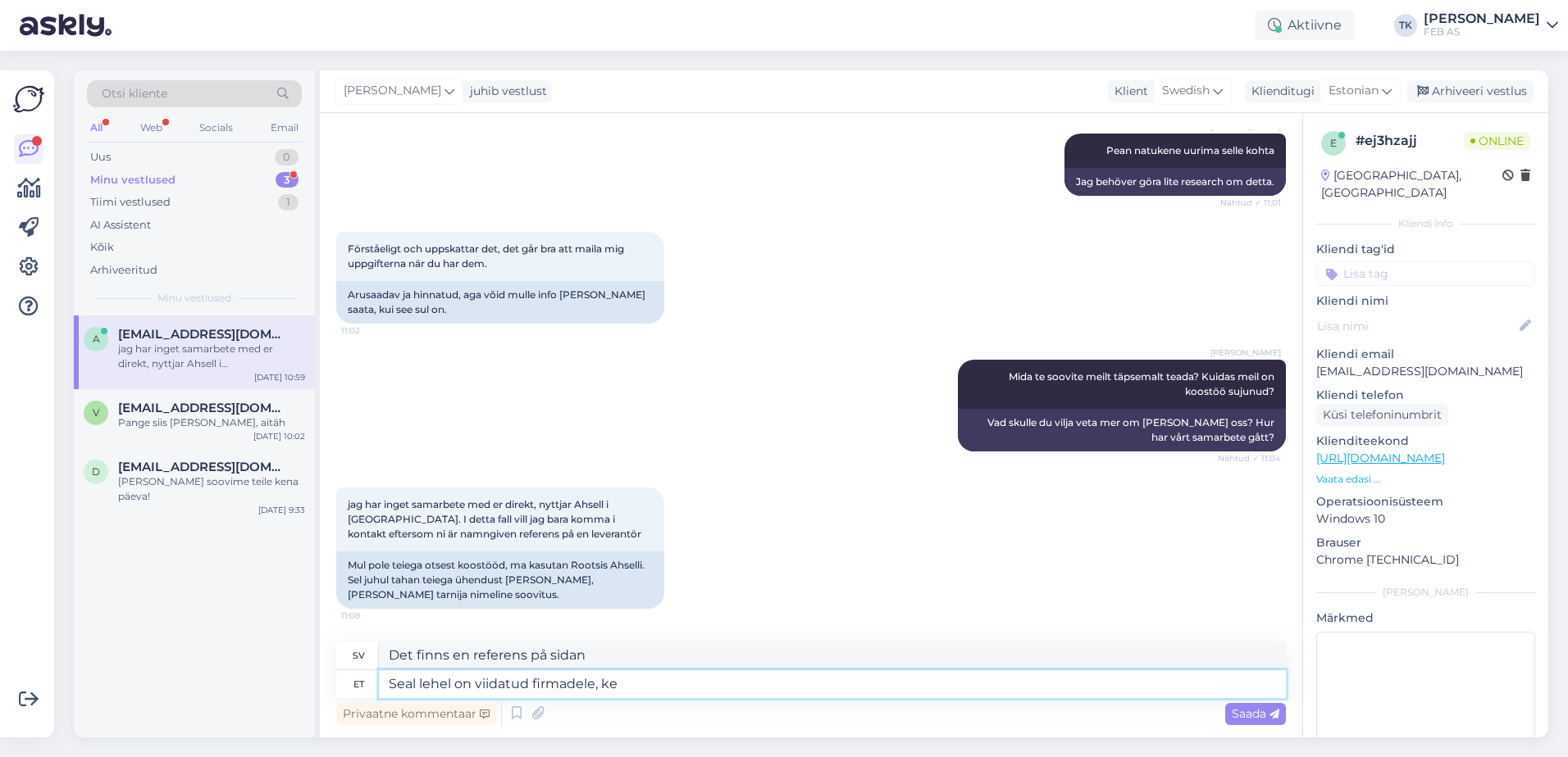
type textarea "Sidan refererar till företag som"
type textarea "Seal lehel on viidatud firmadele, kes"
type textarea "Sidan hänvisar till företag som"
type textarea "Seal lehel on viidatud firmadele, kes"
click at [1376, 94] on span "Estonian" at bounding box center [1353, 91] width 50 height 18
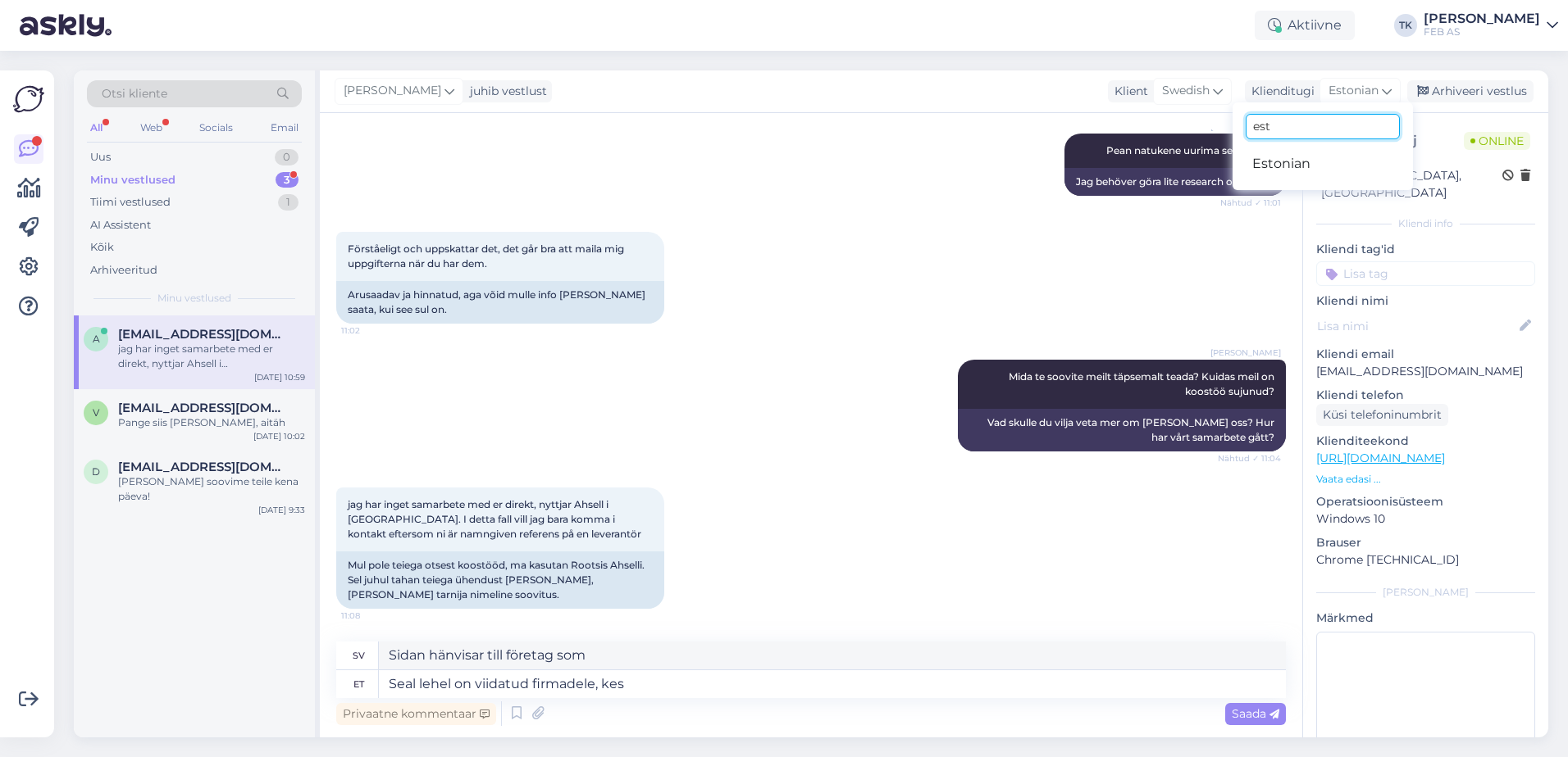
click at [1316, 134] on input "est" at bounding box center [1322, 126] width 154 height 25
type input "engli"
click at [1309, 164] on link "English" at bounding box center [1322, 164] width 180 height 26
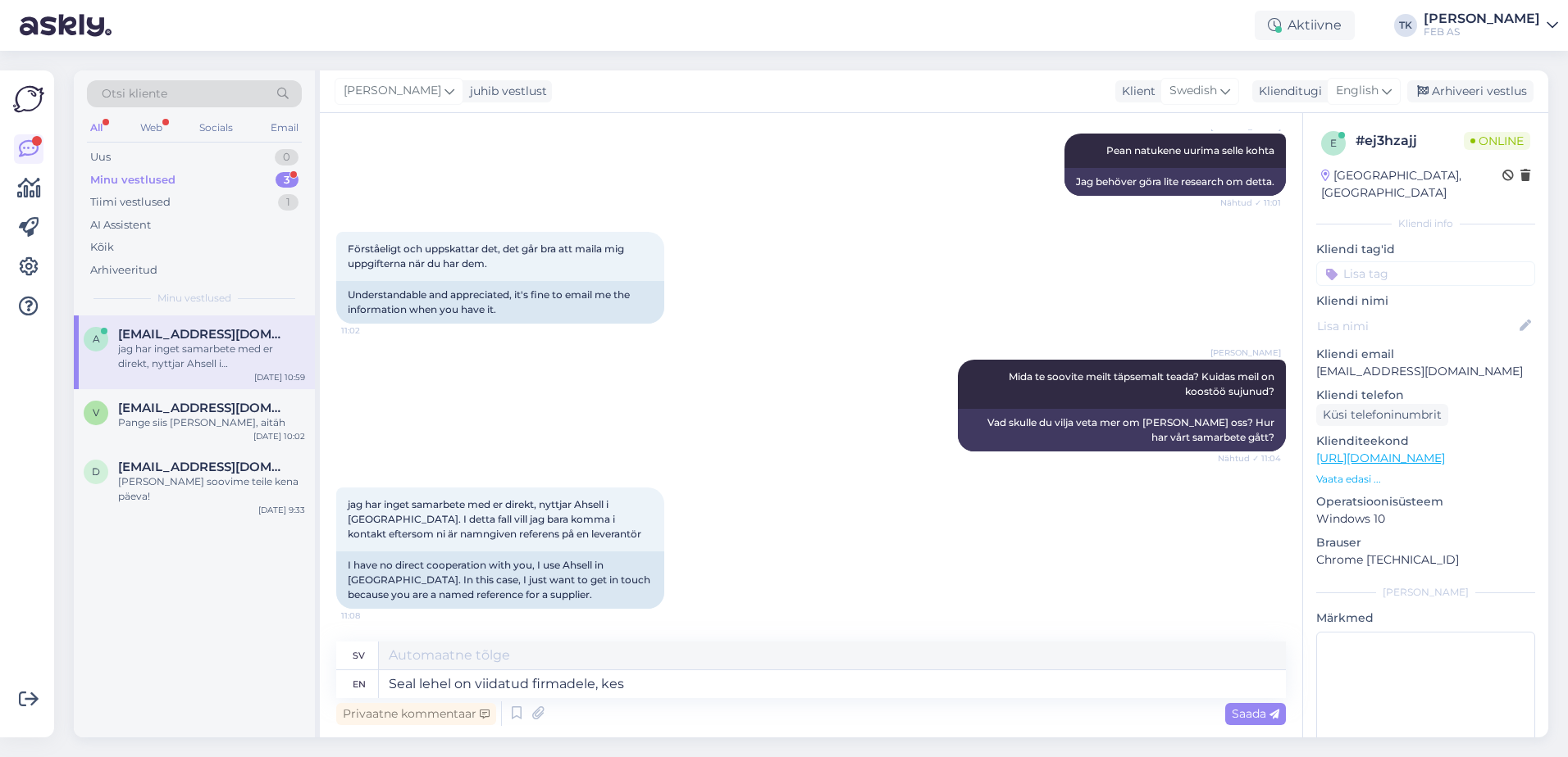
type textarea "Sigill lehel på viidatud firmadele, kes"
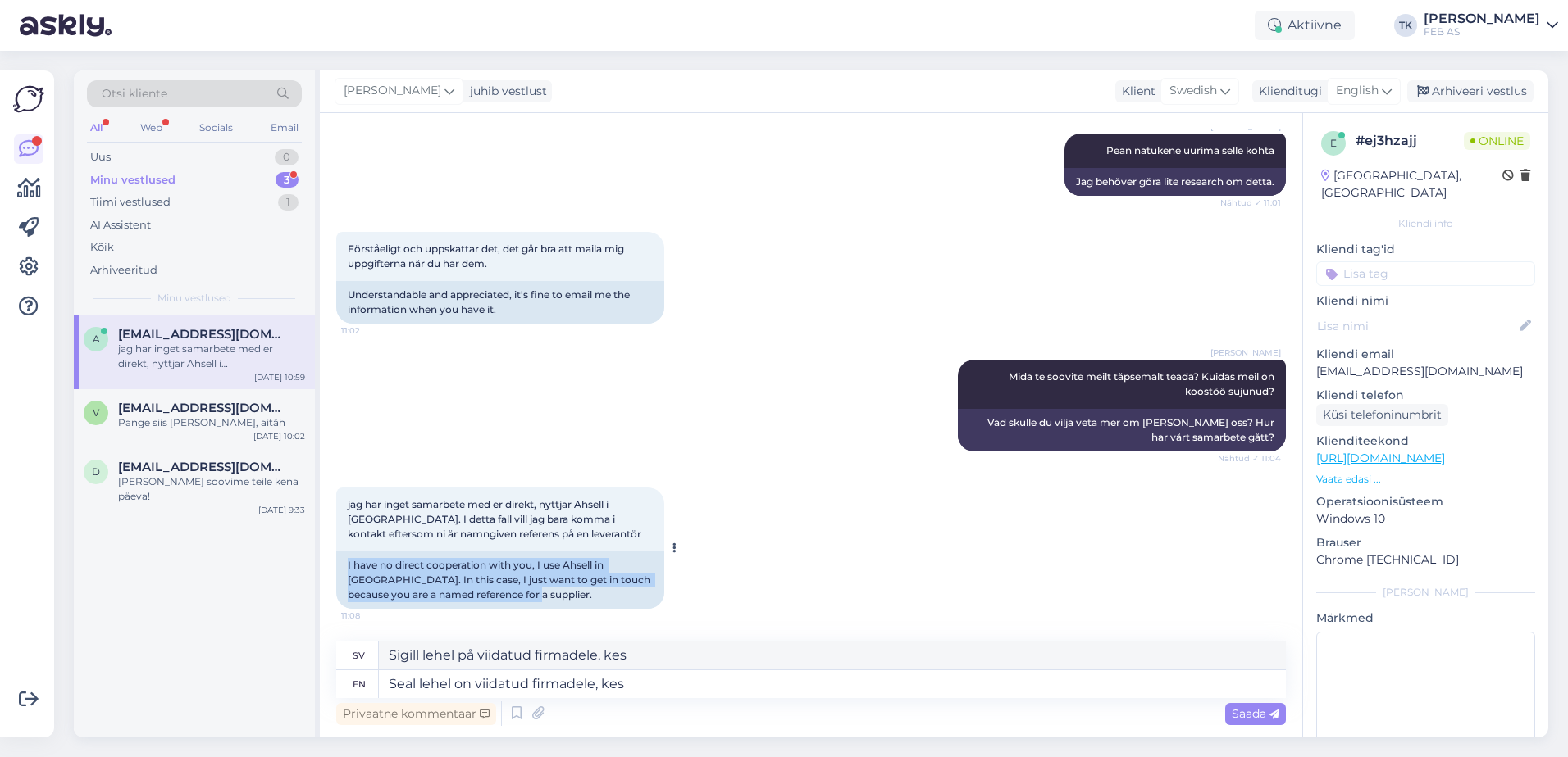
drag, startPoint x: 529, startPoint y: 594, endPoint x: 343, endPoint y: 565, distance: 188.2
click at [343, 565] on div "I have no direct cooperation with you, I use Ahsell in [GEOGRAPHIC_DATA]. In th…" at bounding box center [500, 579] width 328 height 57
copy div "I have no direct cooperation with you, I use Ahsell in [GEOGRAPHIC_DATA]. In th…"
click at [679, 678] on textarea "Seal lehel on viidatud firmadele, kes" at bounding box center [832, 684] width 907 height 28
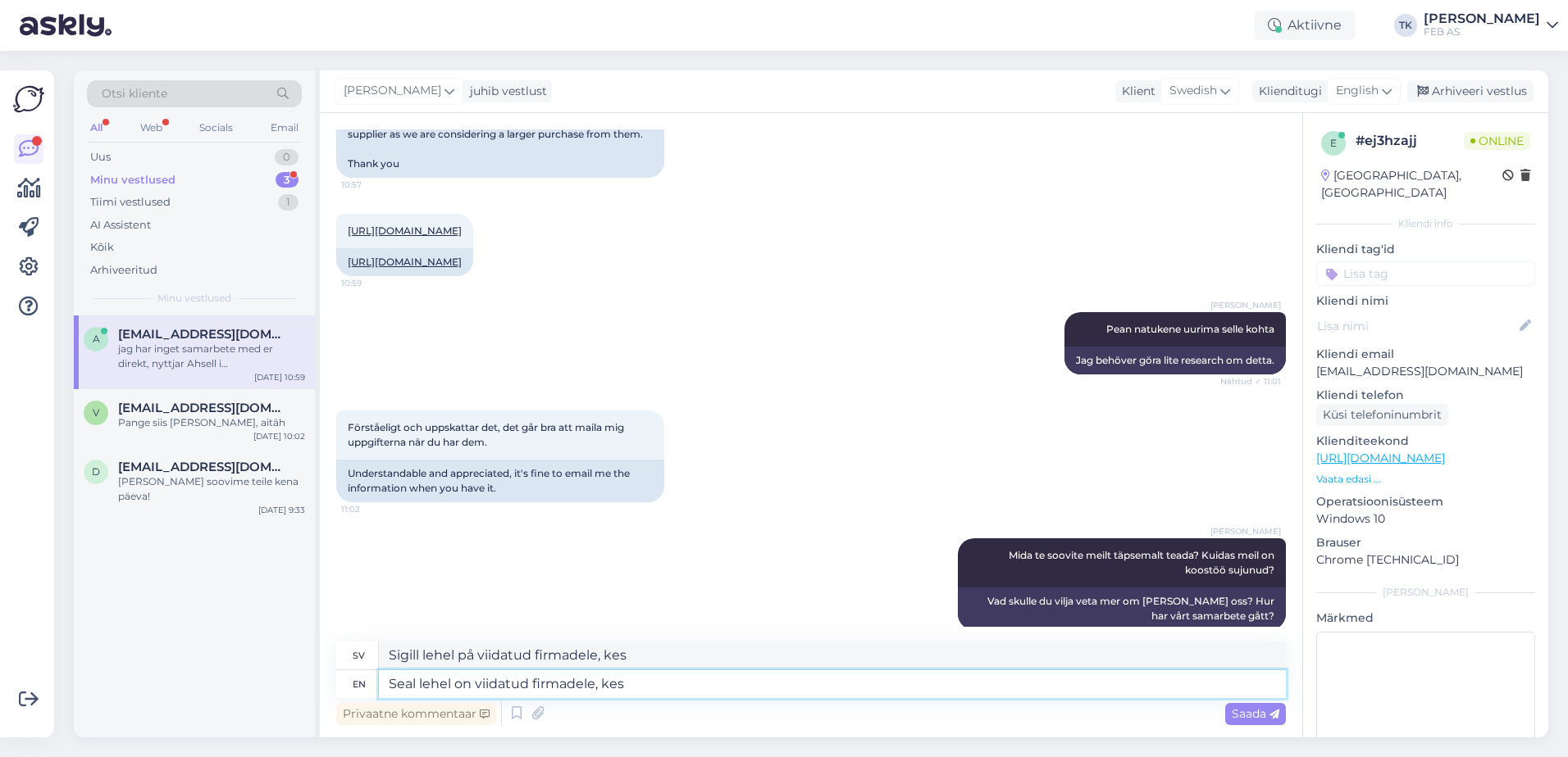
scroll to position [436, 0]
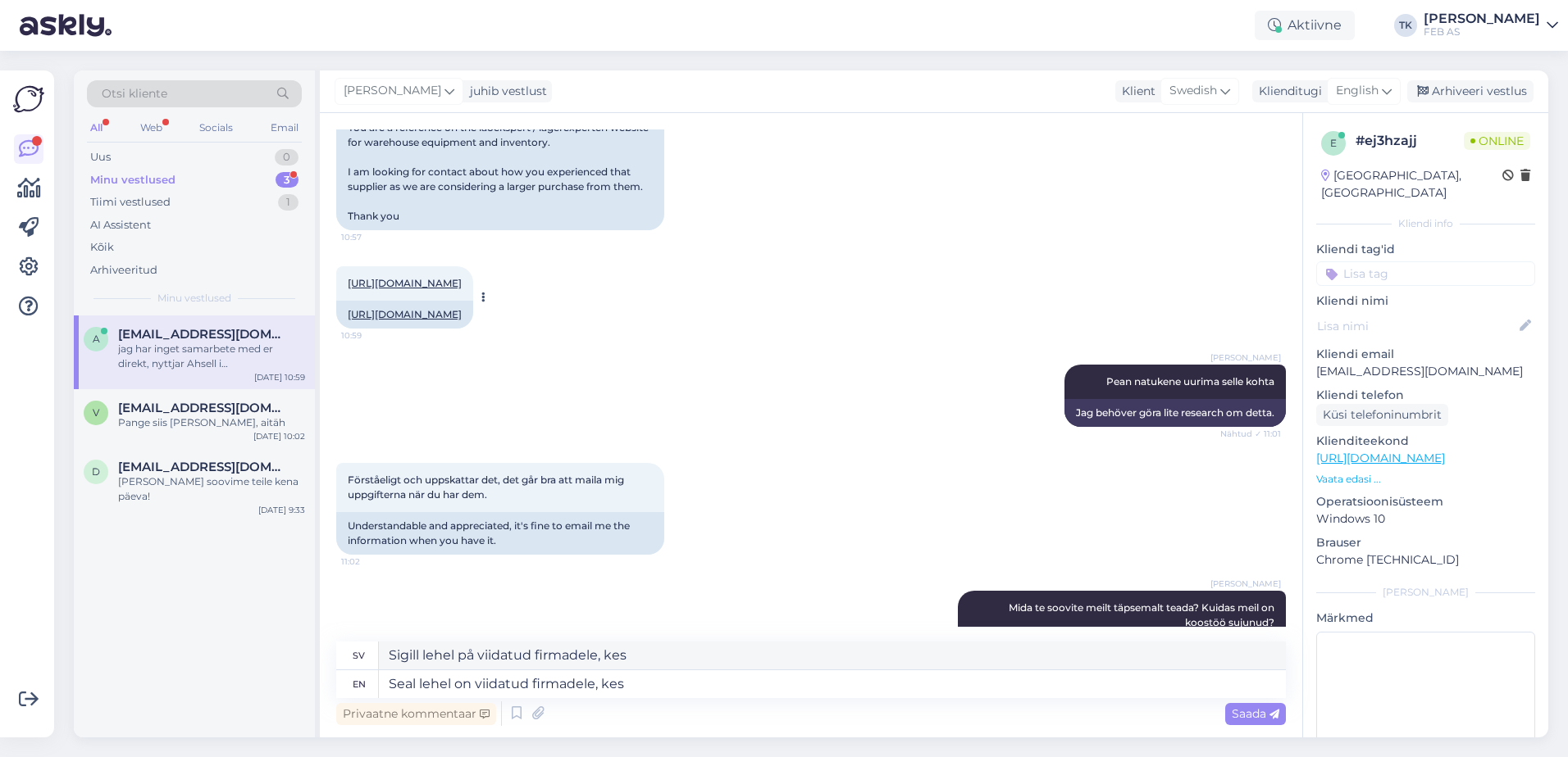
click at [462, 316] on link "[URL][DOMAIN_NAME]" at bounding box center [405, 314] width 114 height 12
click at [694, 682] on textarea "Seal lehel on viidatud firmadele, kes" at bounding box center [832, 684] width 907 height 28
type textarea "Seal lehel on viidatud firmadele, kes kasutavad"
type textarea "Sigill lehel på viidatud firmadele, kes kasutavad"
type textarea "Seal lehel on viidatud firmadele, kes kasutavad nende t"
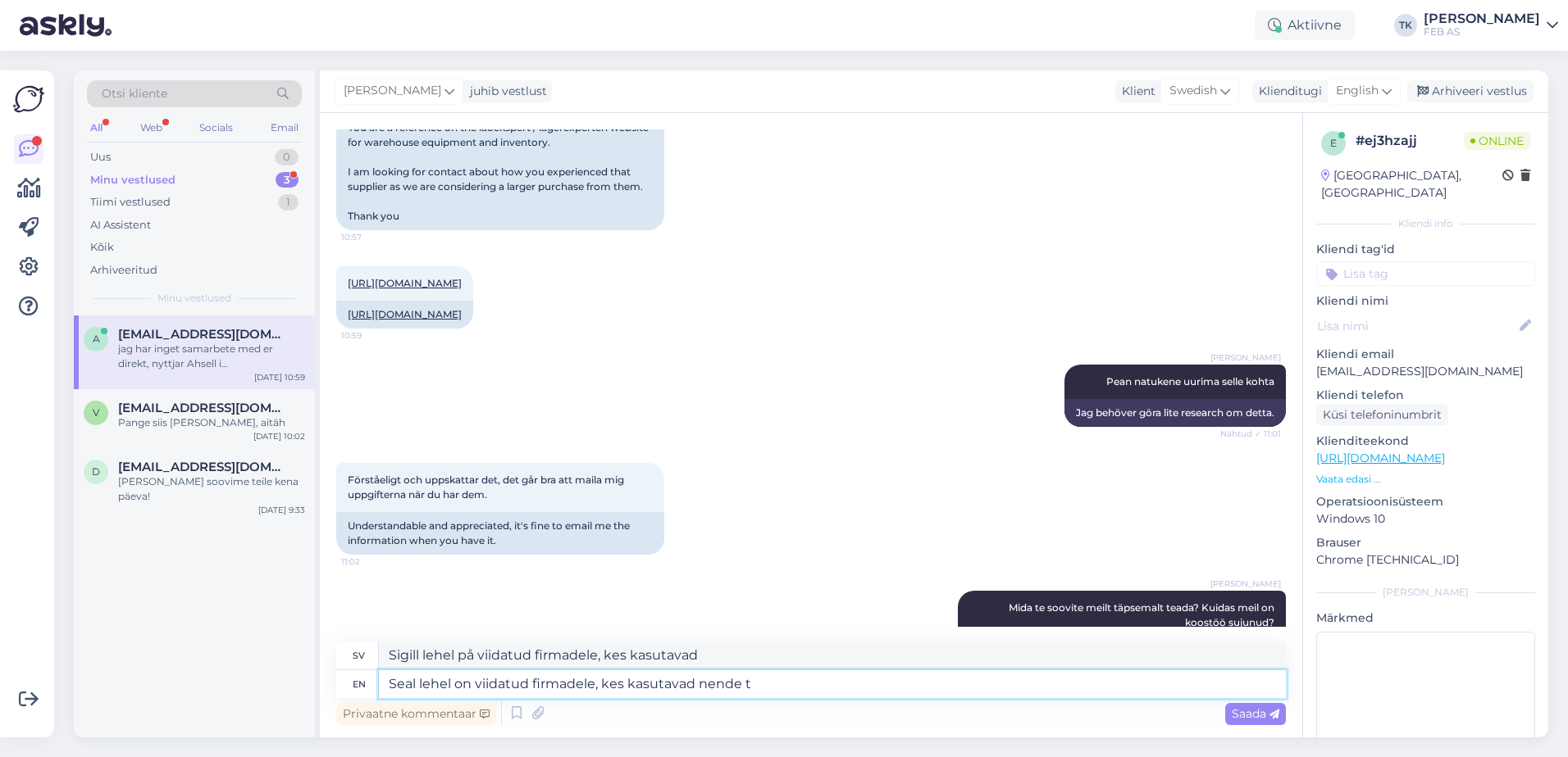
type textarea "Sigill lehel på viidatud firmadele, kes kasutavad nende"
type textarea "Seal lehel on viidatud firmadele, kes kasutavad nende tooteid"
type textarea "Sigill lehel på viidatud firmadele, kes kasutavad nende tooteid"
type textarea "Seal lehel on viidatud firmadele, kes kasutavad nende tooteid."
type textarea "Sigill lehel på viidatud firmadele, kes kasutavad nende tooteid."
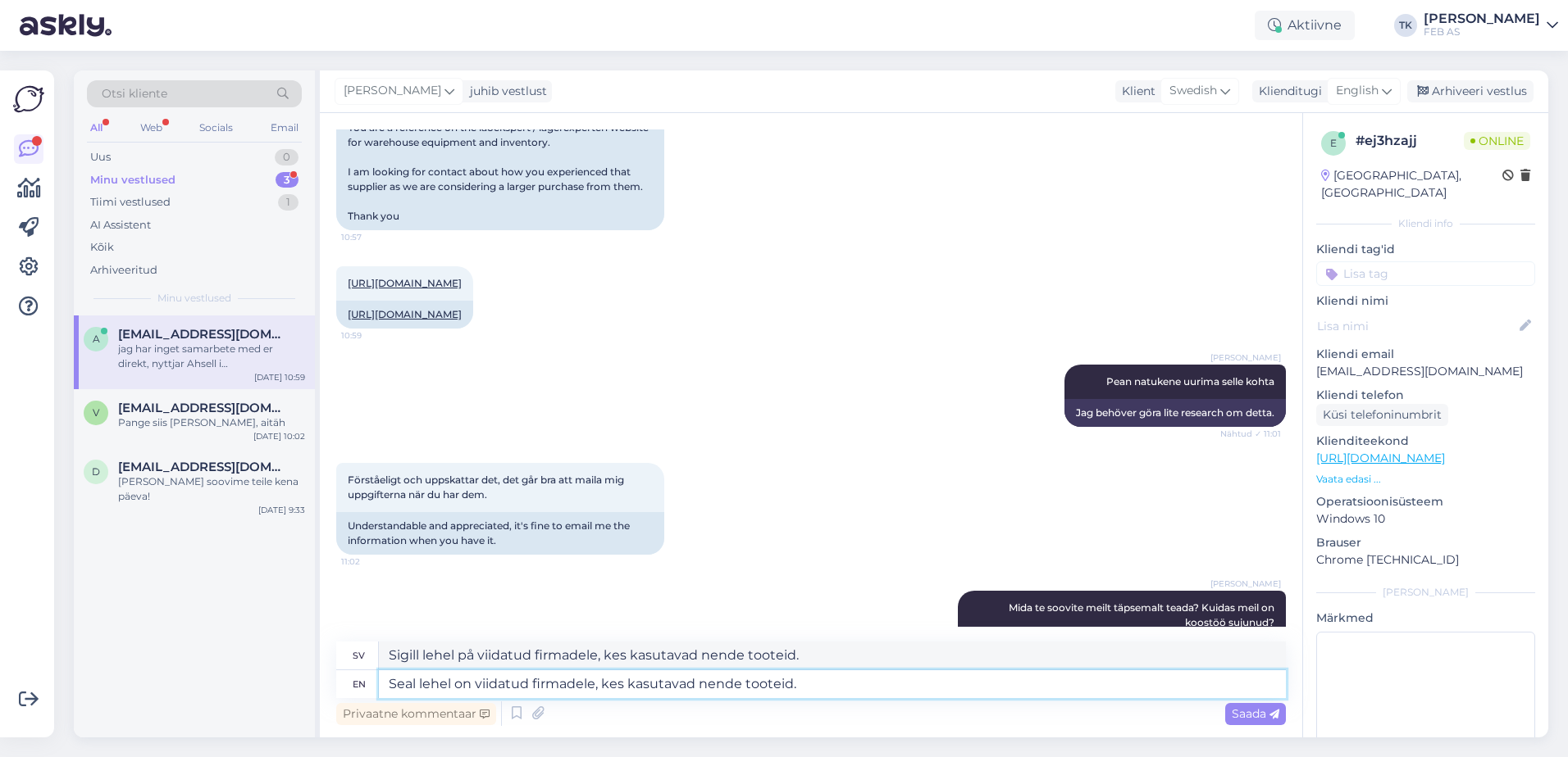
type textarea "Seal lehel on viidatud firmadele, kes kasutavad nende tooteid."
click at [809, 664] on textarea "Sigill lehel på viidatud firmadele, kes kasutavad nende tooteid." at bounding box center [832, 656] width 907 height 28
click at [1367, 93] on span "English" at bounding box center [1357, 91] width 43 height 18
click at [1318, 126] on input "engli" at bounding box center [1326, 126] width 154 height 25
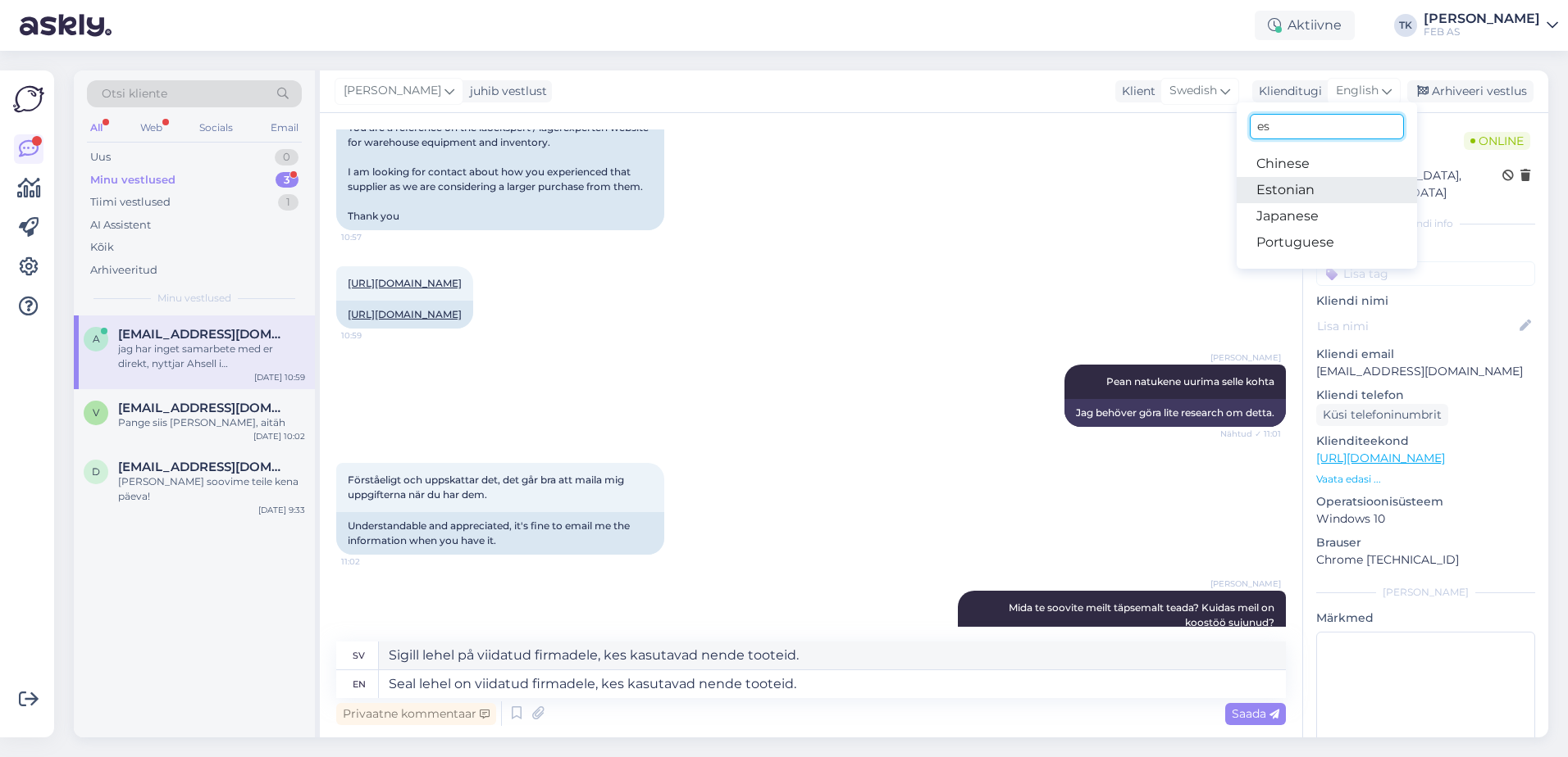
type input "es"
click at [1286, 181] on link "Estonian" at bounding box center [1326, 190] width 180 height 26
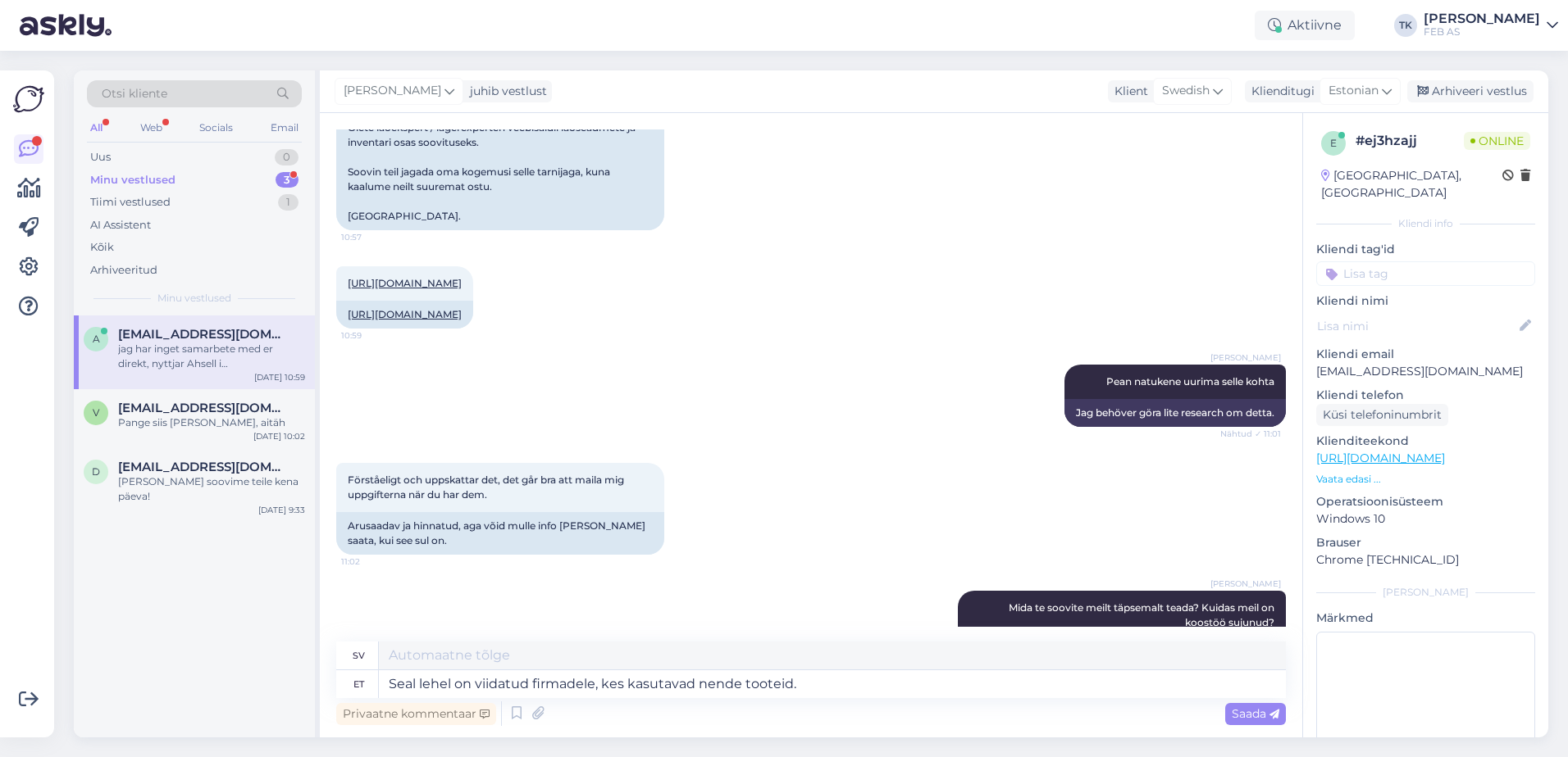
type textarea "Sidan listar företag som använder [PERSON_NAME] produkter."
drag, startPoint x: 774, startPoint y: 652, endPoint x: 402, endPoint y: 657, distance: 372.0
click at [368, 662] on div "sv Sidan listar företag som använder [PERSON_NAME] produkter." at bounding box center [811, 656] width 949 height 29
click at [1255, 713] on span "Saada" at bounding box center [1255, 714] width 48 height 15
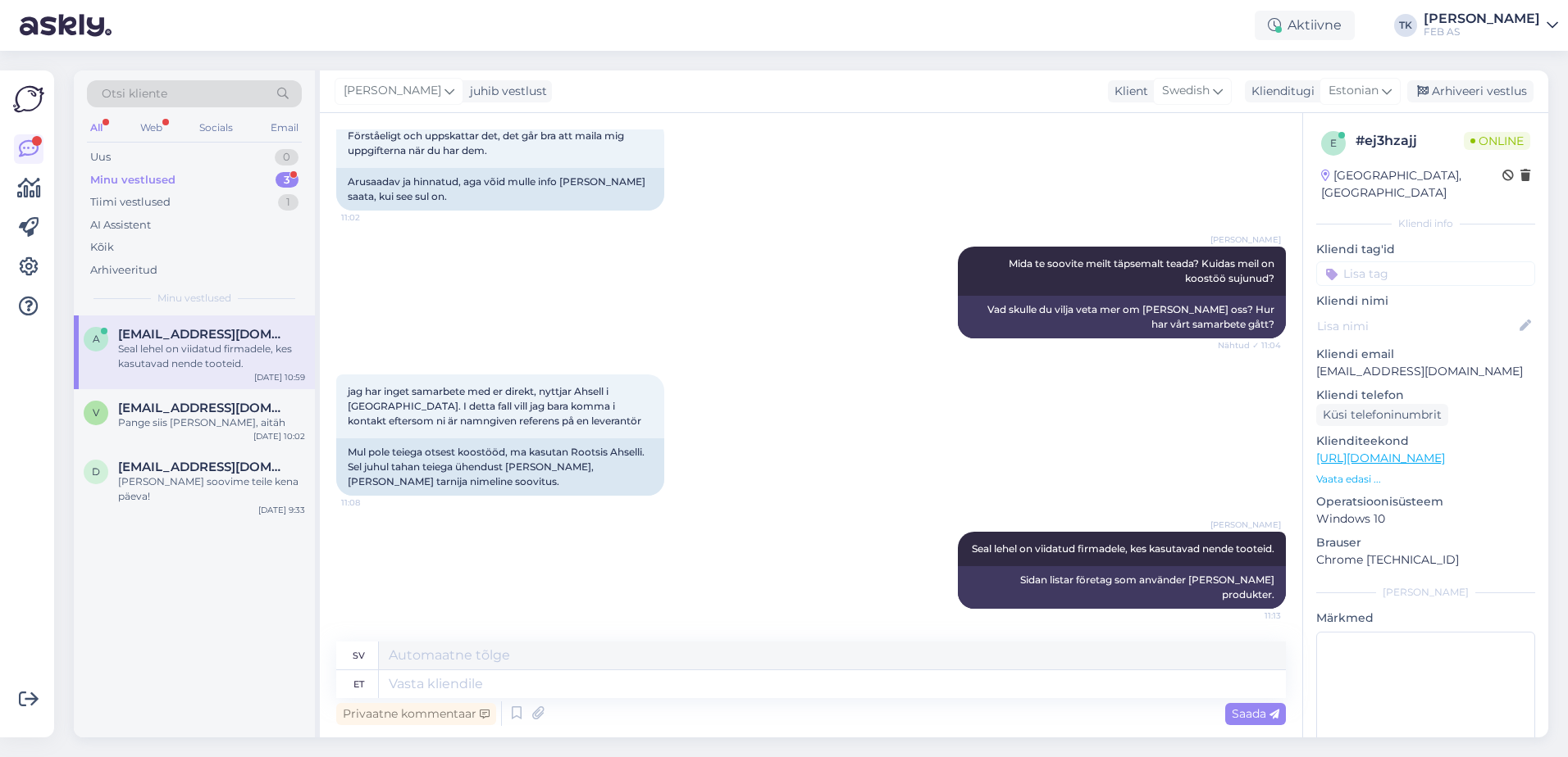
click at [919, 455] on div "jag har inget samarbete med er direkt, nyttjar Ahsell i [GEOGRAPHIC_DATA]. I de…" at bounding box center [811, 435] width 949 height 157
click at [796, 357] on div "jag har inget samarbete med er direkt, nyttjar Ahsell i [GEOGRAPHIC_DATA]. I de…" at bounding box center [811, 435] width 949 height 157
click at [147, 214] on div "AI Assistent" at bounding box center [194, 225] width 215 height 23
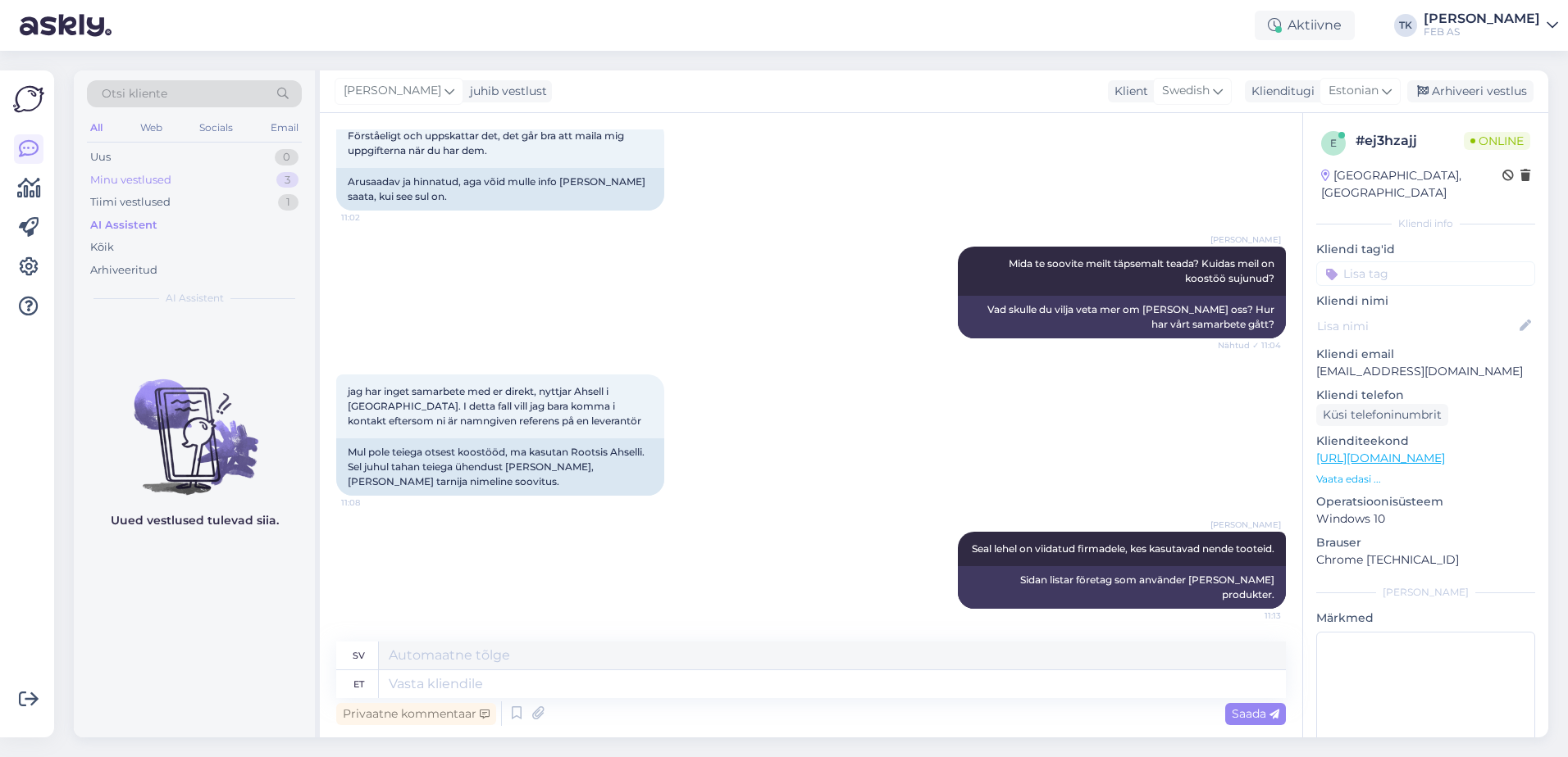
click at [162, 182] on div "Minu vestlused" at bounding box center [130, 180] width 81 height 17
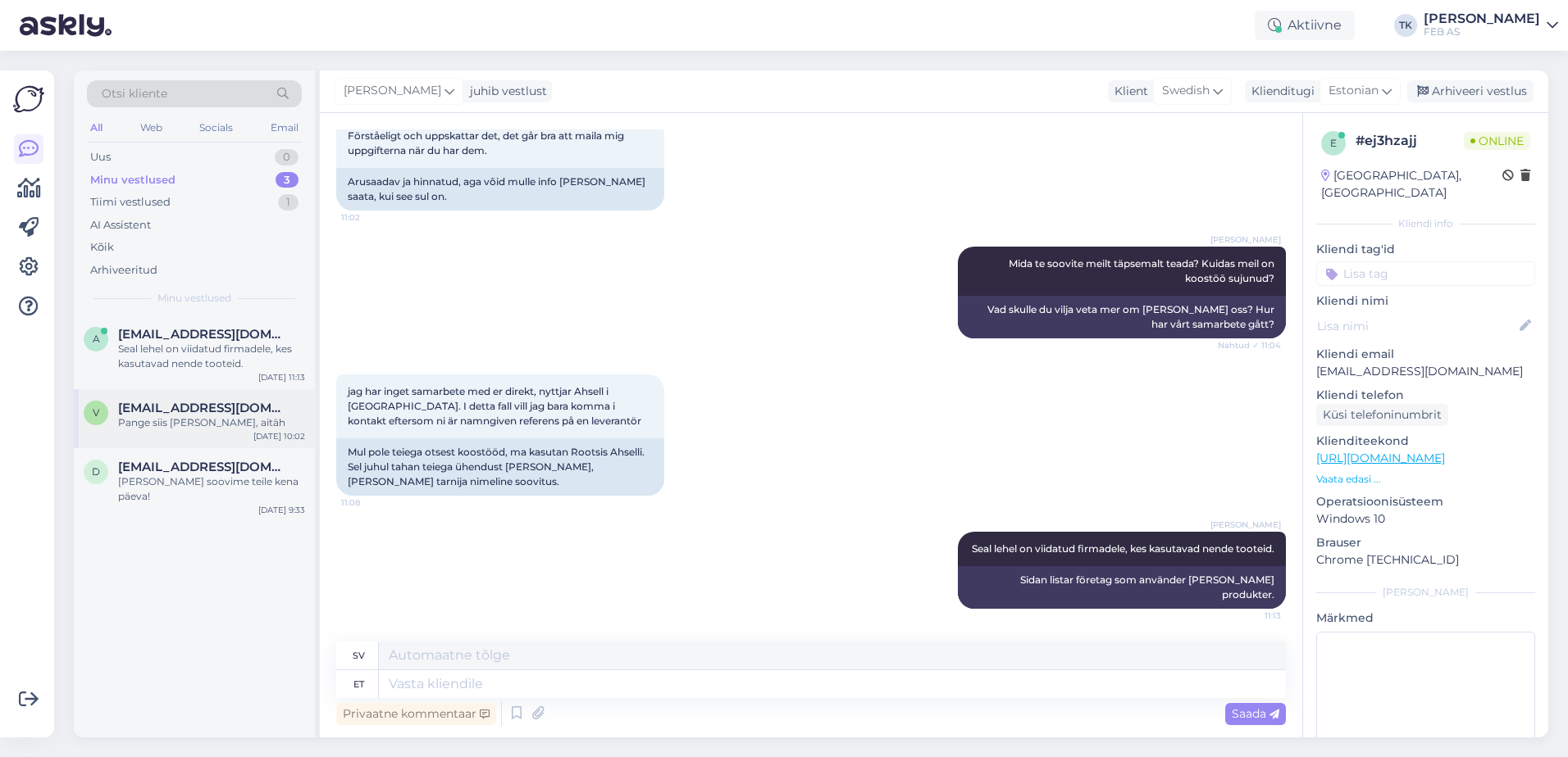
click at [148, 433] on div "v [EMAIL_ADDRESS][DOMAIN_NAME] Pange siis [PERSON_NAME], aitäh [DATE] 10:02" at bounding box center [194, 419] width 241 height 59
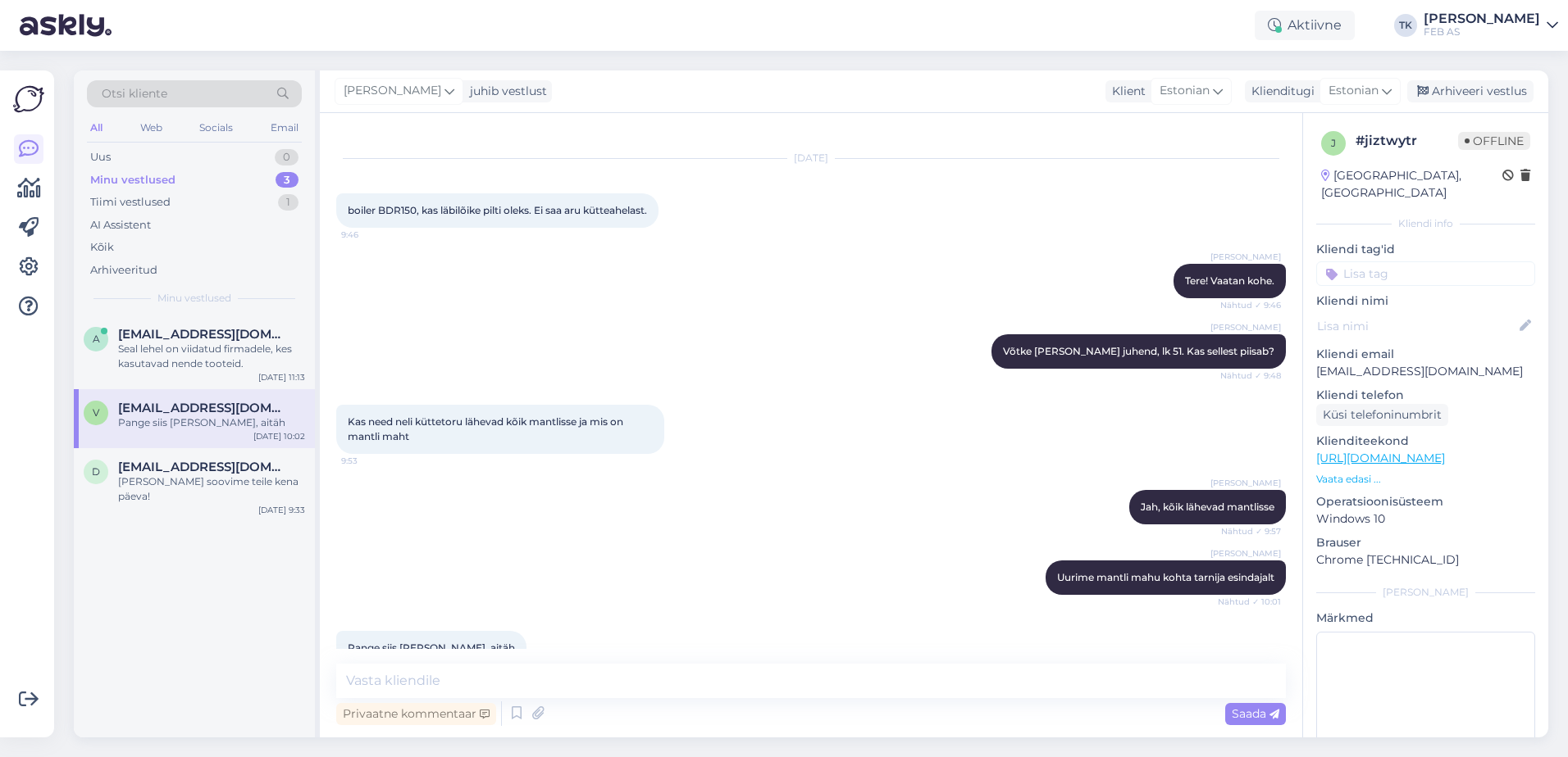
scroll to position [0, 0]
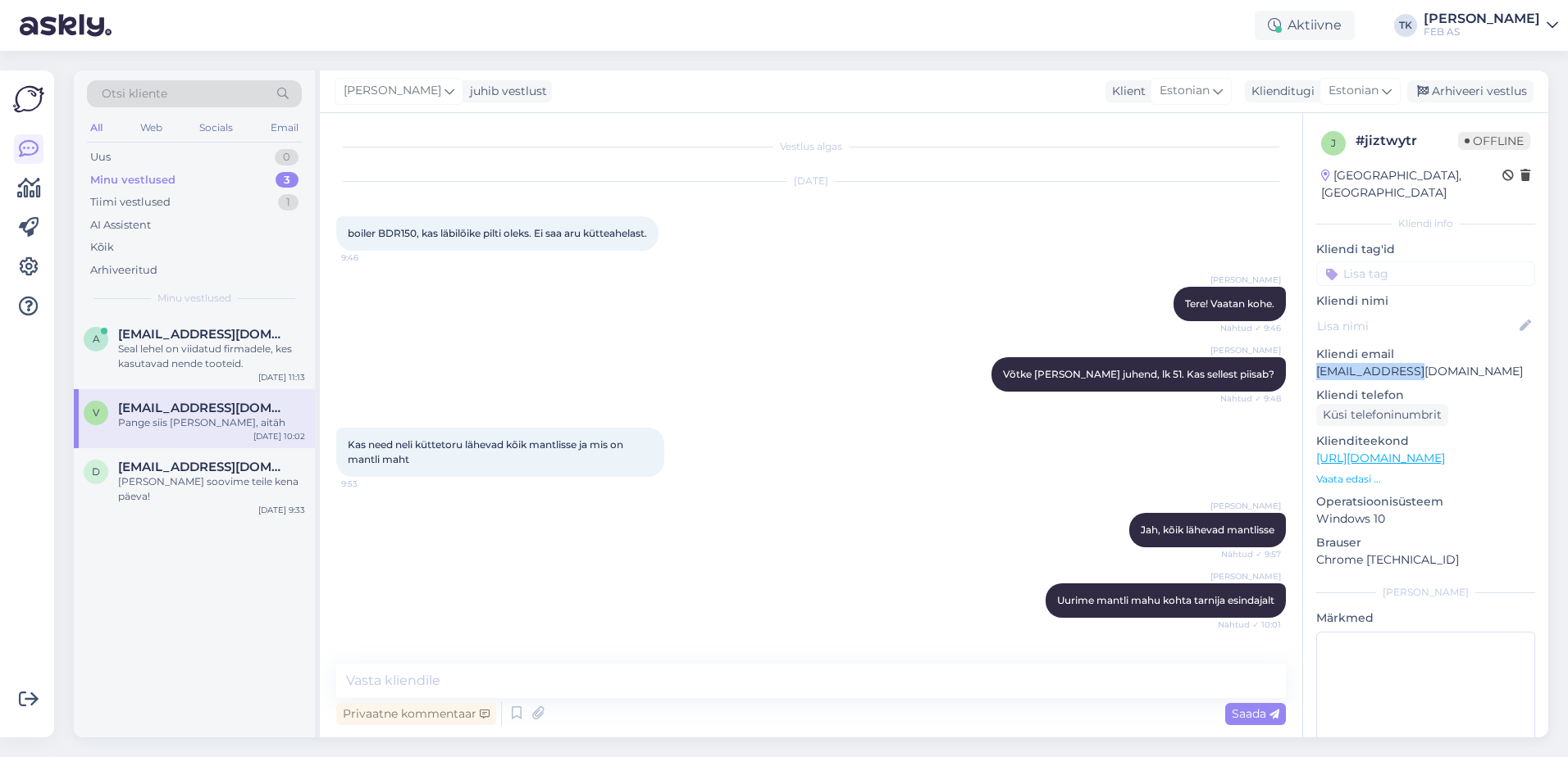
drag, startPoint x: 1431, startPoint y: 353, endPoint x: 1316, endPoint y: 352, distance: 115.0
click at [1316, 363] on p "[EMAIL_ADDRESS][DOMAIN_NAME]" at bounding box center [1425, 371] width 219 height 17
copy p "[EMAIL_ADDRESS][DOMAIN_NAME]"
click at [1421, 450] on link "[URL][DOMAIN_NAME]" at bounding box center [1380, 458] width 129 height 15
click at [1435, 664] on textarea at bounding box center [1425, 706] width 219 height 148
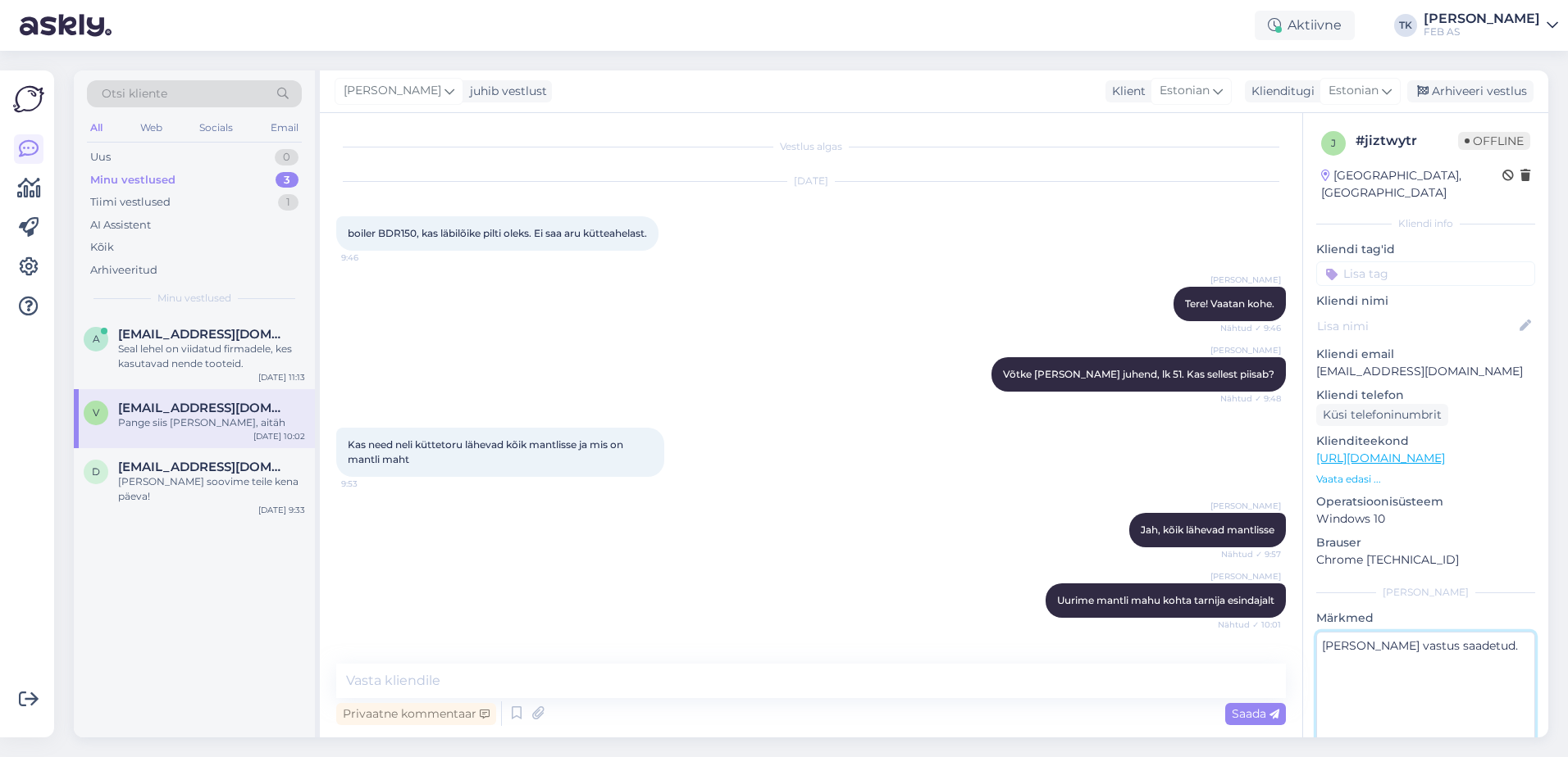
type textarea "[PERSON_NAME] vastus saadetud."
click at [1455, 535] on p "Brauser" at bounding box center [1425, 543] width 219 height 17
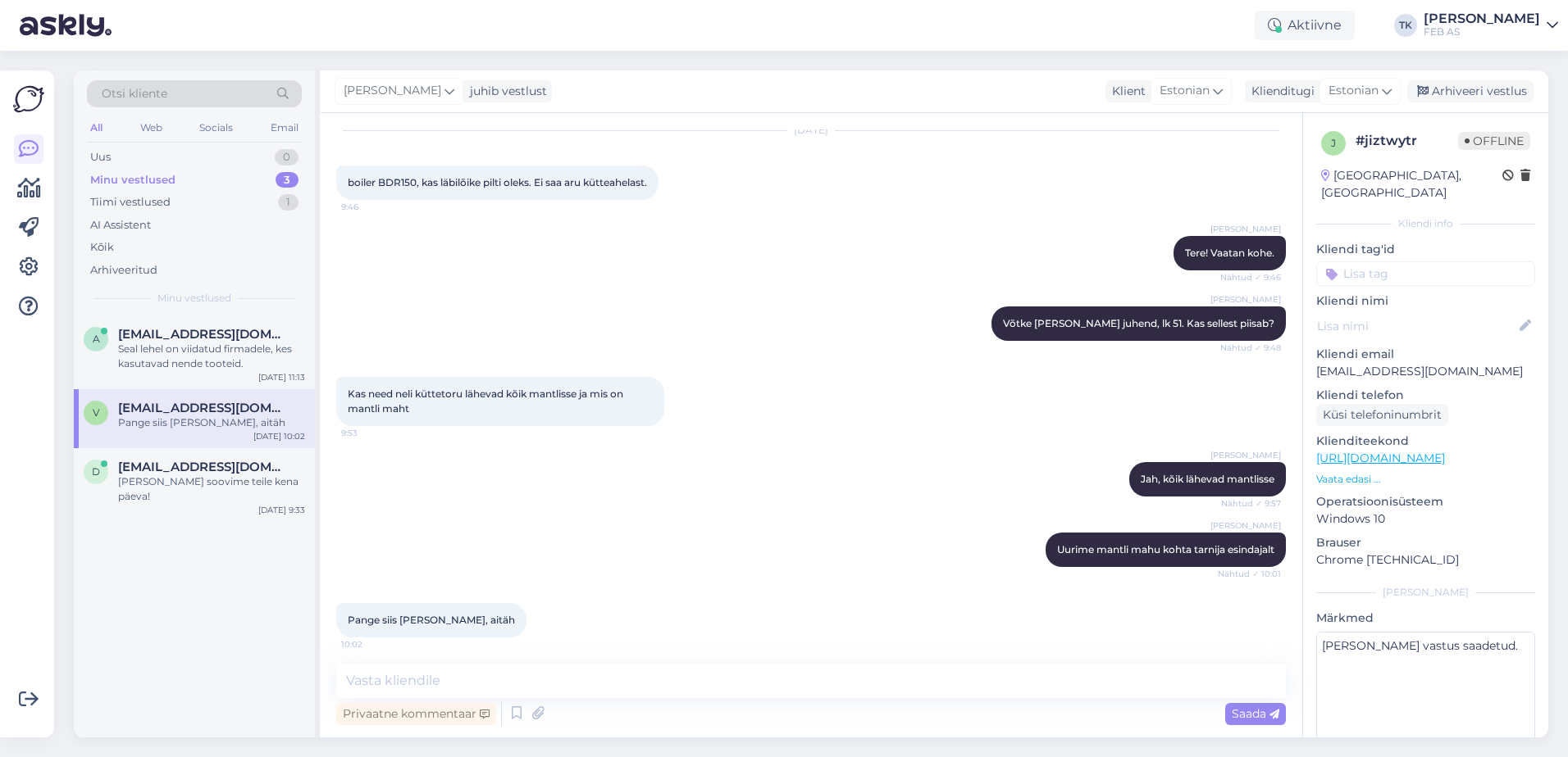
scroll to position [72, 0]
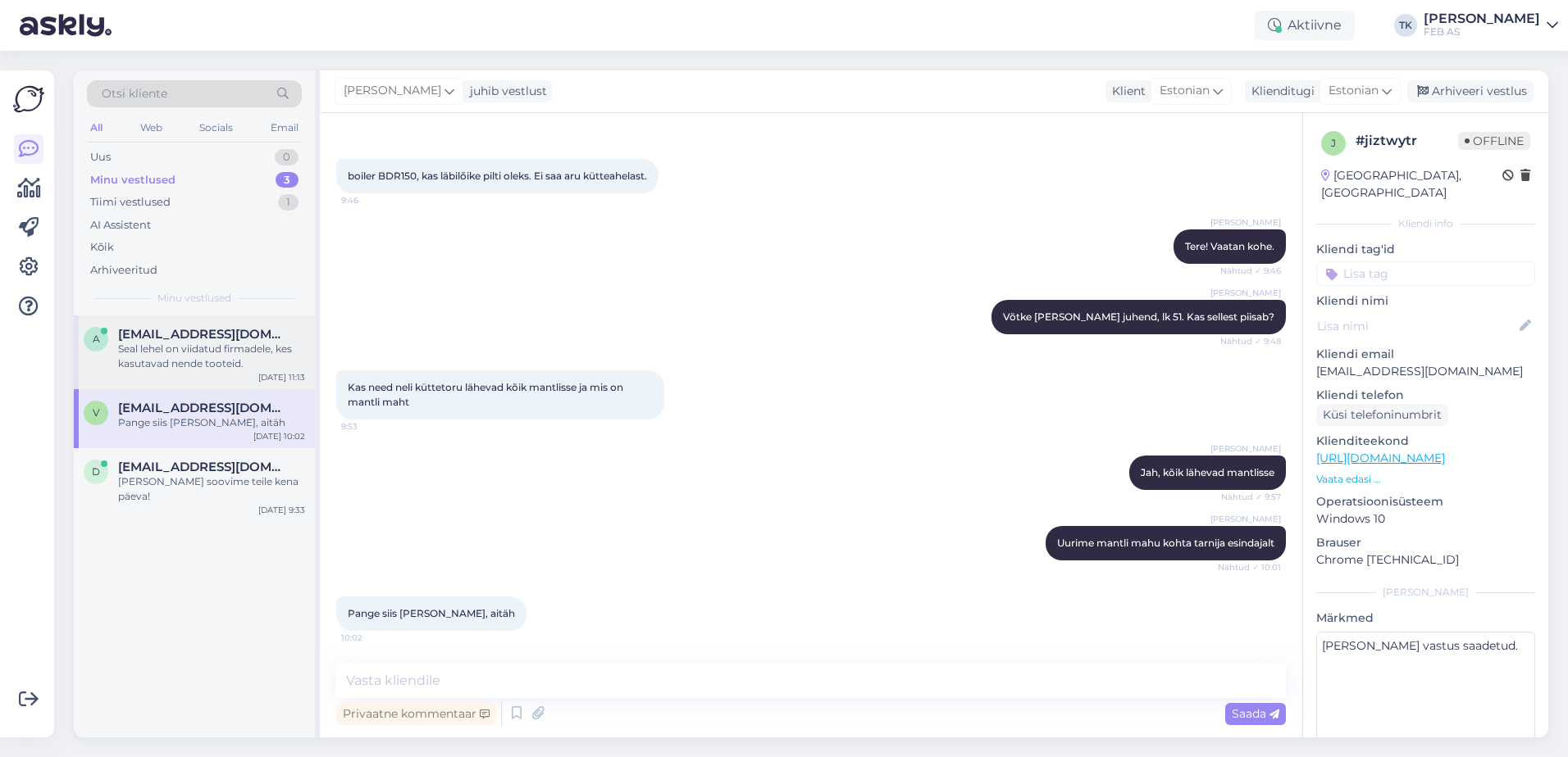
drag, startPoint x: 199, startPoint y: 358, endPoint x: 219, endPoint y: 358, distance: 20.0
click at [199, 358] on div "Seal lehel on viidatud firmadele, kes kasutavad nende tooteid." at bounding box center [211, 357] width 187 height 30
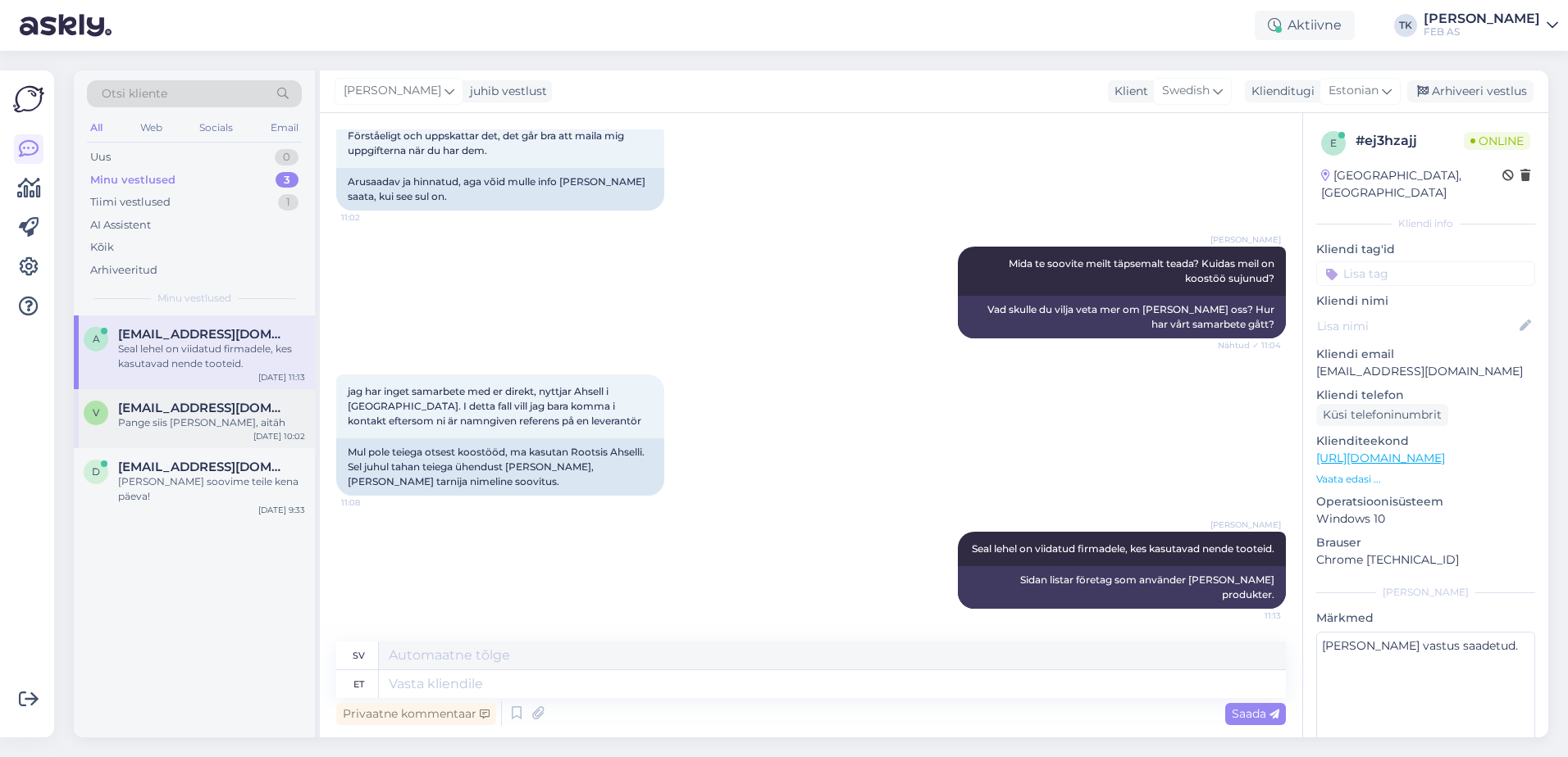
click at [193, 409] on span "[EMAIL_ADDRESS][DOMAIN_NAME]" at bounding box center [203, 408] width 170 height 15
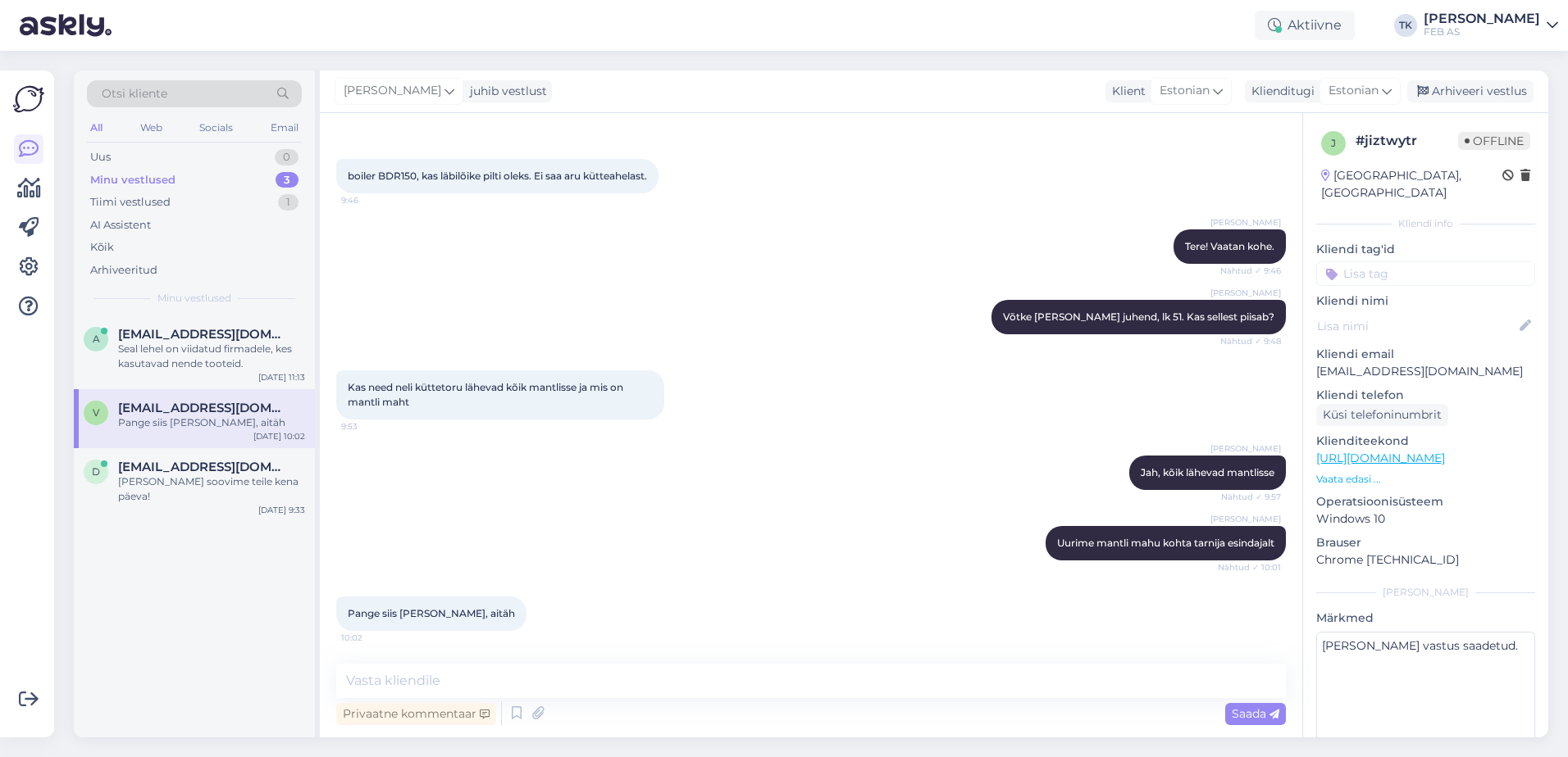
scroll to position [72, 0]
click at [221, 353] on div "exakt, därför jag söker kontakt med er för att ta referens" at bounding box center [211, 357] width 187 height 30
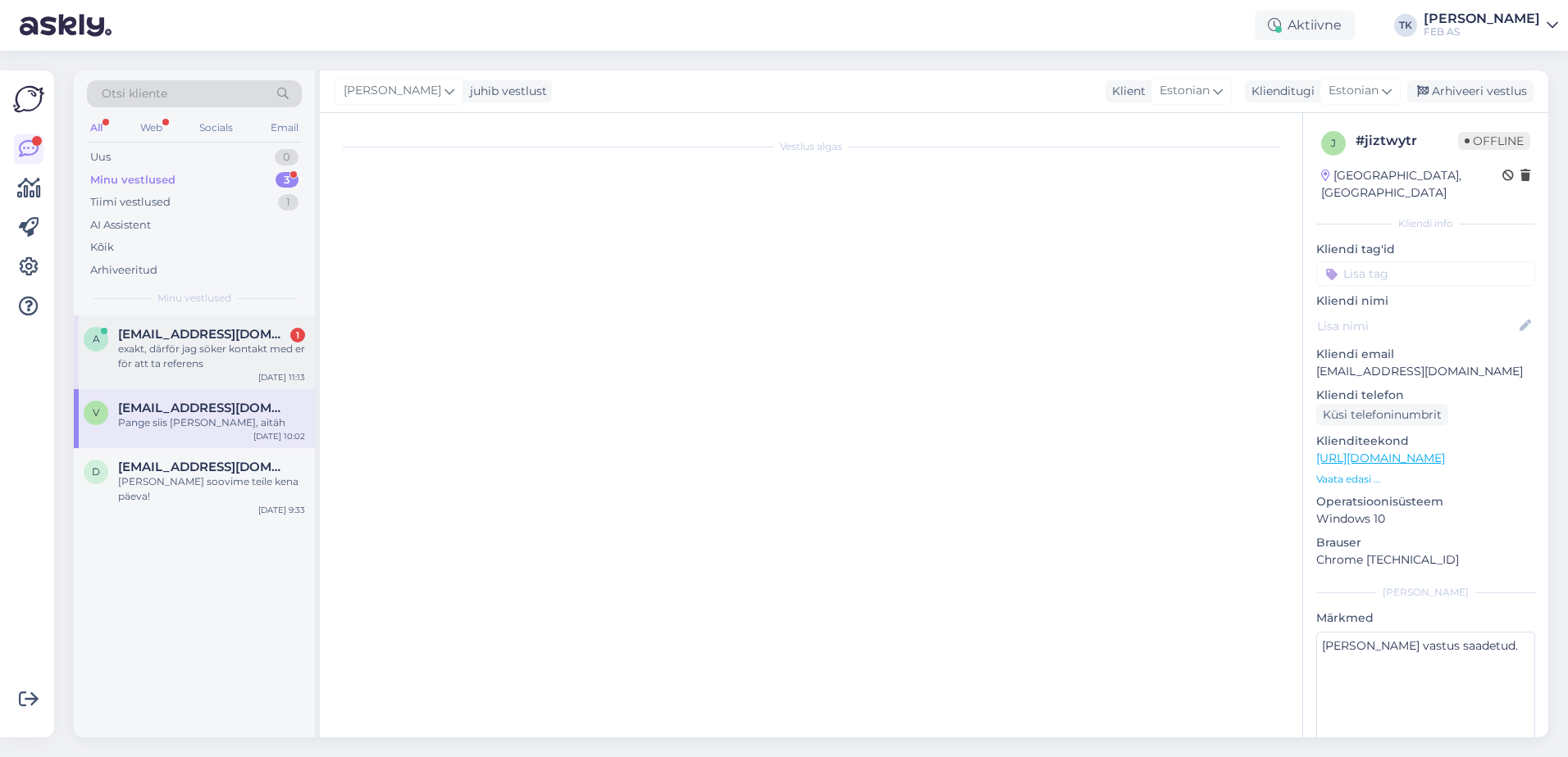
scroll to position [908, 0]
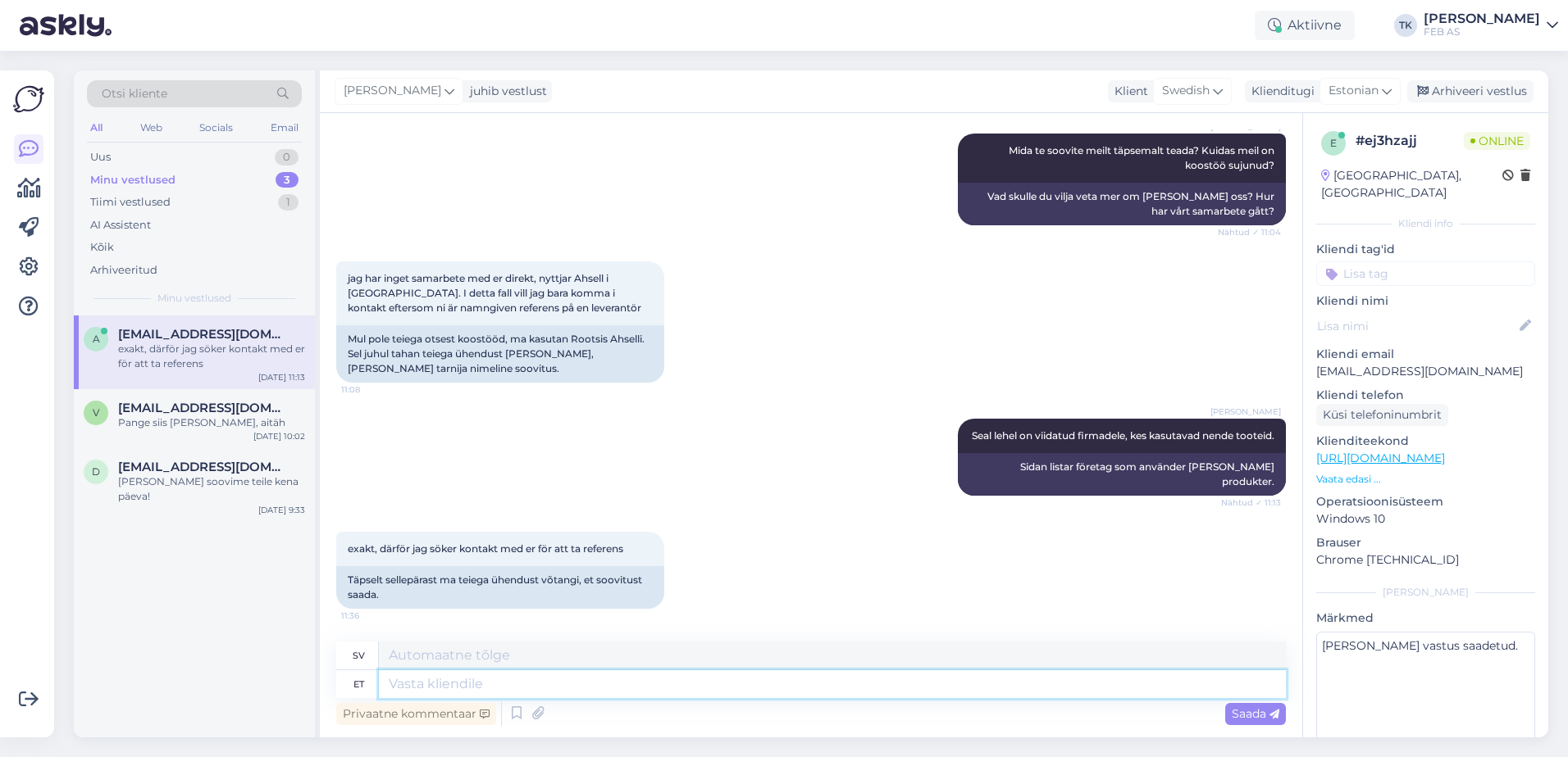
click at [469, 693] on textarea at bounding box center [832, 684] width 907 height 28
type textarea "S"
type textarea "Ehk s"
type textarea "Kanske"
type textarea "[PERSON_NAME]"
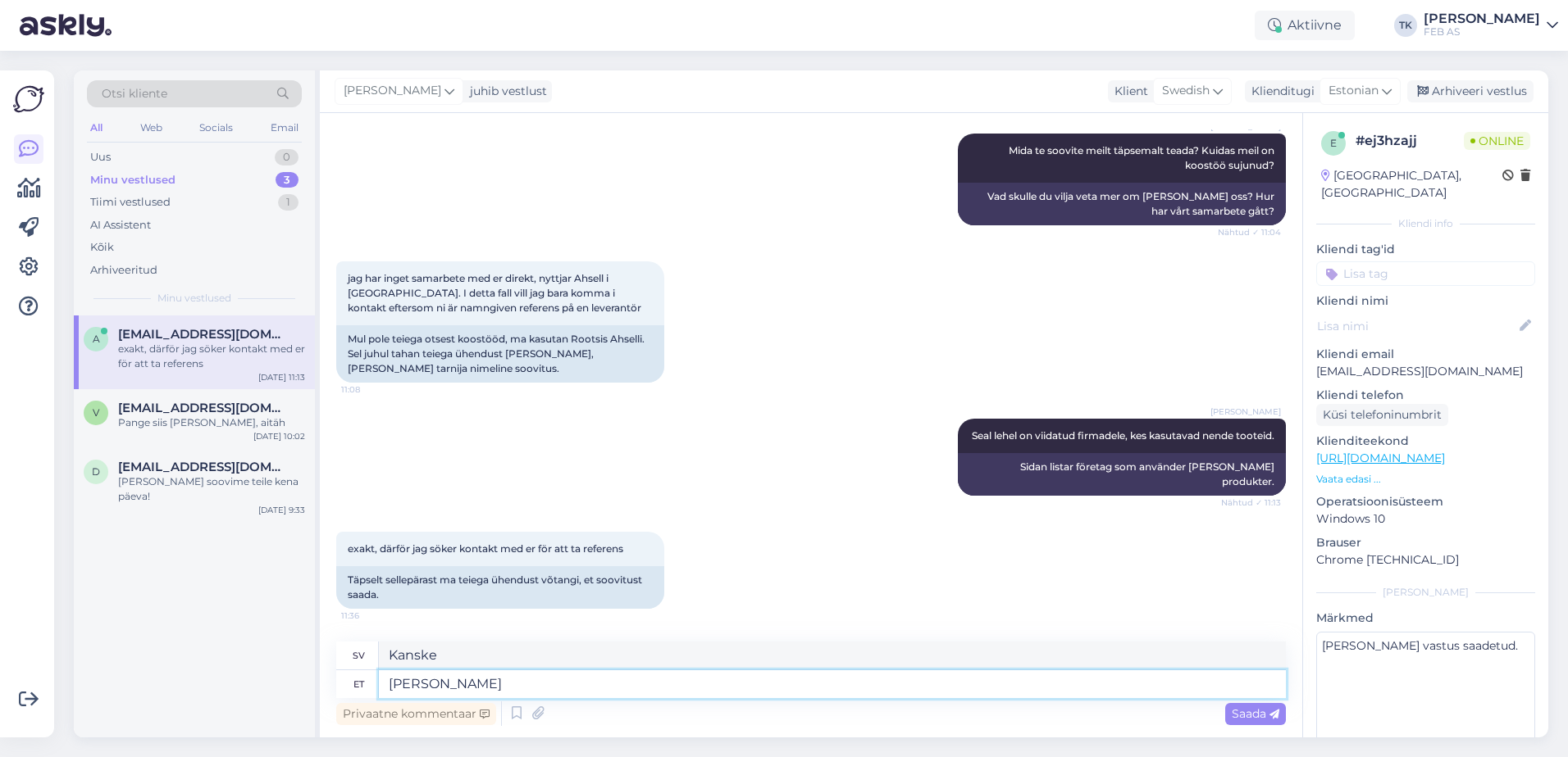
type textarea "Kanske du vill"
type textarea "Ehk soovite teada,"
type textarea "Kanske vill du veta,"
type textarea "[PERSON_NAME]"
type textarea "Kanske du vill"
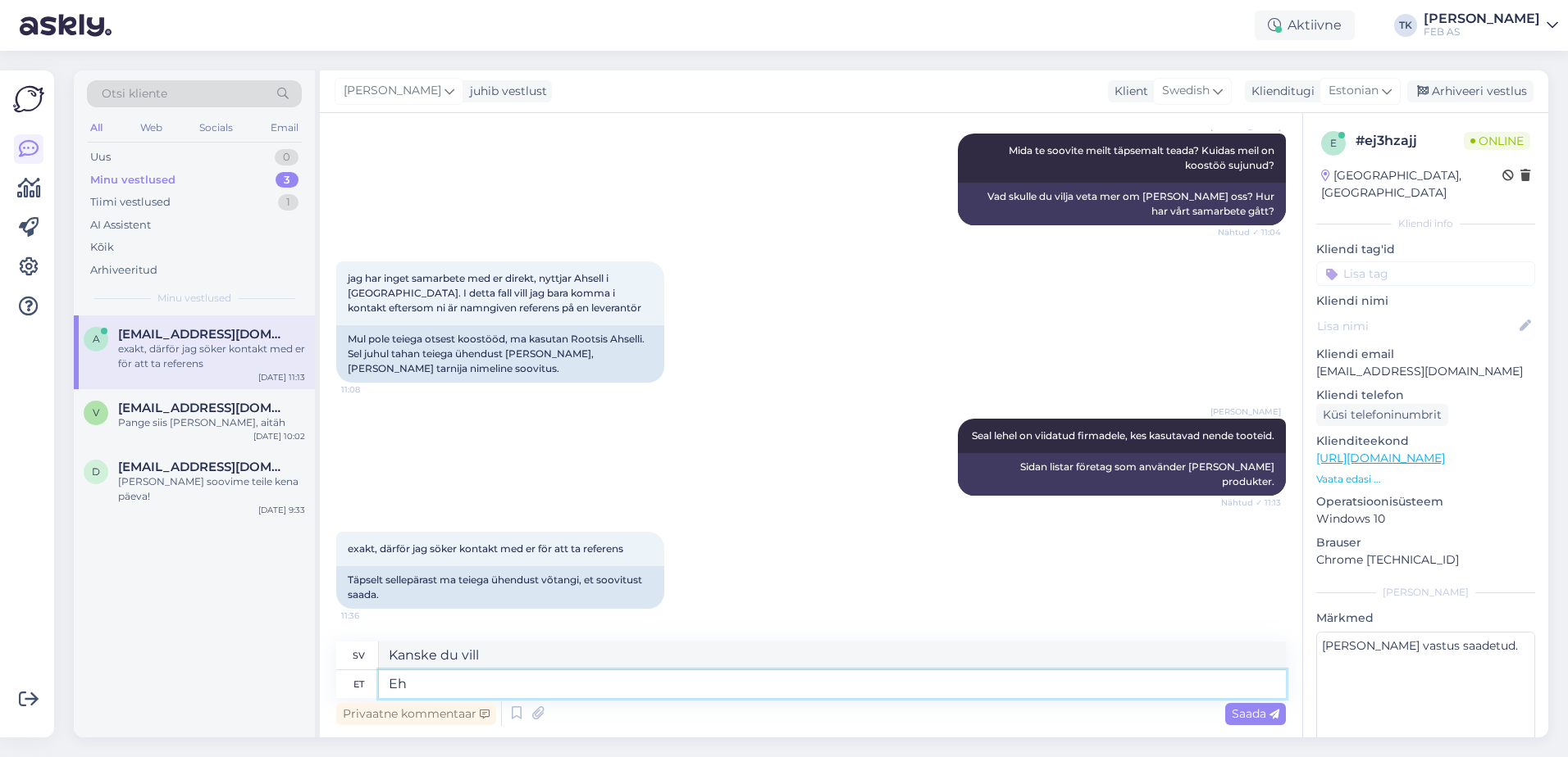
type textarea "E"
type textarea "Kanske"
type textarea "Ehk soovite te"
type textarea "Kanske du vill"
type textarea "Ehk soovite teada"
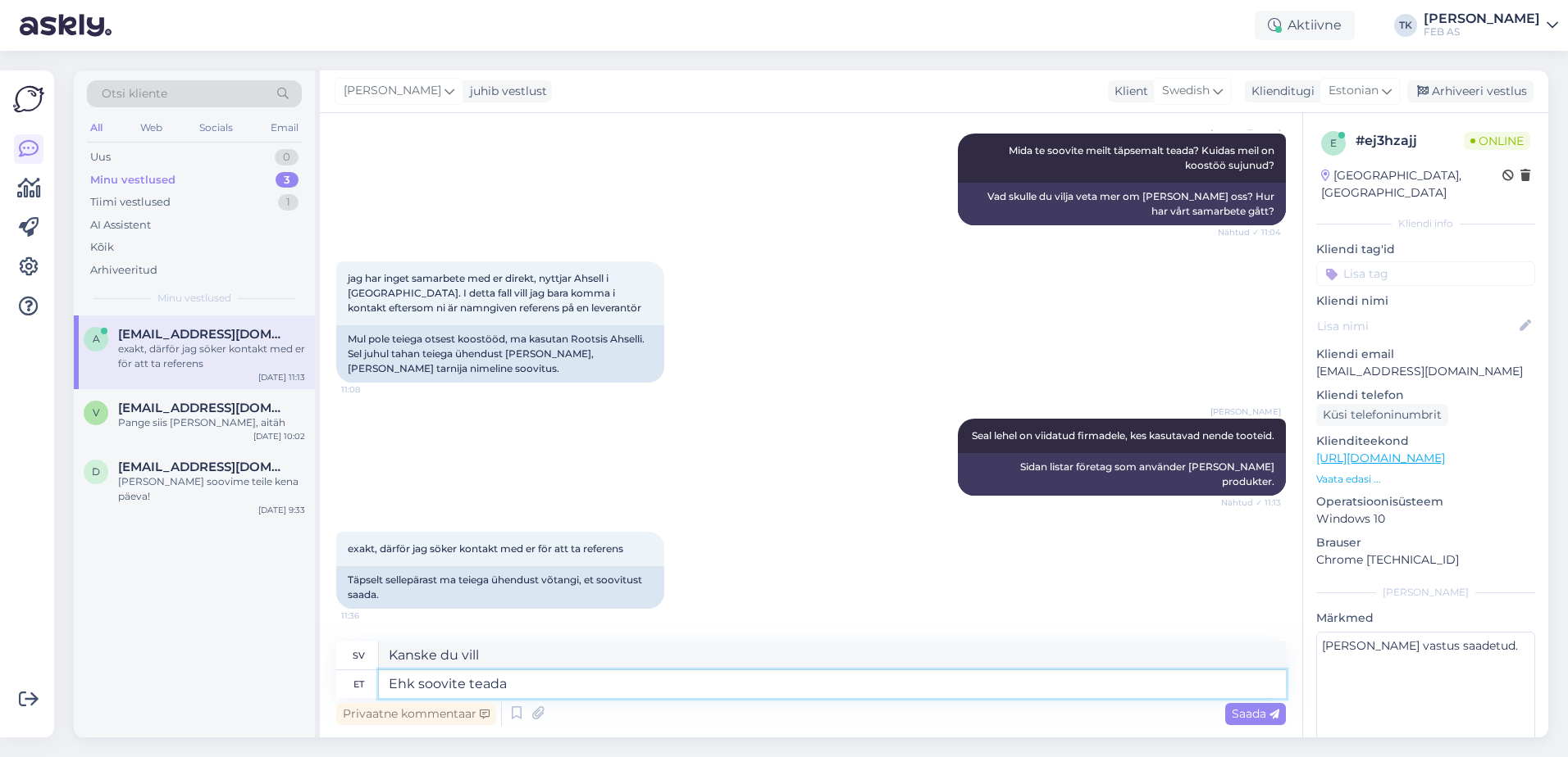
type textarea "Kanske vill du veta"
type textarea "[PERSON_NAME]"
type textarea "Kanske du vill"
type textarea "E"
type textarea "Kanske"
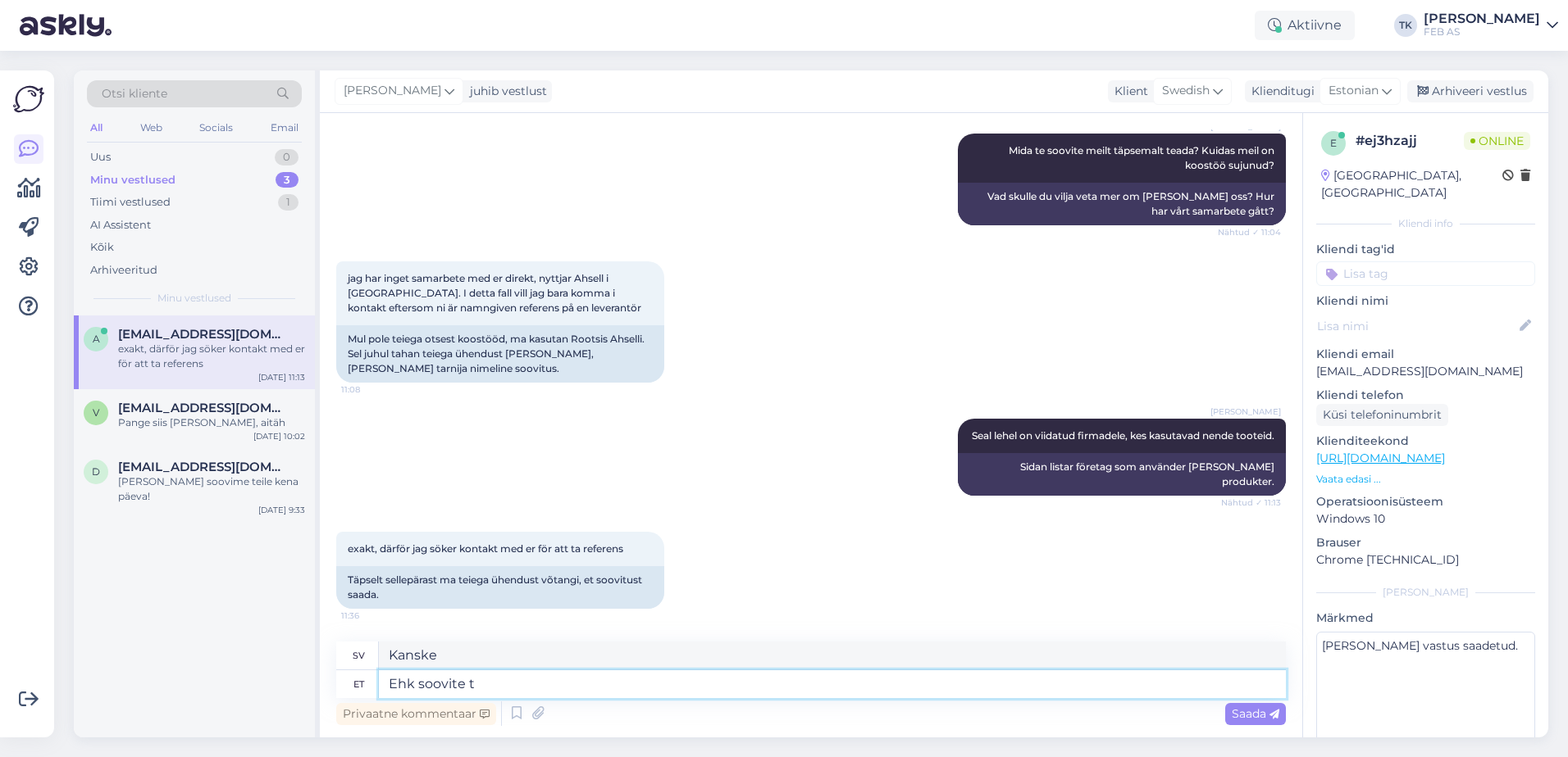
type textarea "Ehk soovite te"
type textarea "Kanske du vill"
type textarea "Ehk soovite teada, kas"
type textarea "Kanske vill du veta,"
type textarea "Ehk soovite teada, kas"
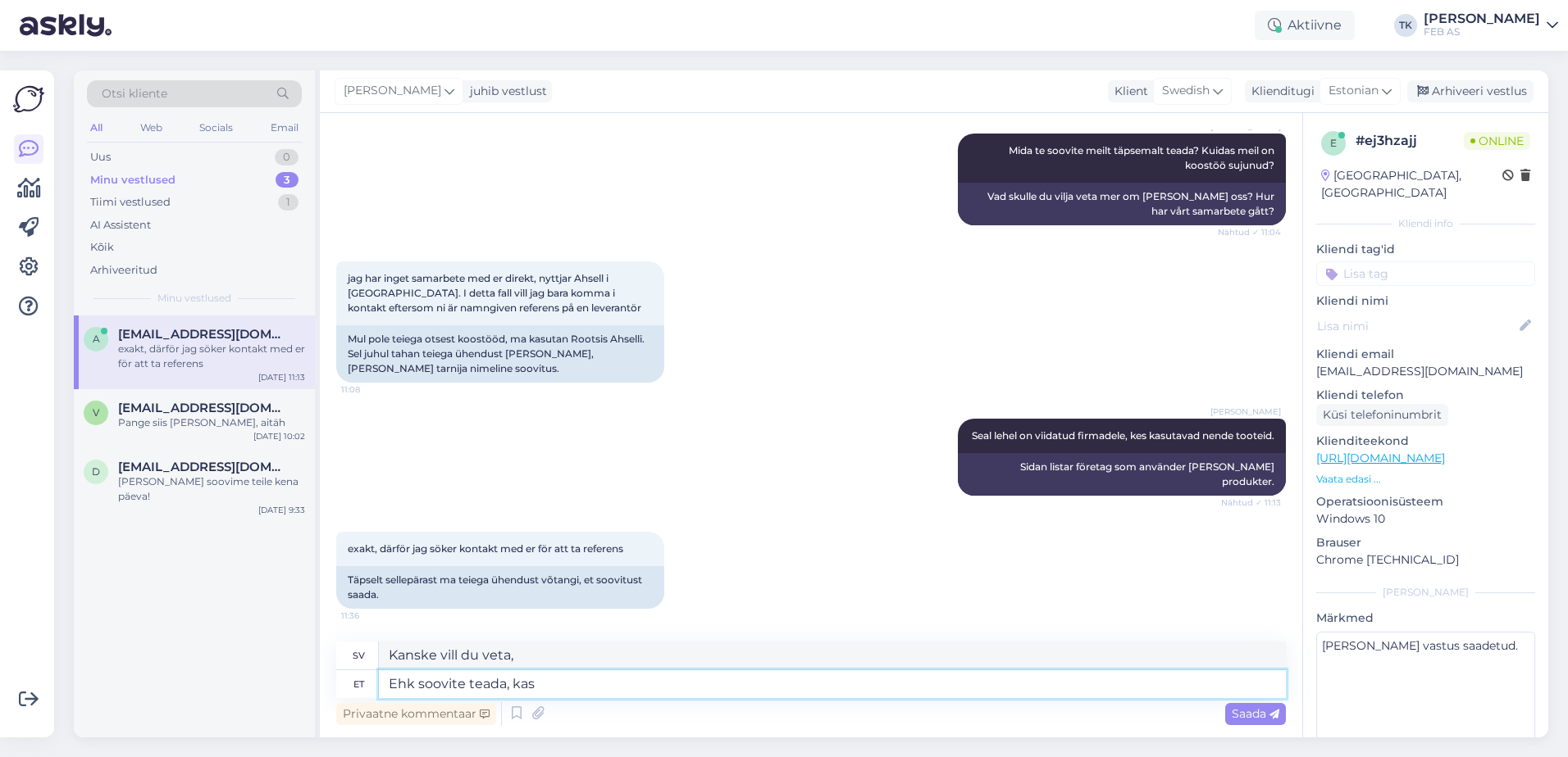
type textarea "Kanske vill du veta om"
type textarea "Ehk soovite teada, kas soovitame ne"
type textarea "Du kanske vill veta om vi rekommenderar"
type textarea "Ehk soovite teada, kas soovitame nenede t"
type textarea "Kanske vill du veta om vi rekommenderar dessa"
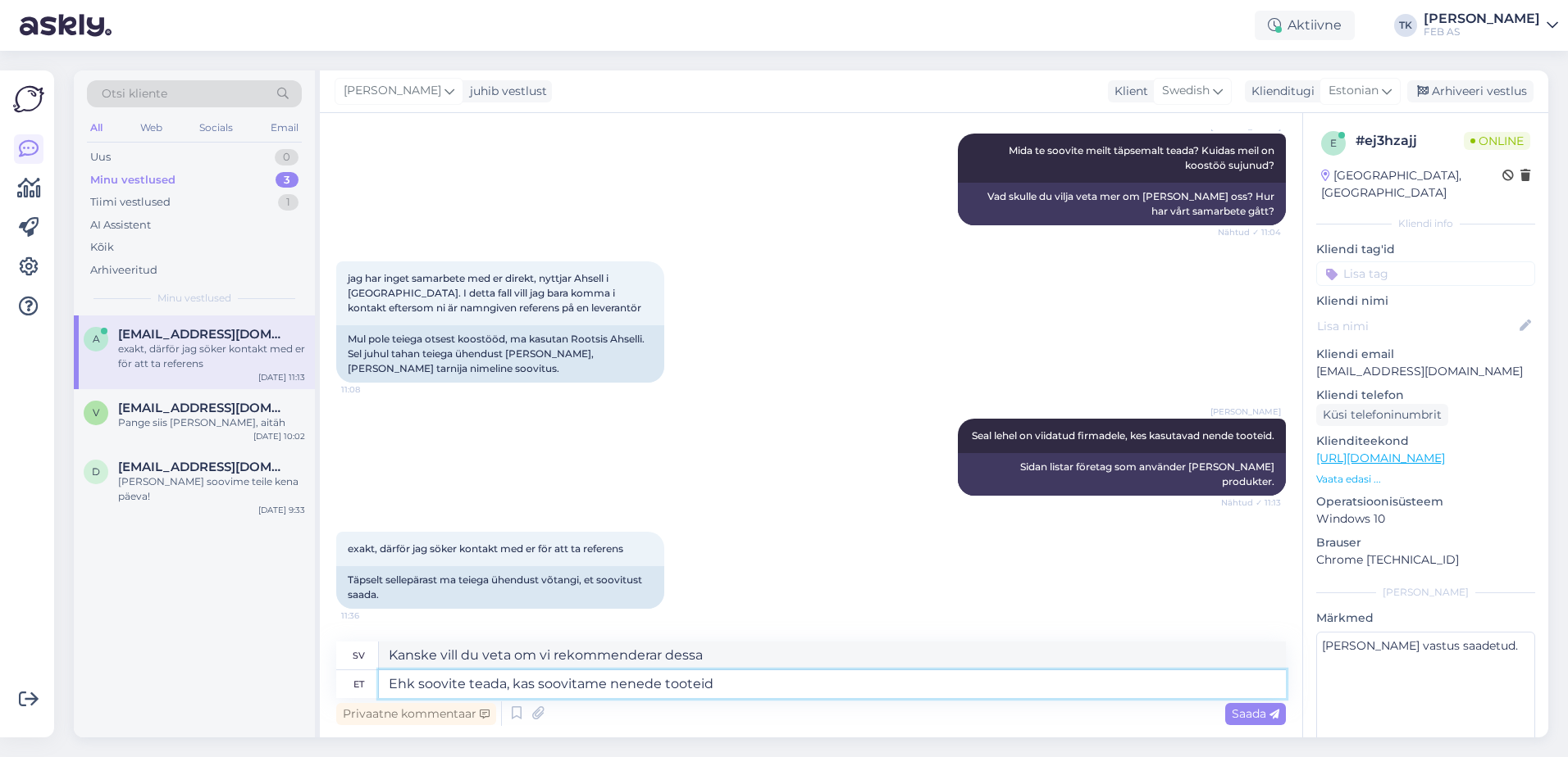
type textarea "Ehk soovite teada, kas soovitame nenede tooteid"
type textarea "Kanske vill du veta om vi rekommenderar dessa produkter?"
type textarea "Ehk soovite teada, kas soovitame nenede tooteid tellida"
type textarea "Kanske vill du veta om vi rekommenderar att beställa dessa produkter?"
type textarea "Ehk soovite teada, kas soovitame nenede tooteid tellida, k"
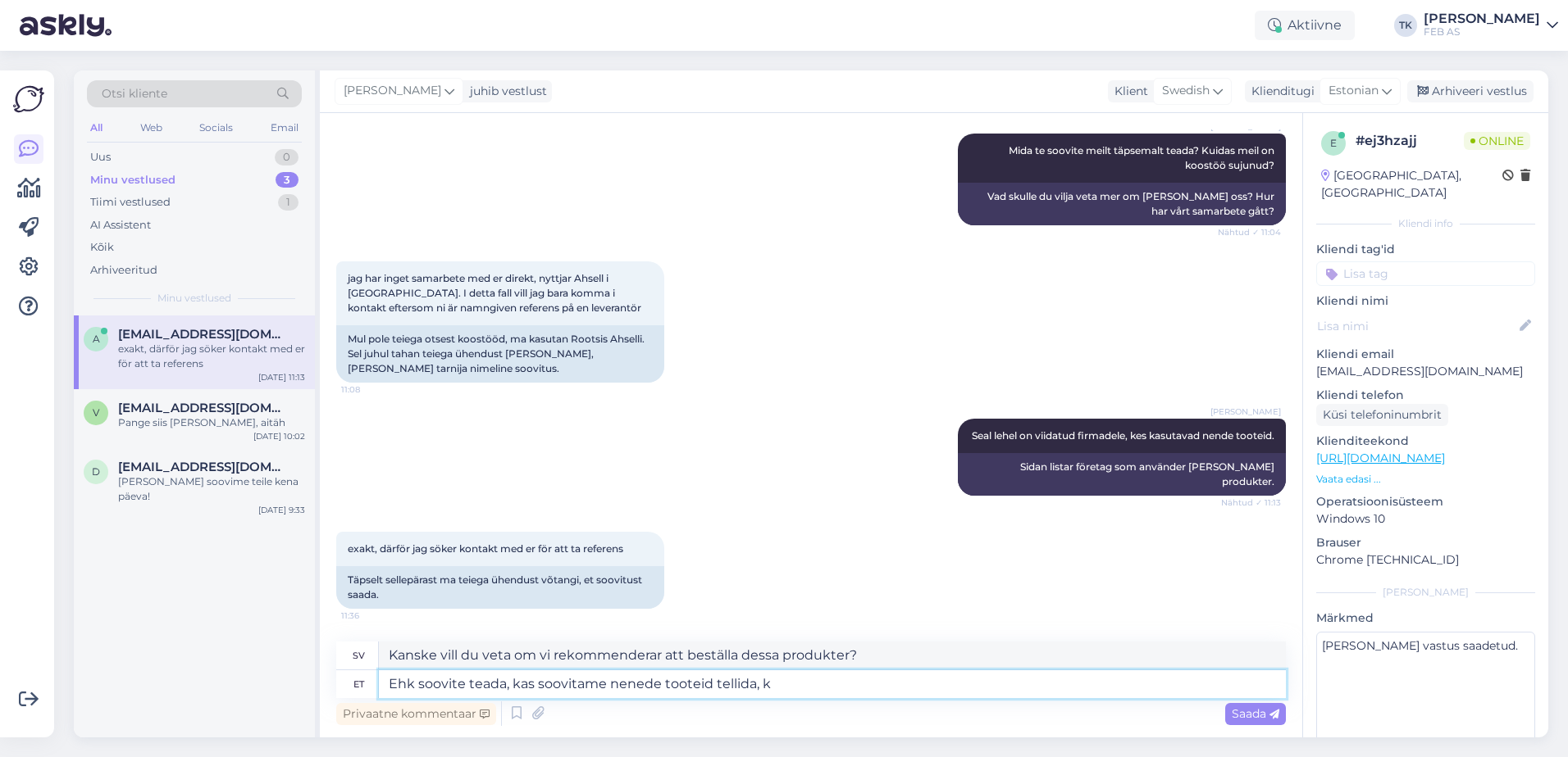
type textarea "Kanske vill du veta om vi rekommenderar att du beställer dessa produkter,"
type textarea "Ehk soovite teada, kas soovitame nenede tooteid tellida, kuidas o"
type textarea "Kanske vill du veta om vi rekommenderar att beställa dessa produkter, hur"
drag, startPoint x: 1037, startPoint y: 655, endPoint x: 482, endPoint y: 664, distance: 555.1
click at [336, 646] on div "Vestlus algas [DATE] Hej, 10:56 Tere, Triinu [PERSON_NAME] Tere! Kuidas saame t…" at bounding box center [811, 425] width 982 height 624
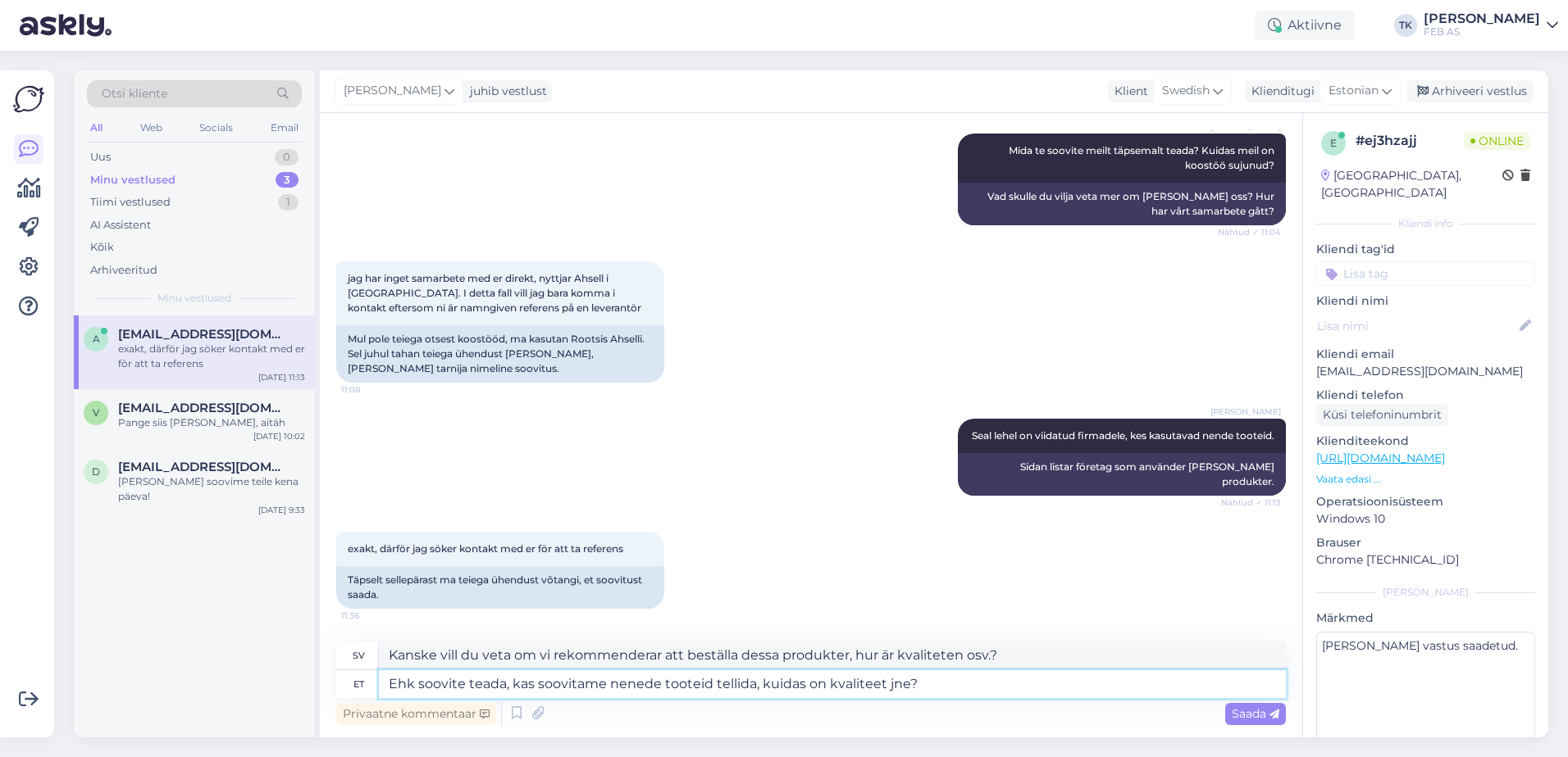
drag, startPoint x: 423, startPoint y: 685, endPoint x: 362, endPoint y: 688, distance: 61.1
click at [362, 688] on div "et Ehk soovite teada, kas soovitame nenede tooteid tellida, kuidas on kvaliteet…" at bounding box center [811, 684] width 949 height 28
drag, startPoint x: 1014, startPoint y: 652, endPoint x: 363, endPoint y: 652, distance: 651.0
click at [363, 652] on div "sv Skulle du vilja veta om vi rekommenderar att beställa dessa produkter, hur ä…" at bounding box center [811, 656] width 949 height 29
click at [1246, 716] on span "Saada" at bounding box center [1255, 714] width 48 height 15
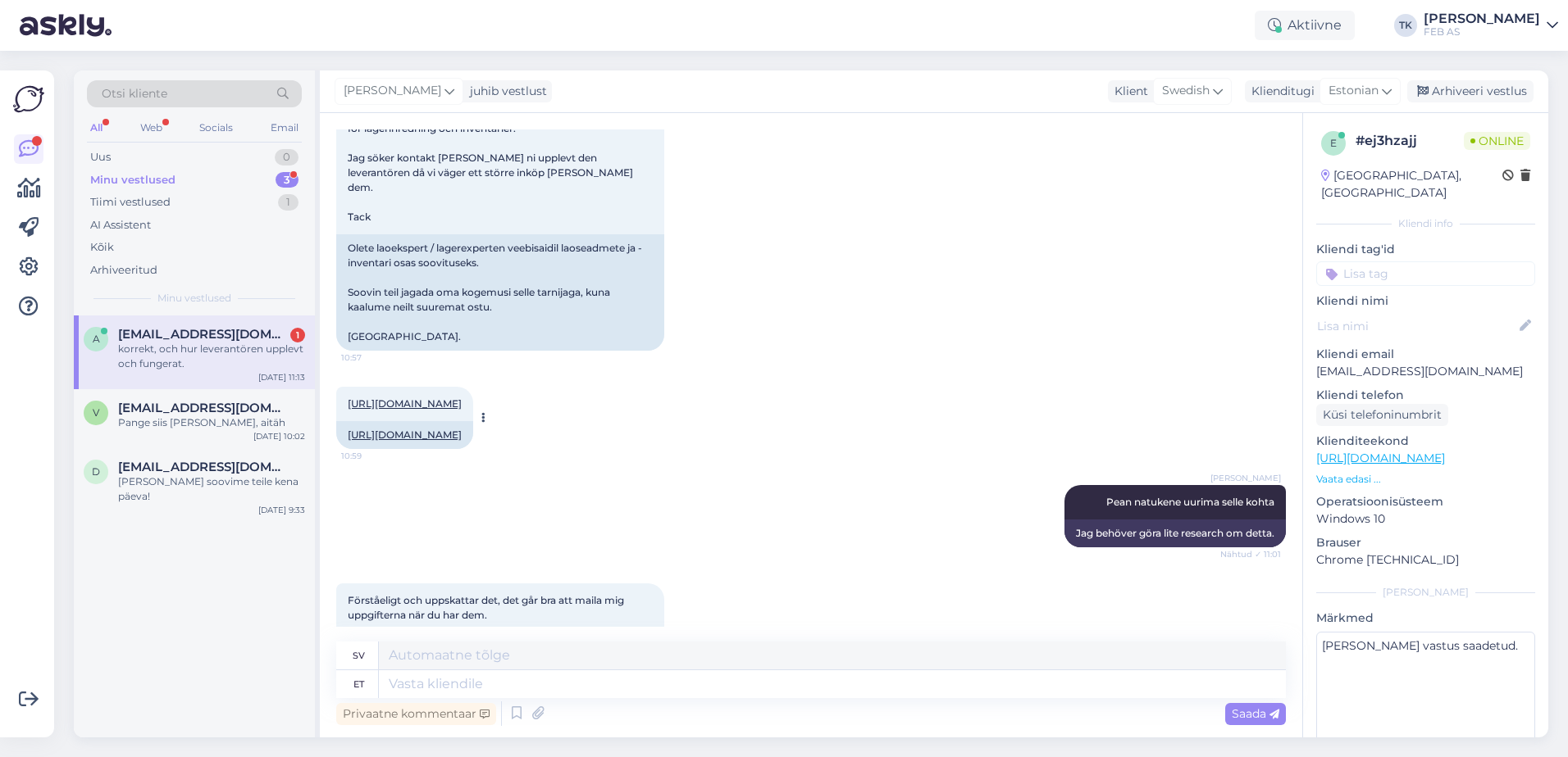
scroll to position [316, 0]
click at [462, 398] on link "[URL][DOMAIN_NAME]" at bounding box center [405, 404] width 114 height 12
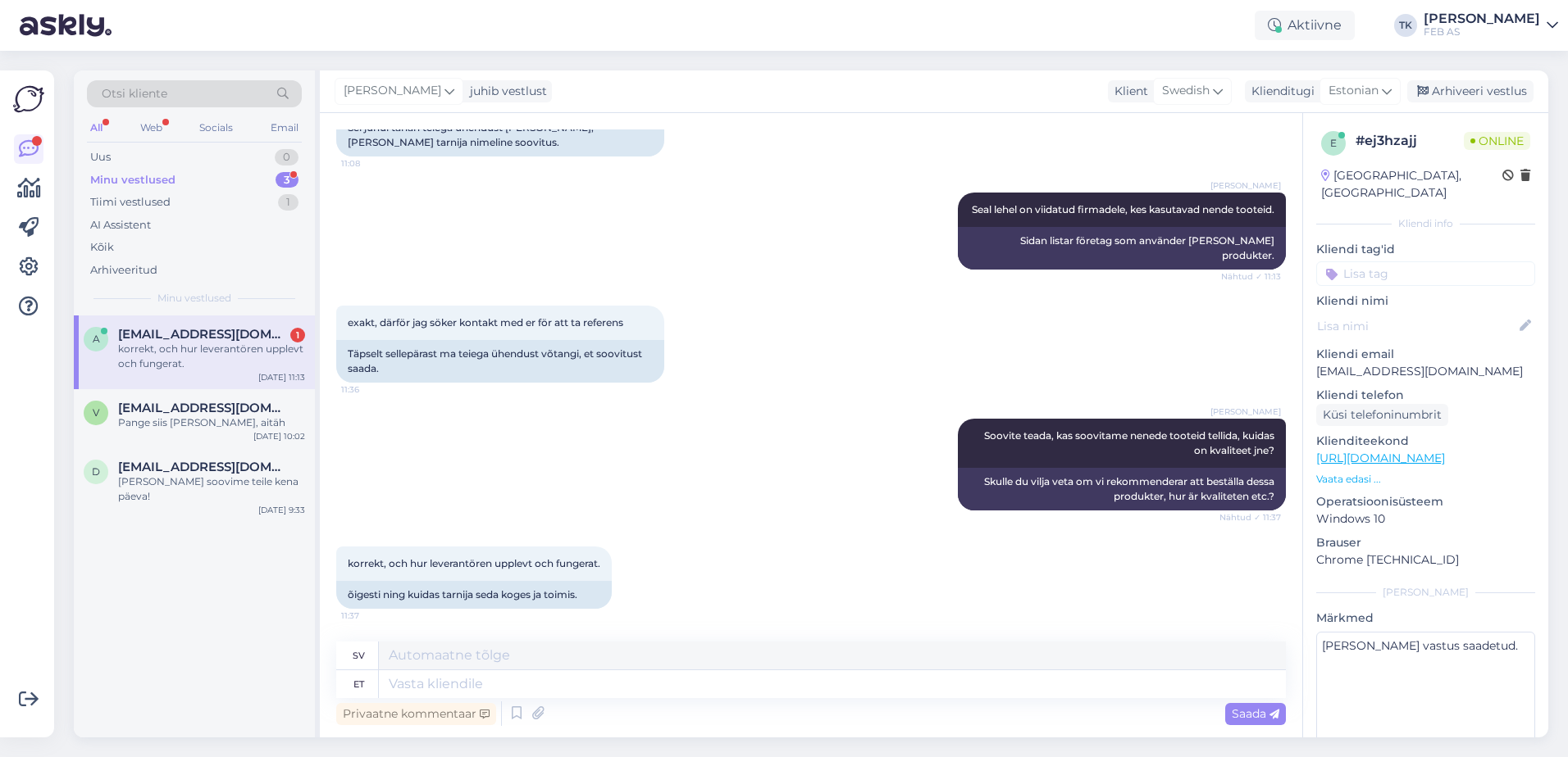
scroll to position [1135, 0]
click at [550, 563] on span "korrekt, och hur leverantören upplevt och fungerat." at bounding box center [474, 563] width 252 height 12
copy div "korrekt, och hur leverantören upplevt och fungerat. 11:37"
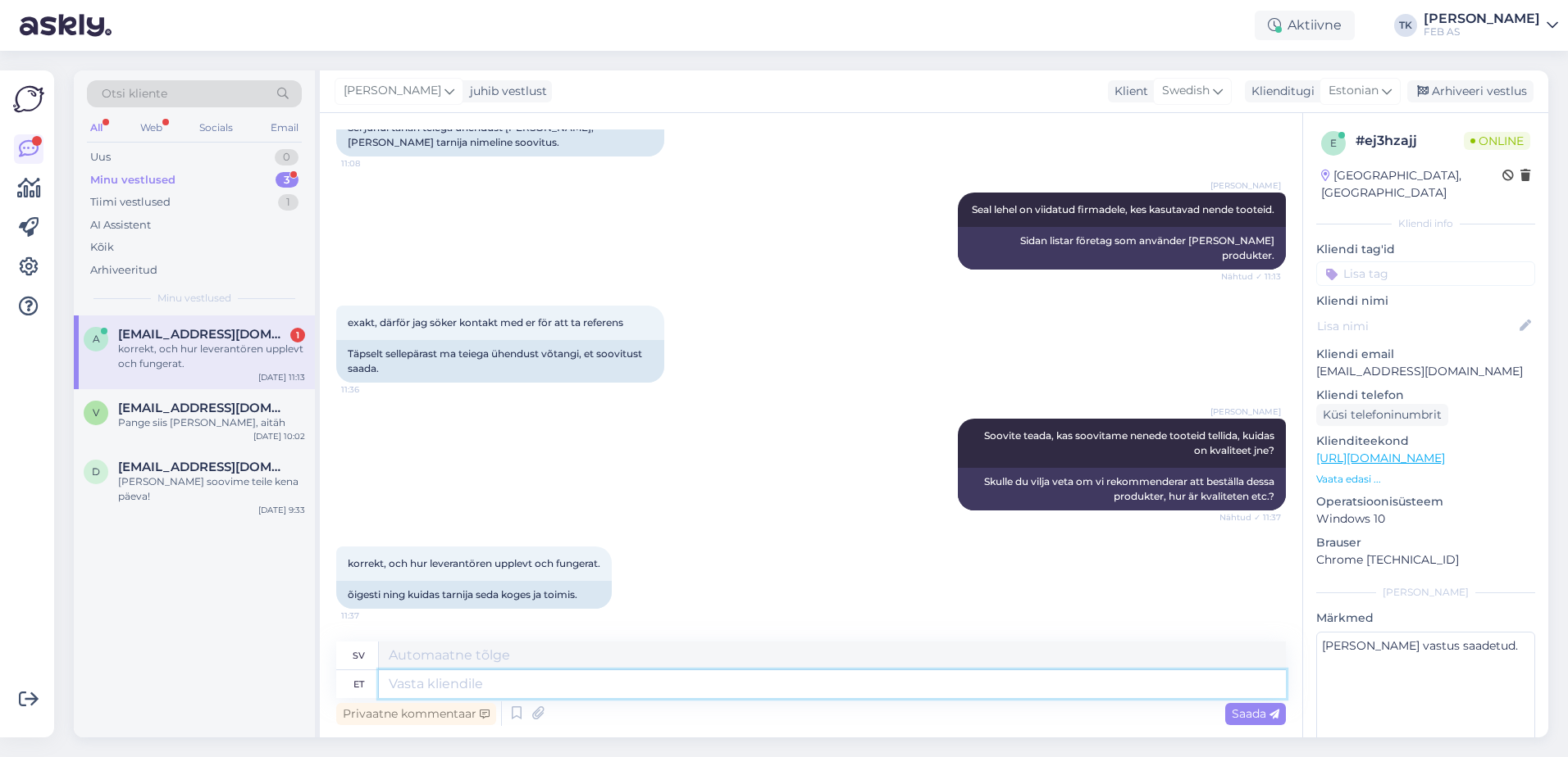
drag, startPoint x: 473, startPoint y: 680, endPoint x: 474, endPoint y: 536, distance: 144.0
click at [472, 678] on textarea at bounding box center [832, 684] width 907 height 28
click at [465, 496] on div "Triinu [PERSON_NAME] Soovite teada, kas soovitame nenede tooteid tellida, kuida…" at bounding box center [811, 464] width 949 height 128
click at [161, 402] on span "[EMAIL_ADDRESS][DOMAIN_NAME]" at bounding box center [203, 408] width 170 height 15
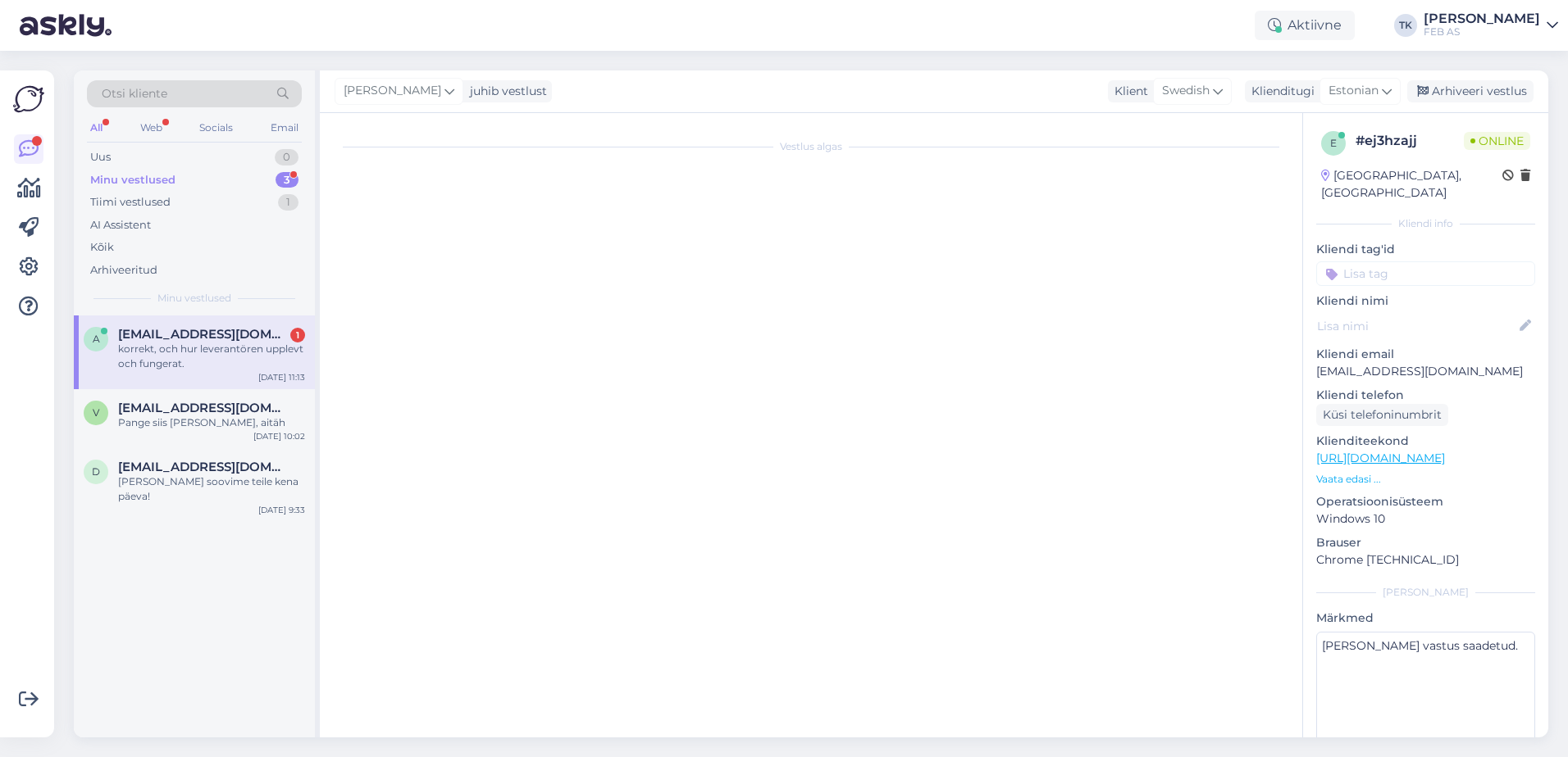
click at [166, 355] on div "korrekt, och hur leverantören upplevt och fungerat." at bounding box center [211, 357] width 187 height 30
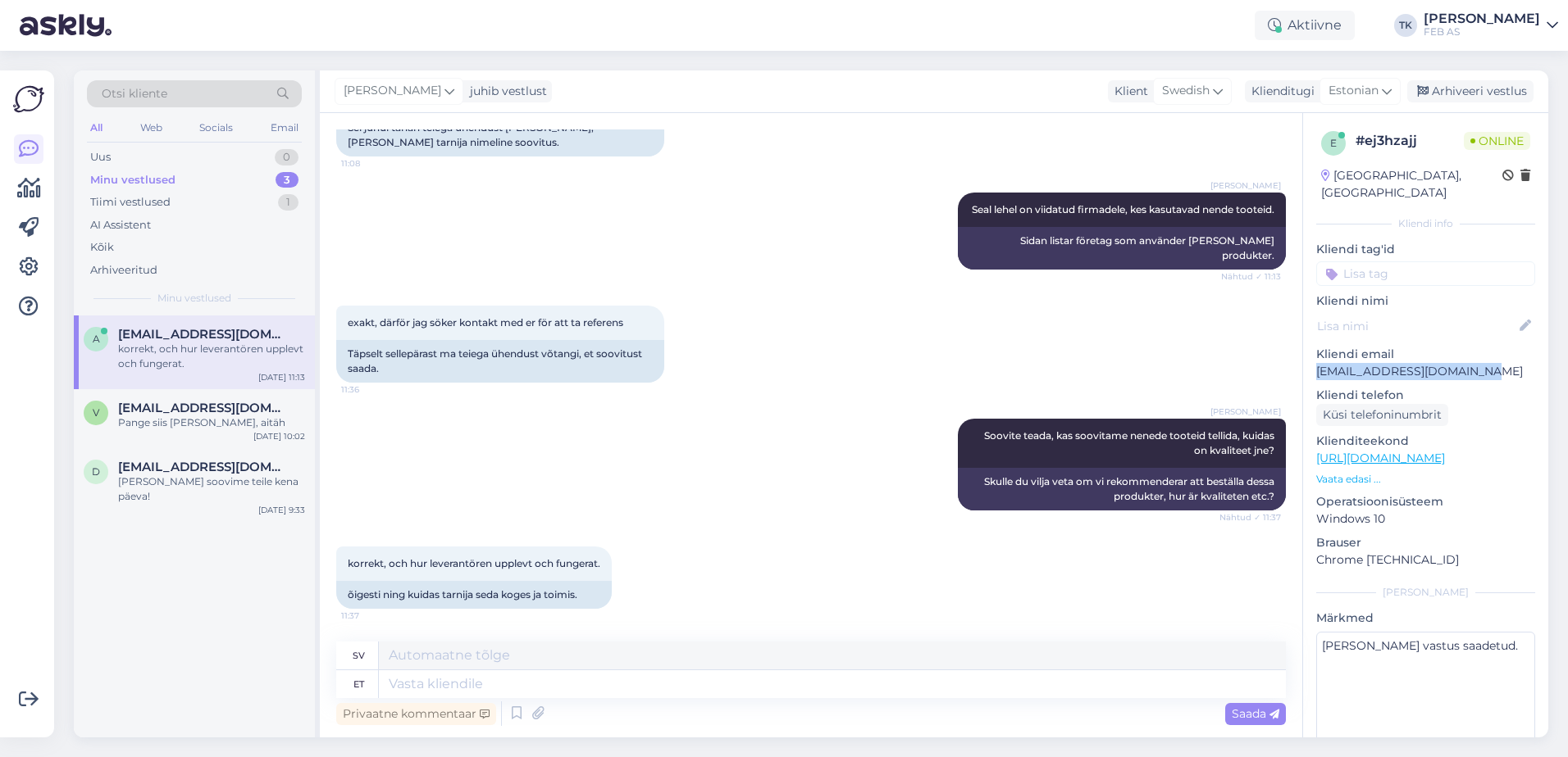
drag, startPoint x: 1489, startPoint y: 356, endPoint x: 1313, endPoint y: 359, distance: 176.0
click at [1313, 359] on div "e # ej3hzajj Online [GEOGRAPHIC_DATA], [GEOGRAPHIC_DATA] Kliendi info Kliendi t…" at bounding box center [1425, 458] width 245 height 691
copy p "[EMAIL_ADDRESS][DOMAIN_NAME]"
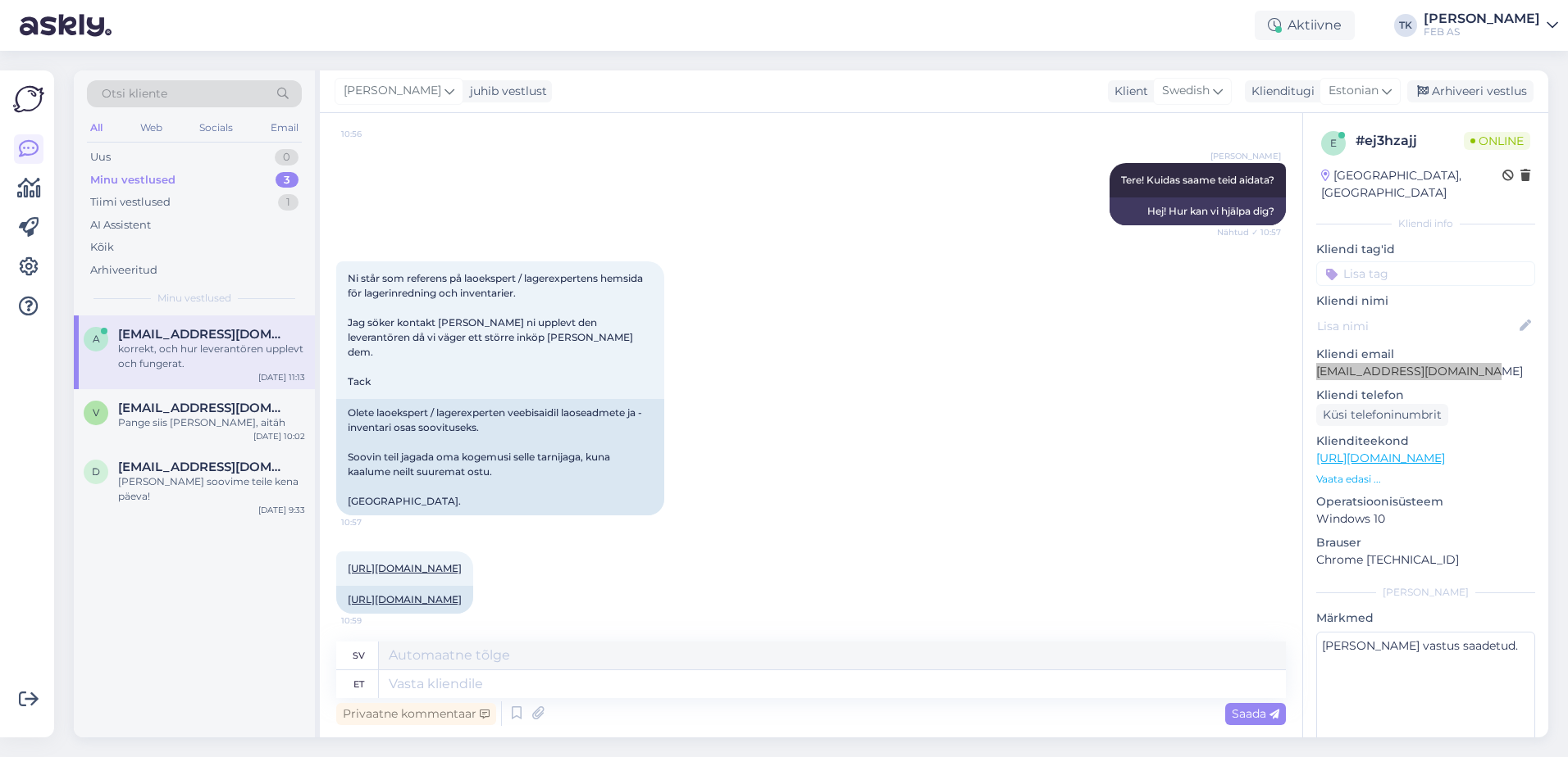
scroll to position [164, 0]
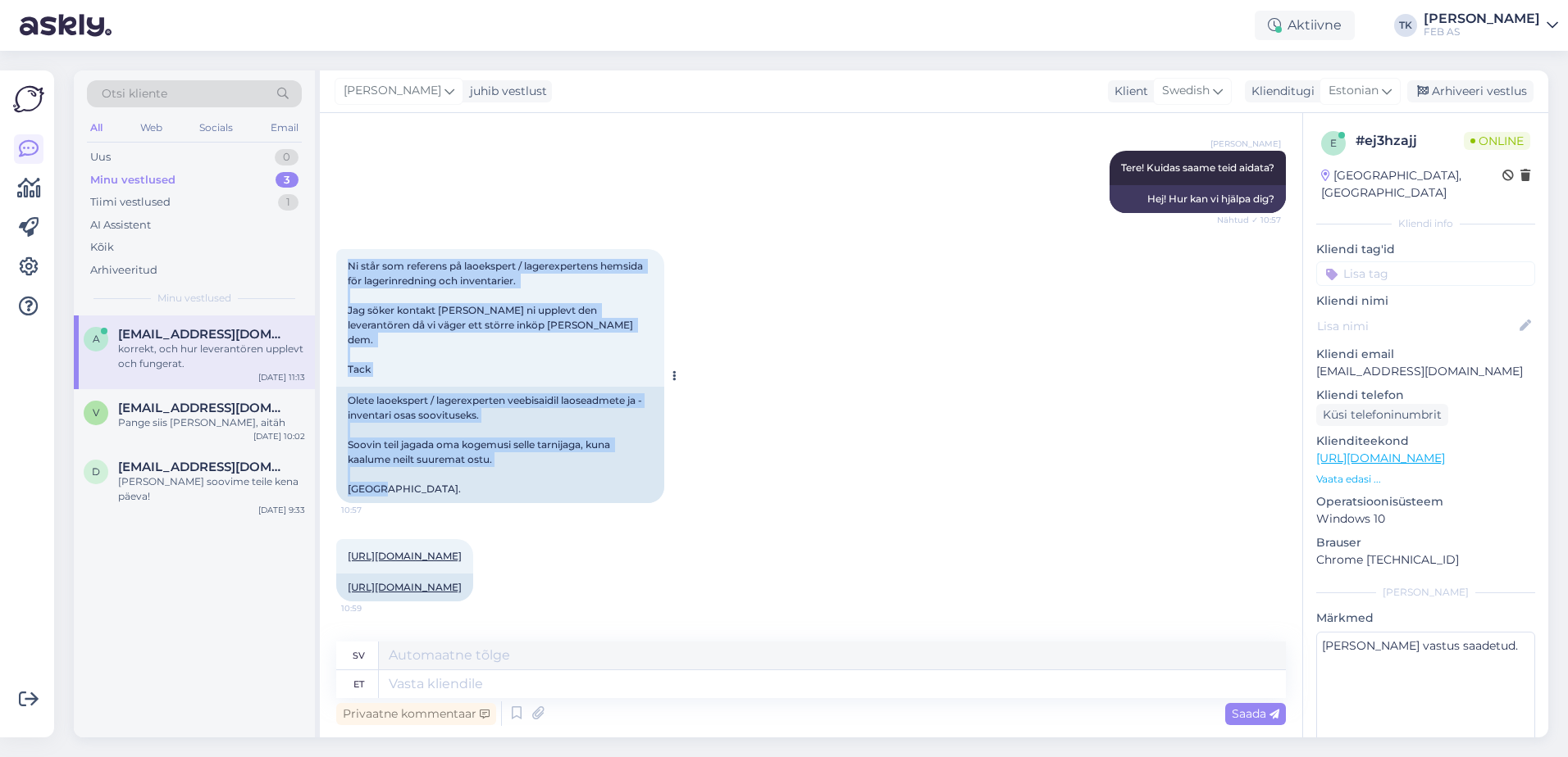
drag, startPoint x: 346, startPoint y: 265, endPoint x: 412, endPoint y: 483, distance: 227.8
click at [412, 483] on div "Ni står som referens på laoekspert / lagerexpertens hemsida för lagerinredning …" at bounding box center [500, 377] width 328 height 254
copy div "Ni står som referens på laoekspert / lagerexpertens hemsida för lagerinredning …"
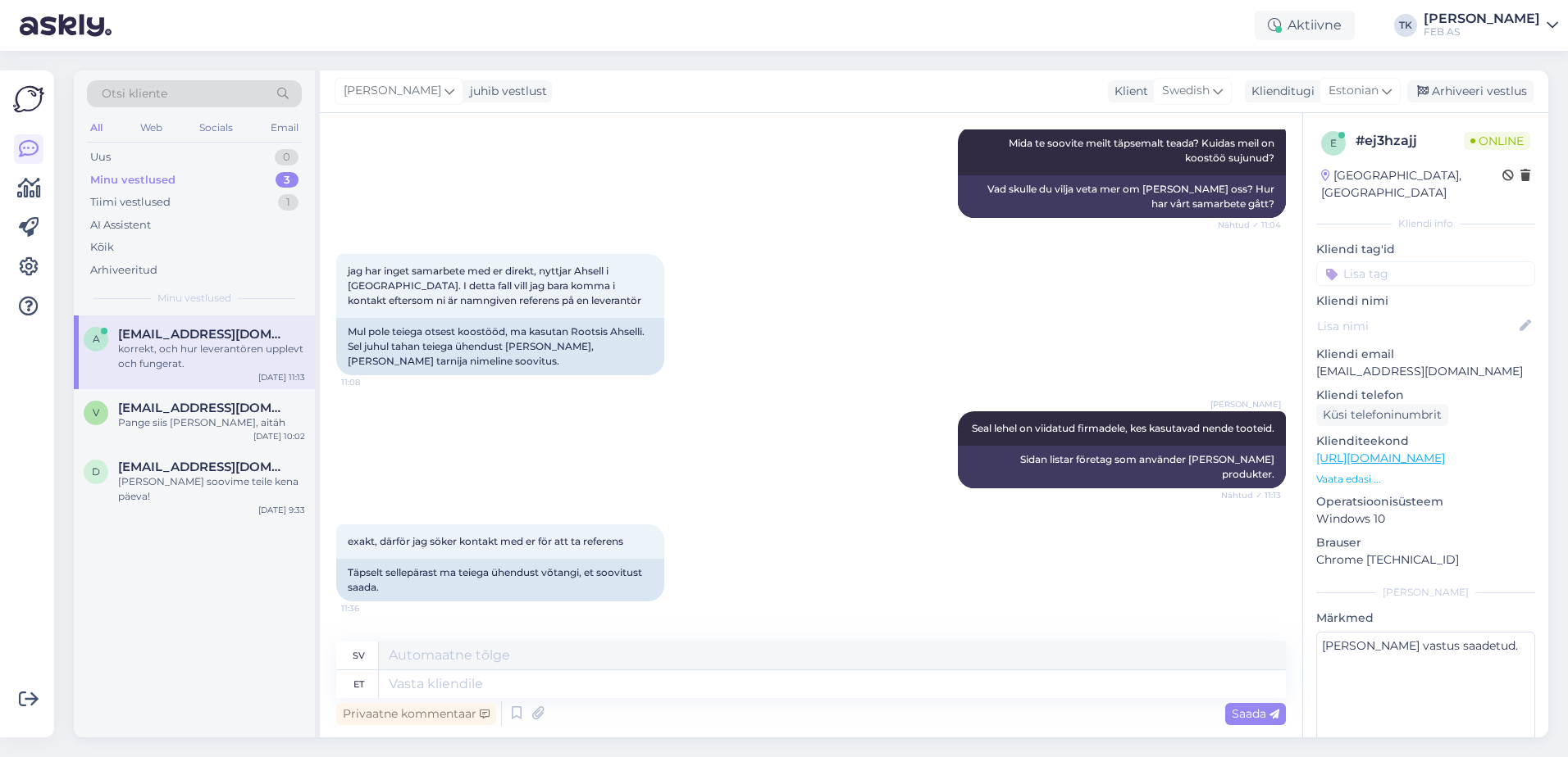
scroll to position [1135, 0]
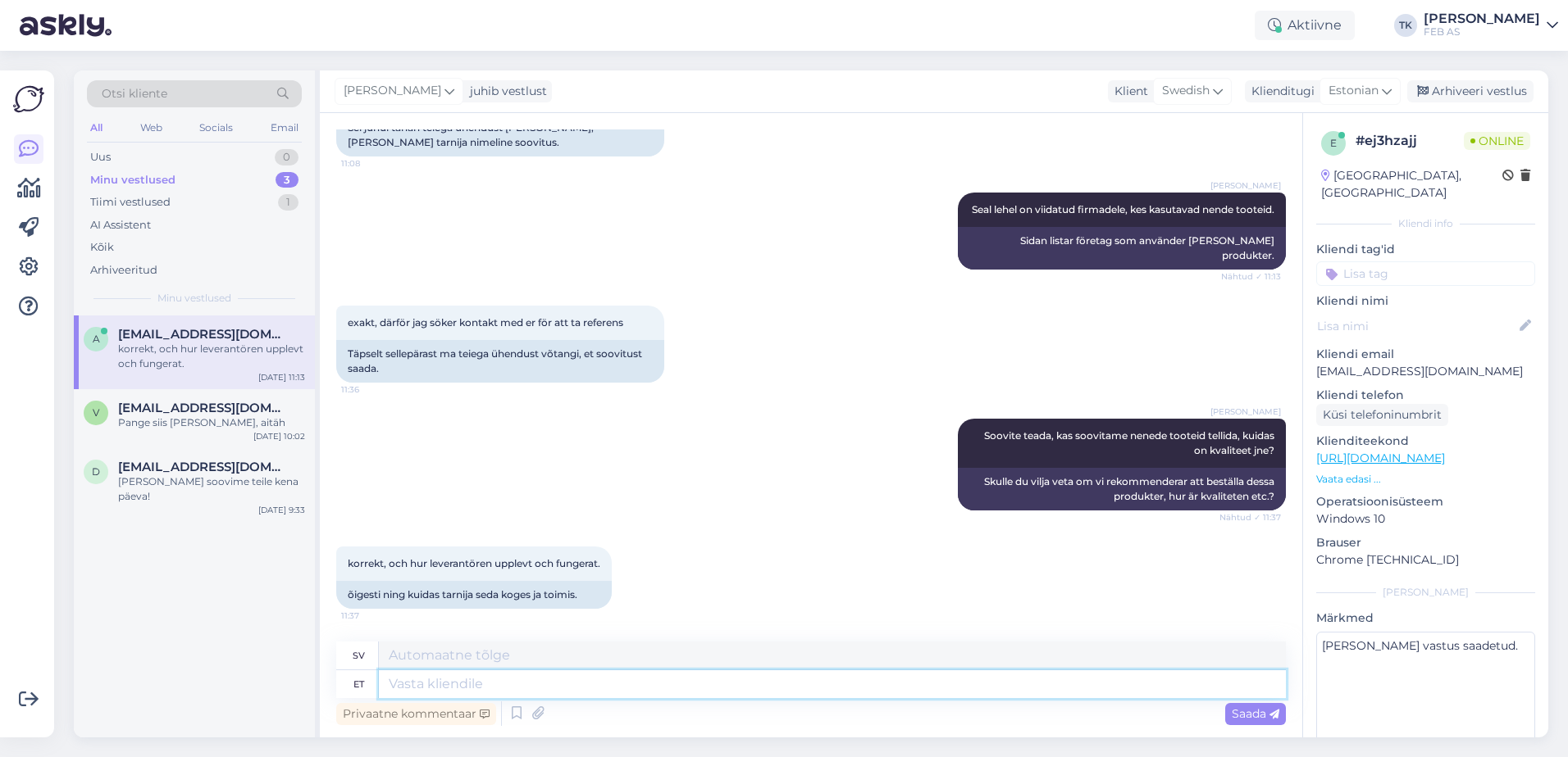
click at [671, 678] on textarea at bounding box center [832, 684] width 907 height 28
click at [651, 651] on textarea "Vår logistikchef kommer att kontakta dig via e-post." at bounding box center [832, 656] width 907 height 28
click at [1241, 707] on span "Saada" at bounding box center [1255, 714] width 48 height 15
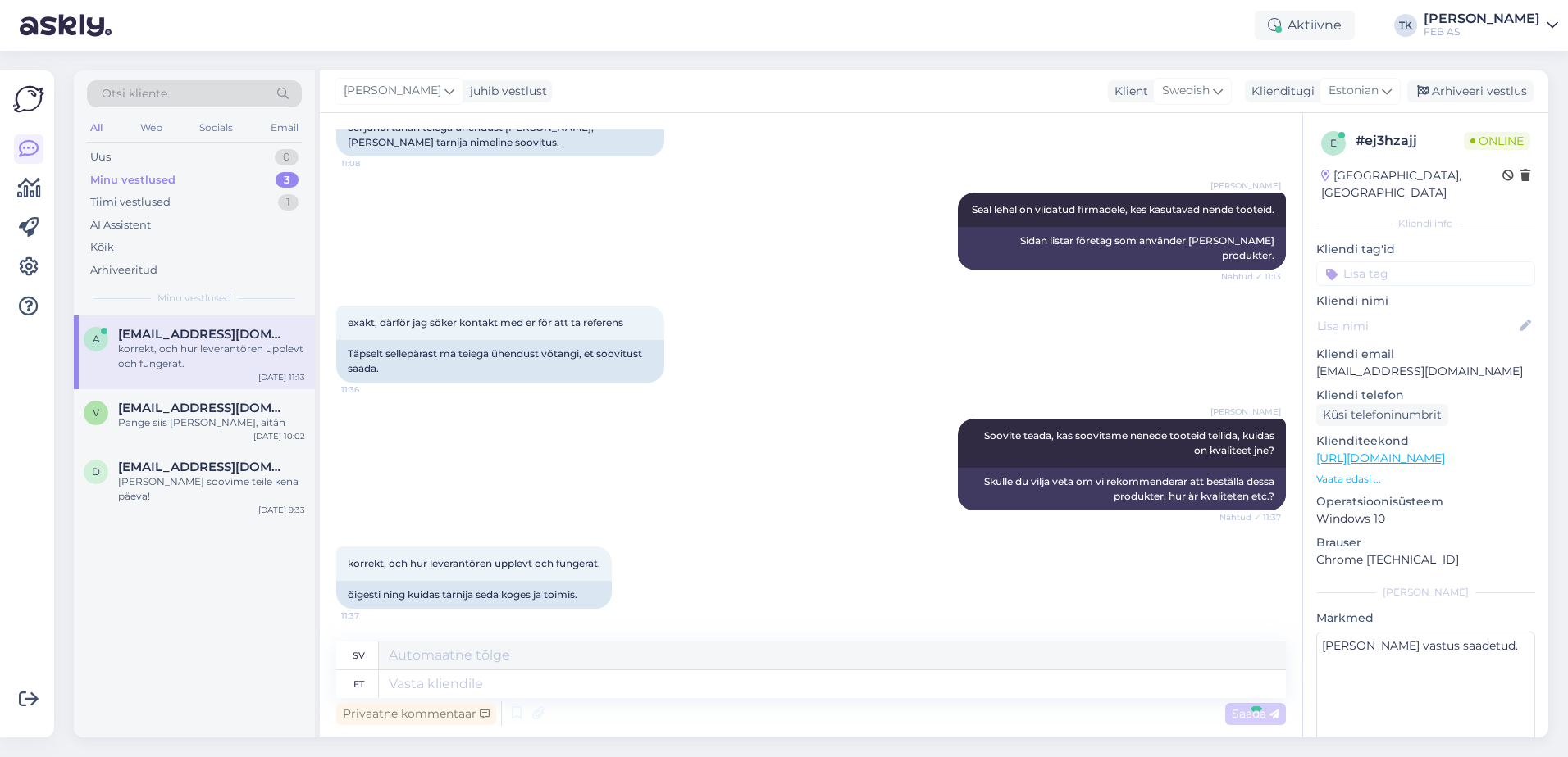
scroll to position [1234, 0]
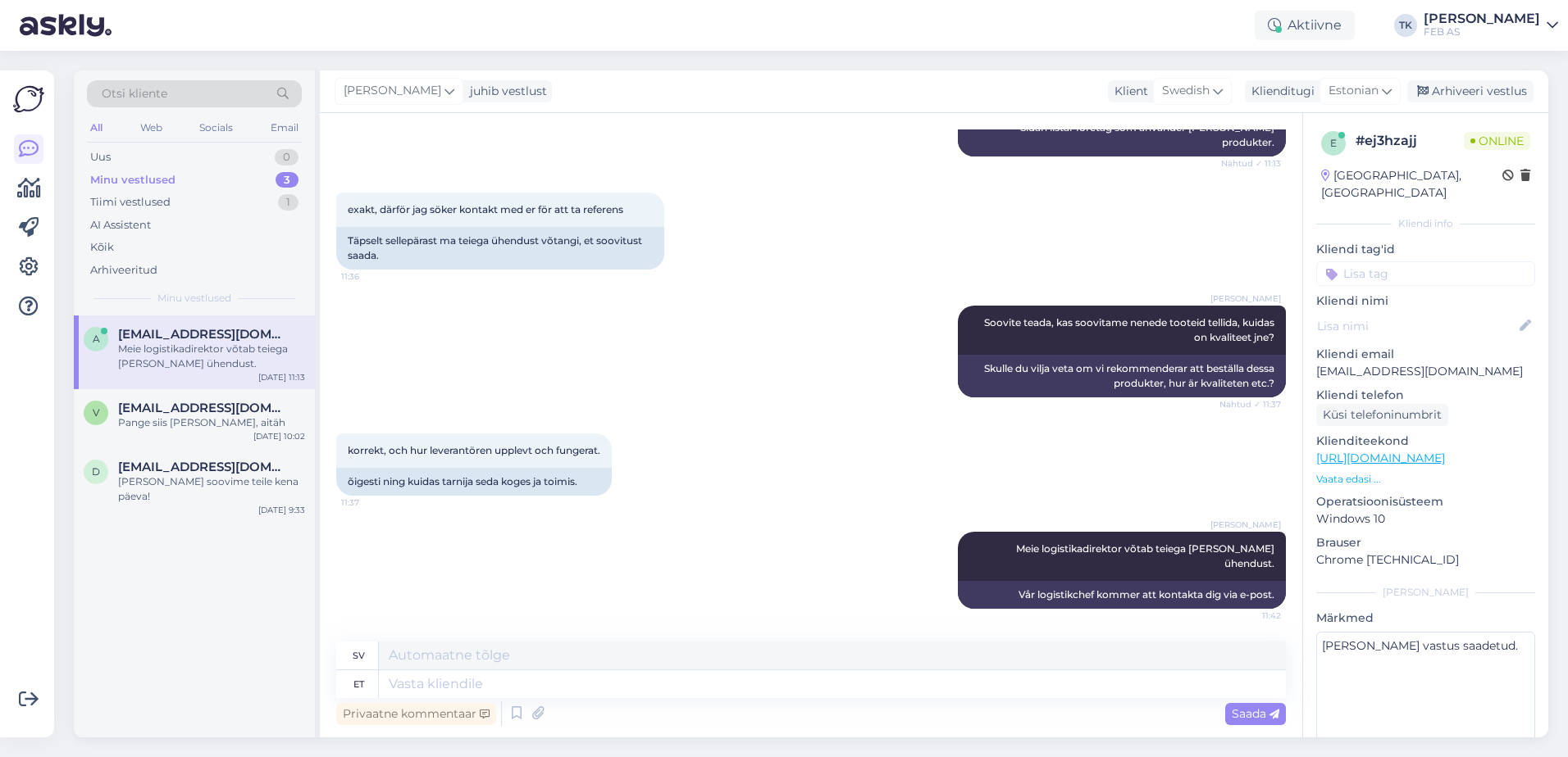
click at [882, 579] on div "[PERSON_NAME] logistikadirektor võtab teiega [PERSON_NAME] ühendust. 11:42 Vår …" at bounding box center [811, 570] width 949 height 113
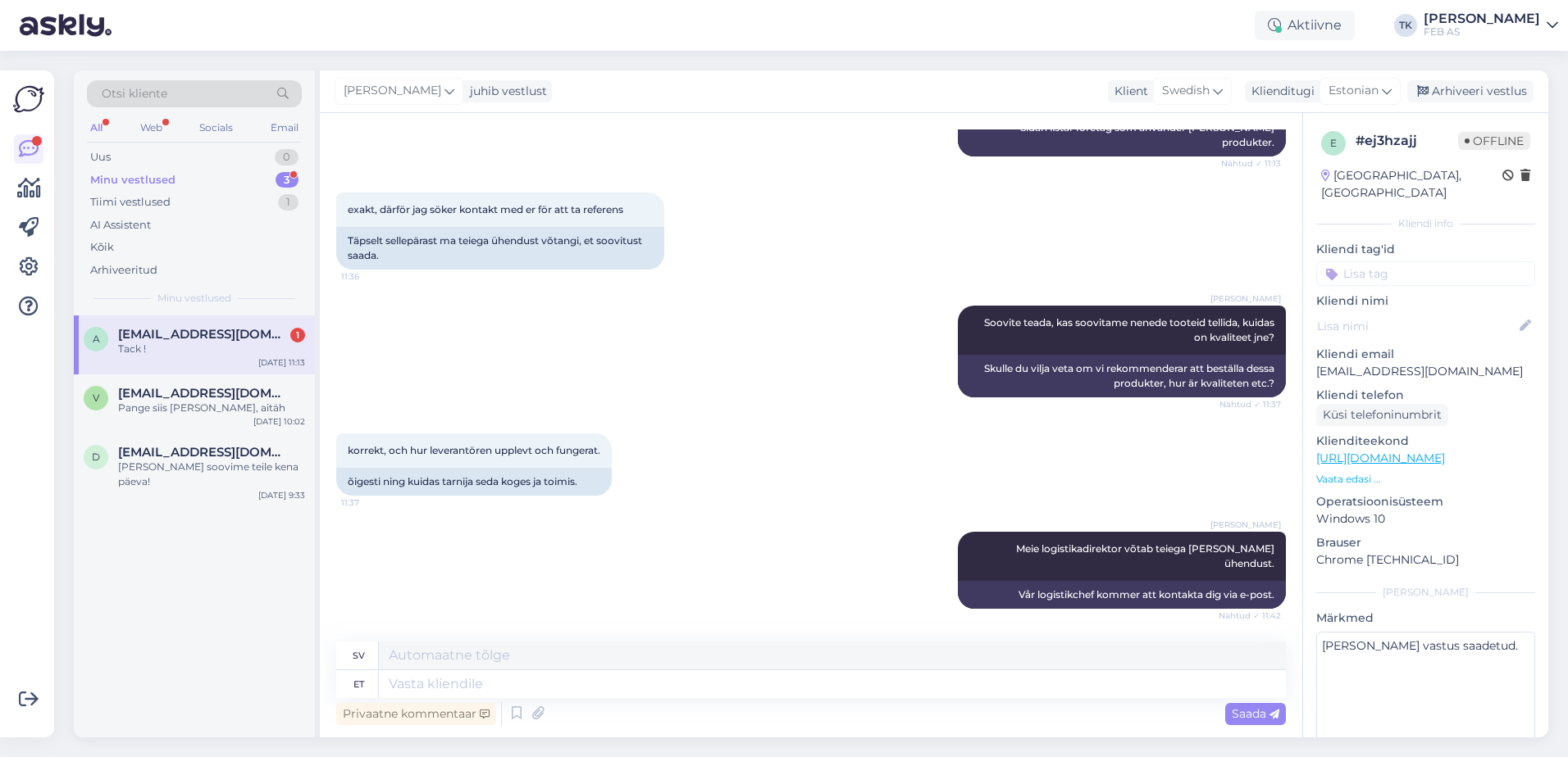
scroll to position [1332, 0]
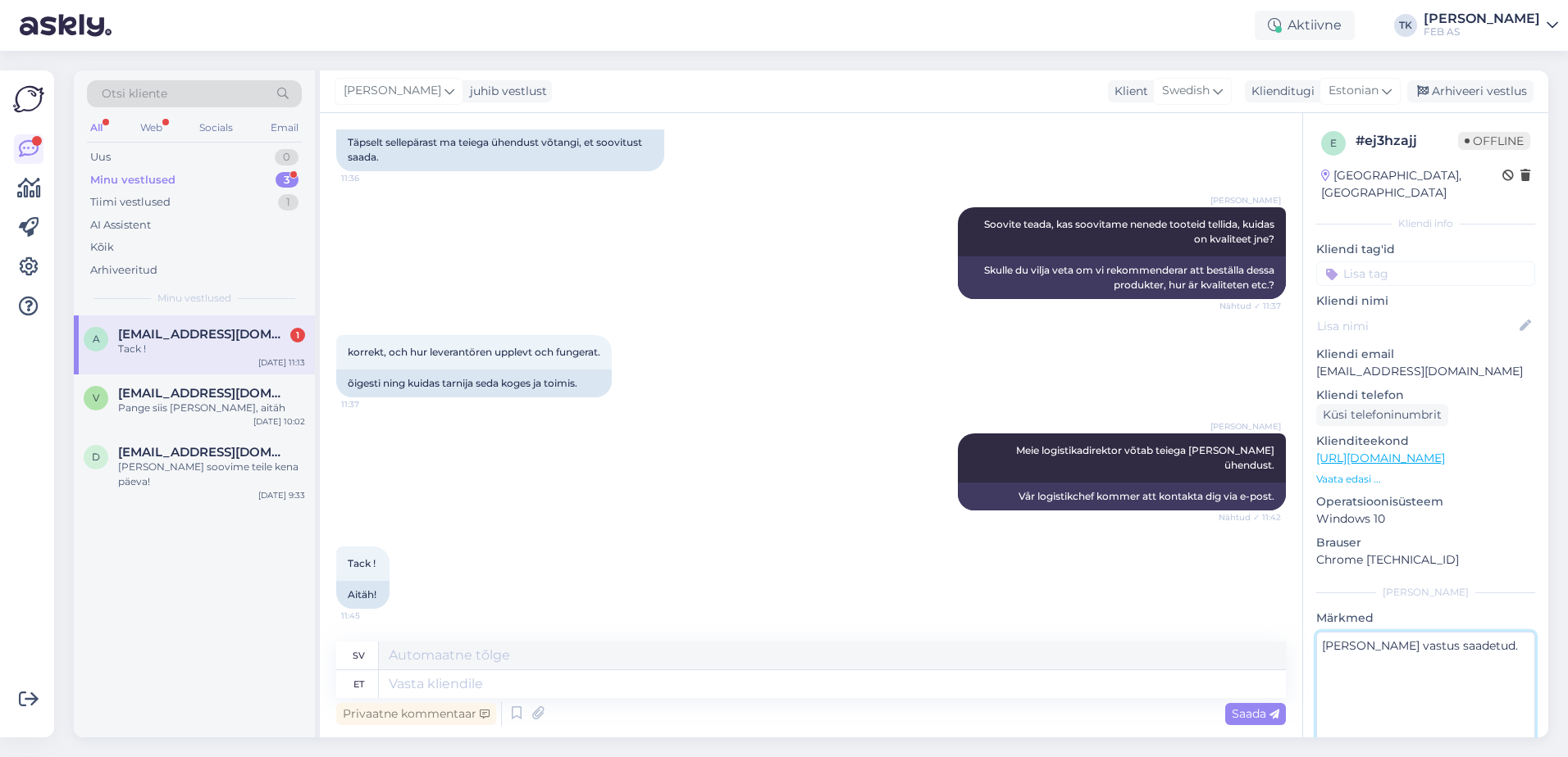
click at [1401, 648] on textarea "[PERSON_NAME] vastus saadetud." at bounding box center [1425, 706] width 219 height 148
click at [674, 684] on textarea at bounding box center [832, 684] width 907 height 28
click at [809, 578] on div "Tack ! 11:45 Aitäh!" at bounding box center [811, 578] width 949 height 98
click at [220, 397] on span "[EMAIL_ADDRESS][DOMAIN_NAME]" at bounding box center [203, 393] width 170 height 15
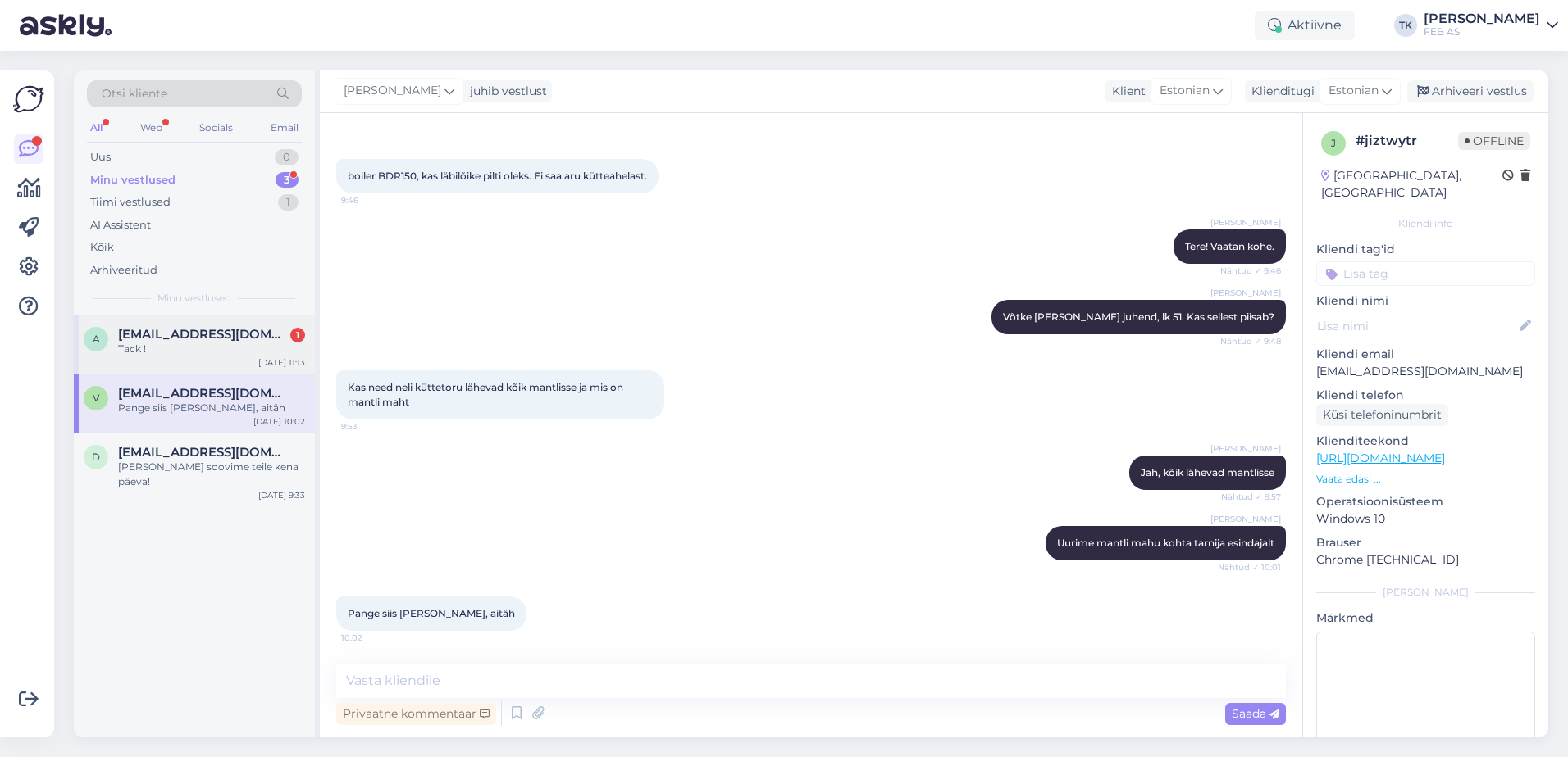
click at [245, 340] on span "[EMAIL_ADDRESS][DOMAIN_NAME]" at bounding box center [203, 335] width 170 height 15
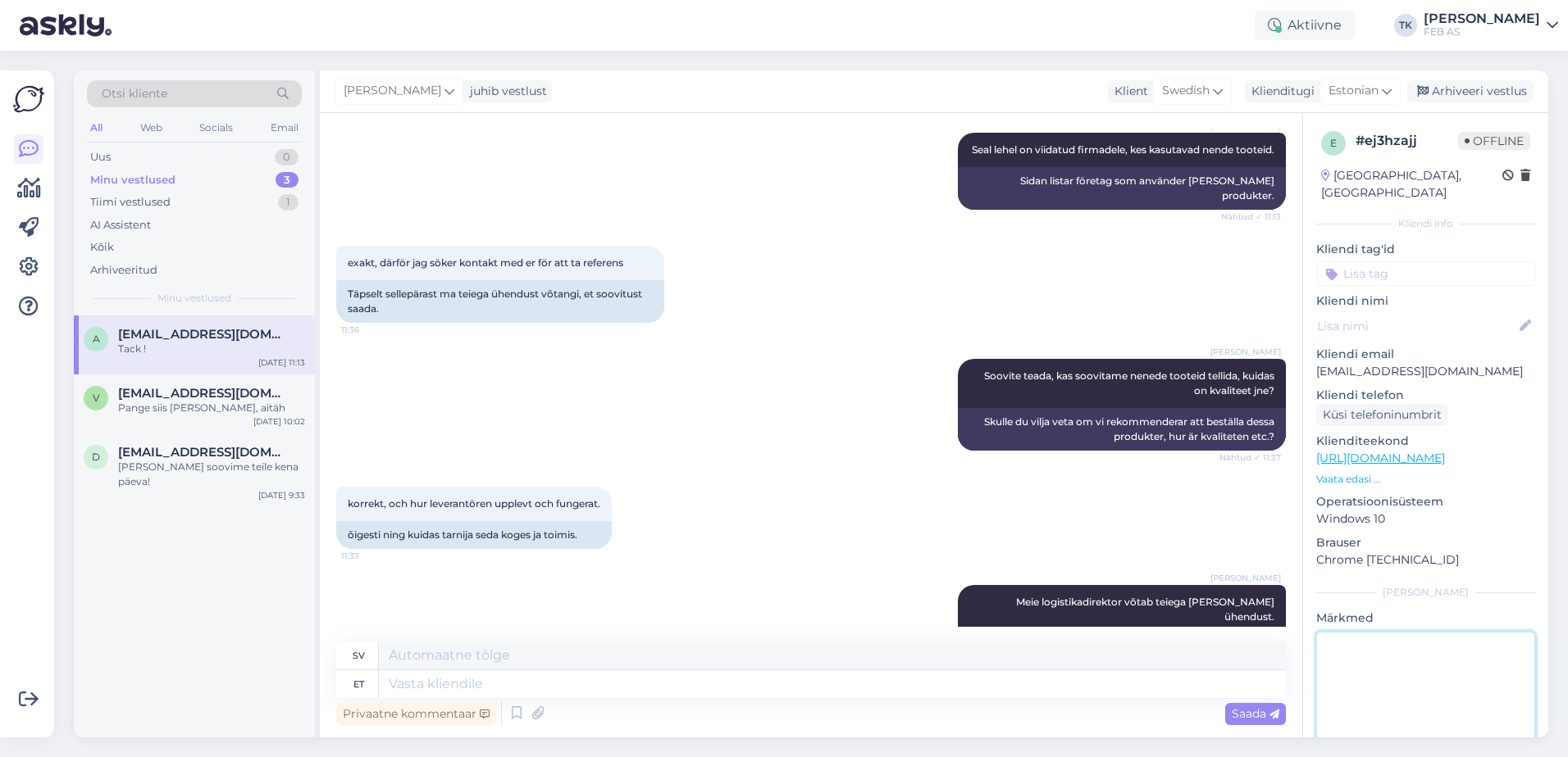
click at [1403, 664] on textarea at bounding box center [1425, 706] width 219 height 148
click at [1497, 96] on div "Arhiveeri vestlus" at bounding box center [1470, 92] width 126 height 22
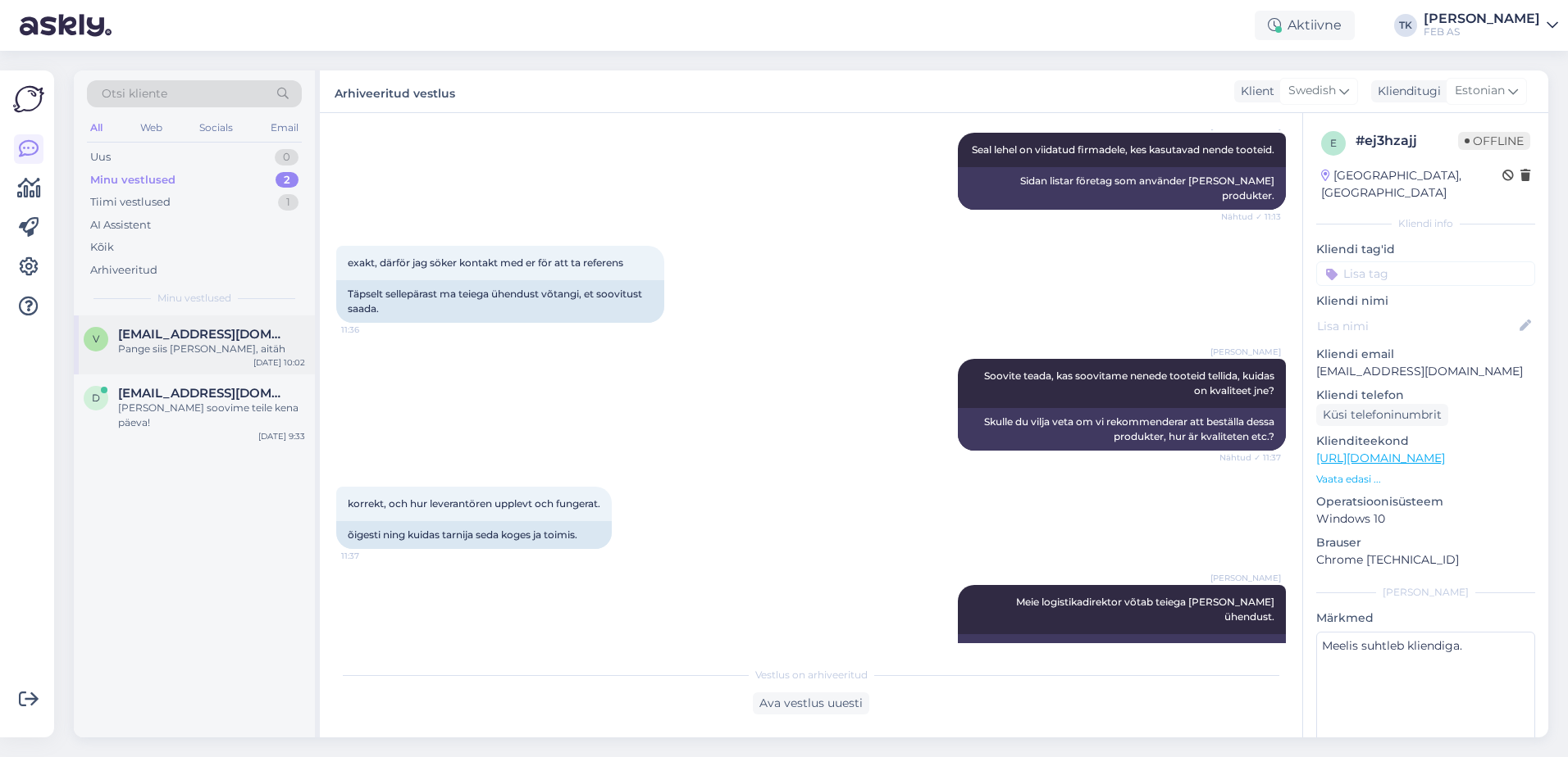
click at [129, 343] on div "Pange siis [PERSON_NAME], aitäh" at bounding box center [211, 350] width 187 height 15
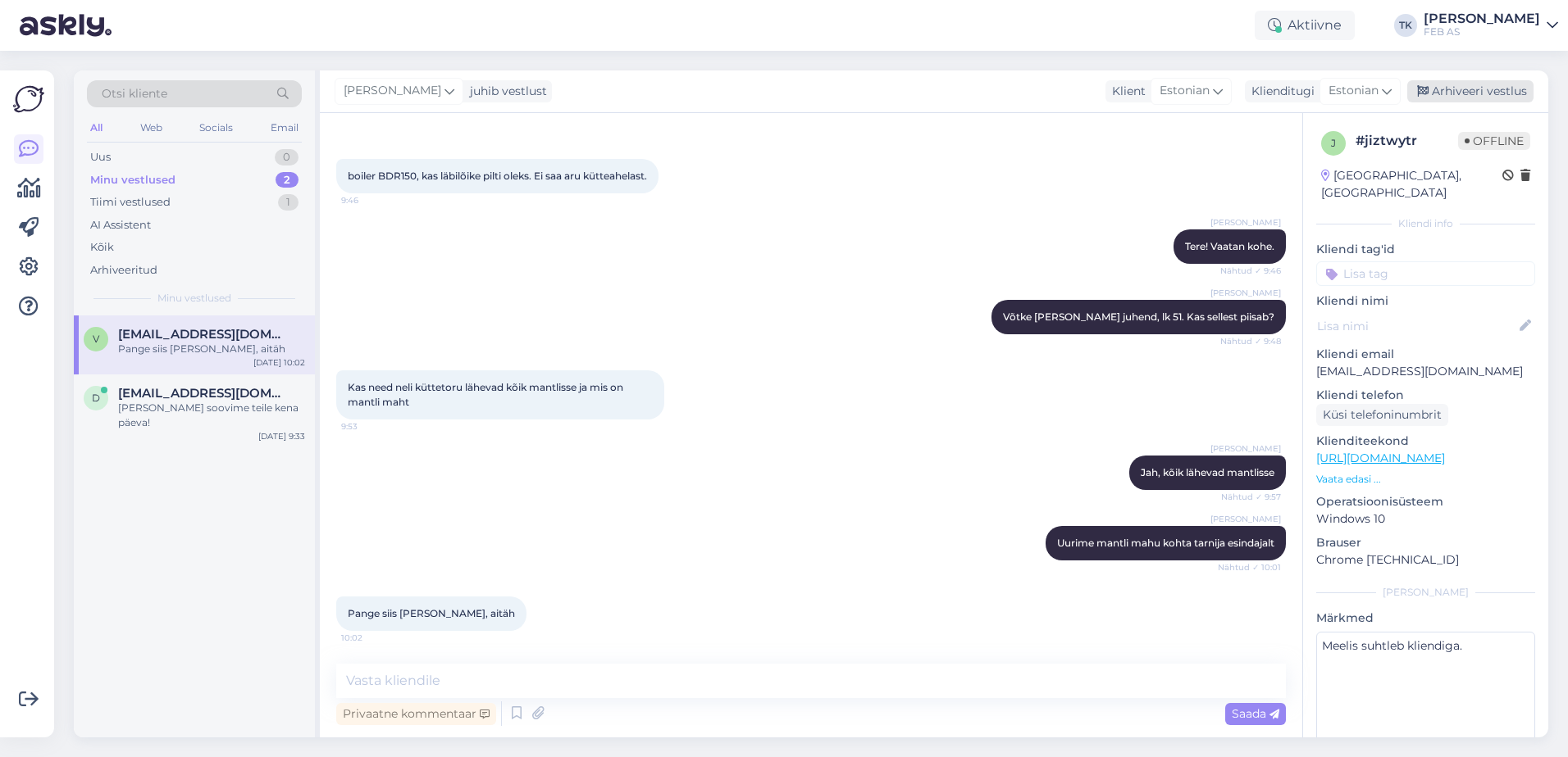
click at [1482, 88] on div "Arhiveeri vestlus" at bounding box center [1470, 92] width 126 height 22
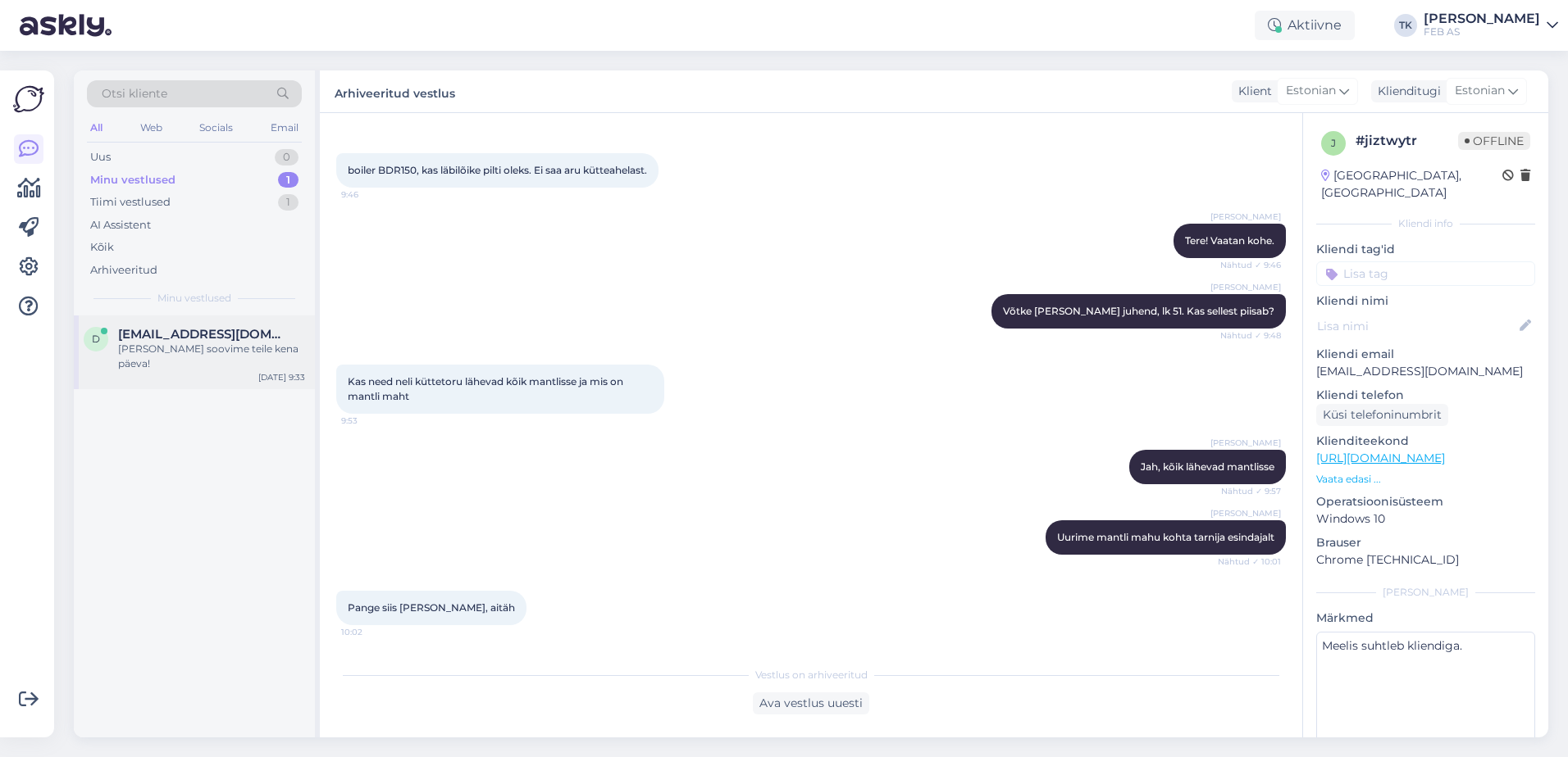
click at [181, 344] on div "[PERSON_NAME] soovime teile kena päeva!" at bounding box center [211, 357] width 187 height 30
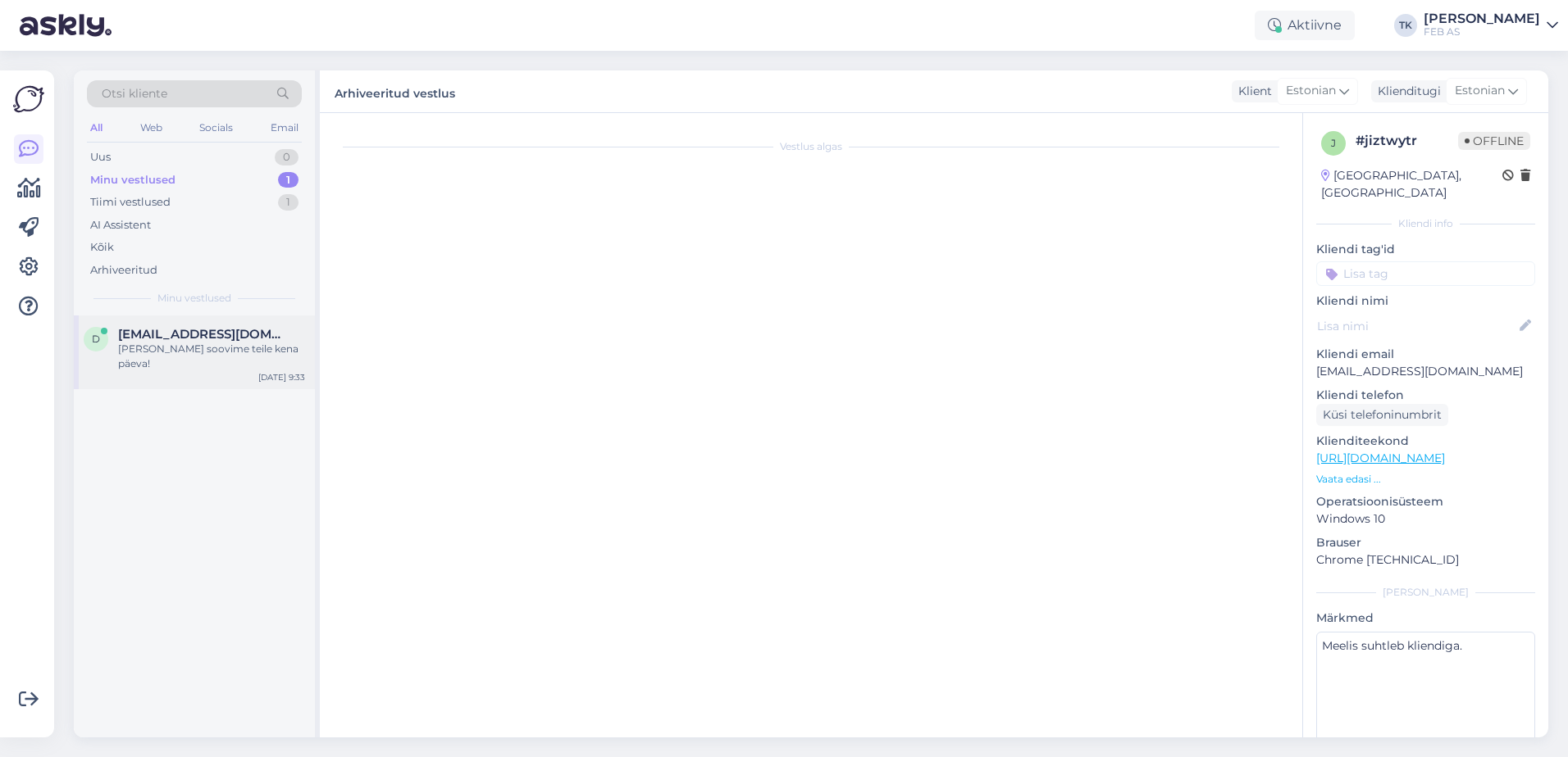
scroll to position [2007, 0]
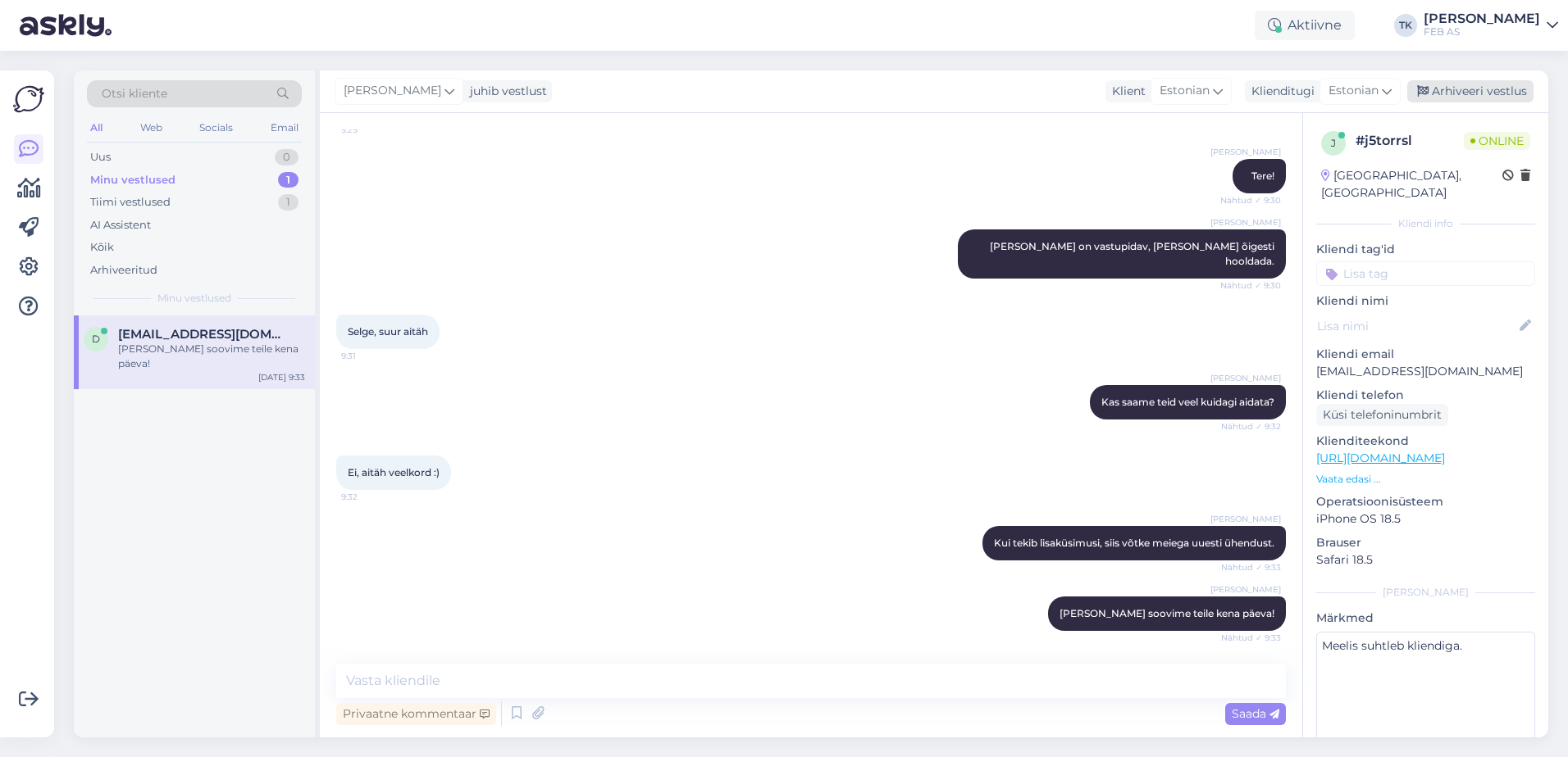
click at [1489, 97] on div "Arhiveeri vestlus" at bounding box center [1470, 92] width 126 height 22
